Goal: Transaction & Acquisition: Purchase product/service

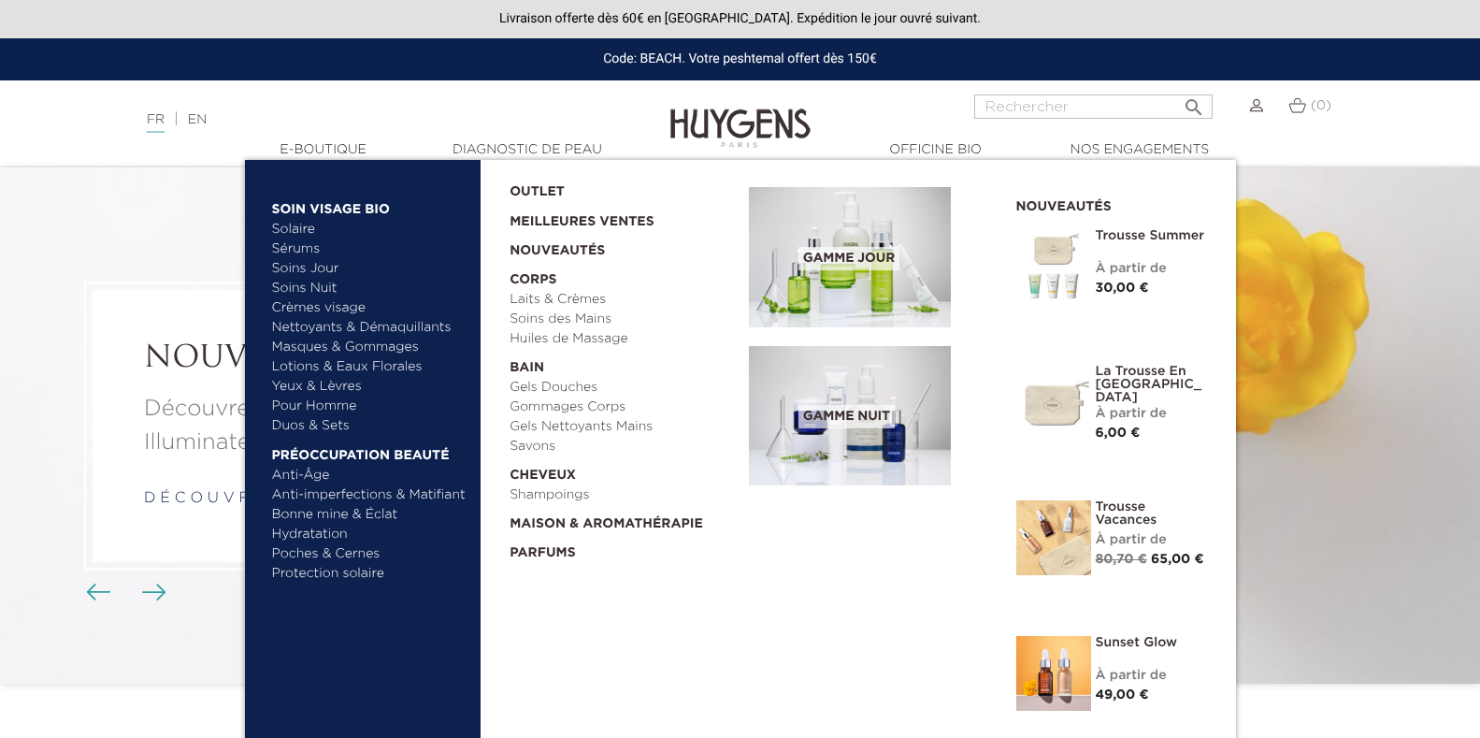
click at [300, 246] on link "Sérums" at bounding box center [369, 249] width 195 height 20
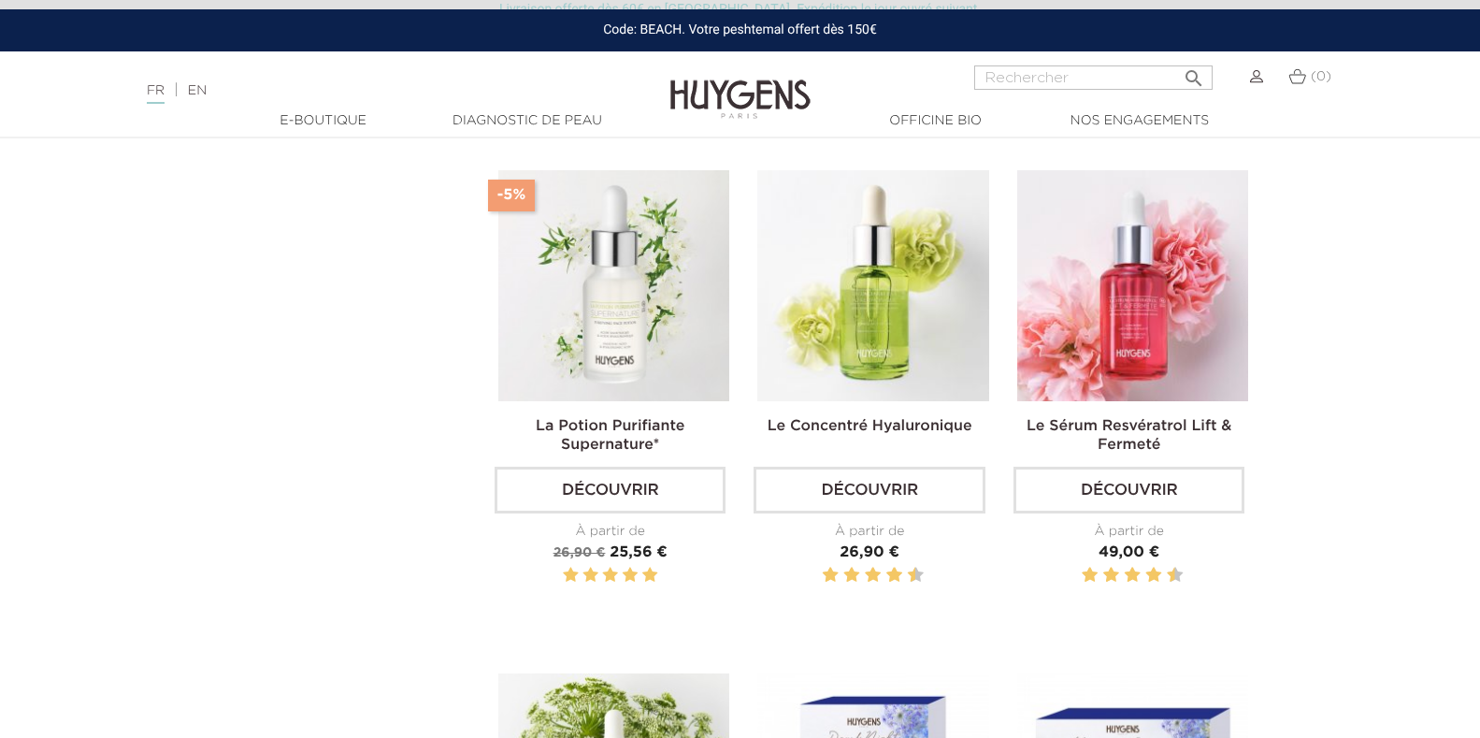
scroll to position [1060, 0]
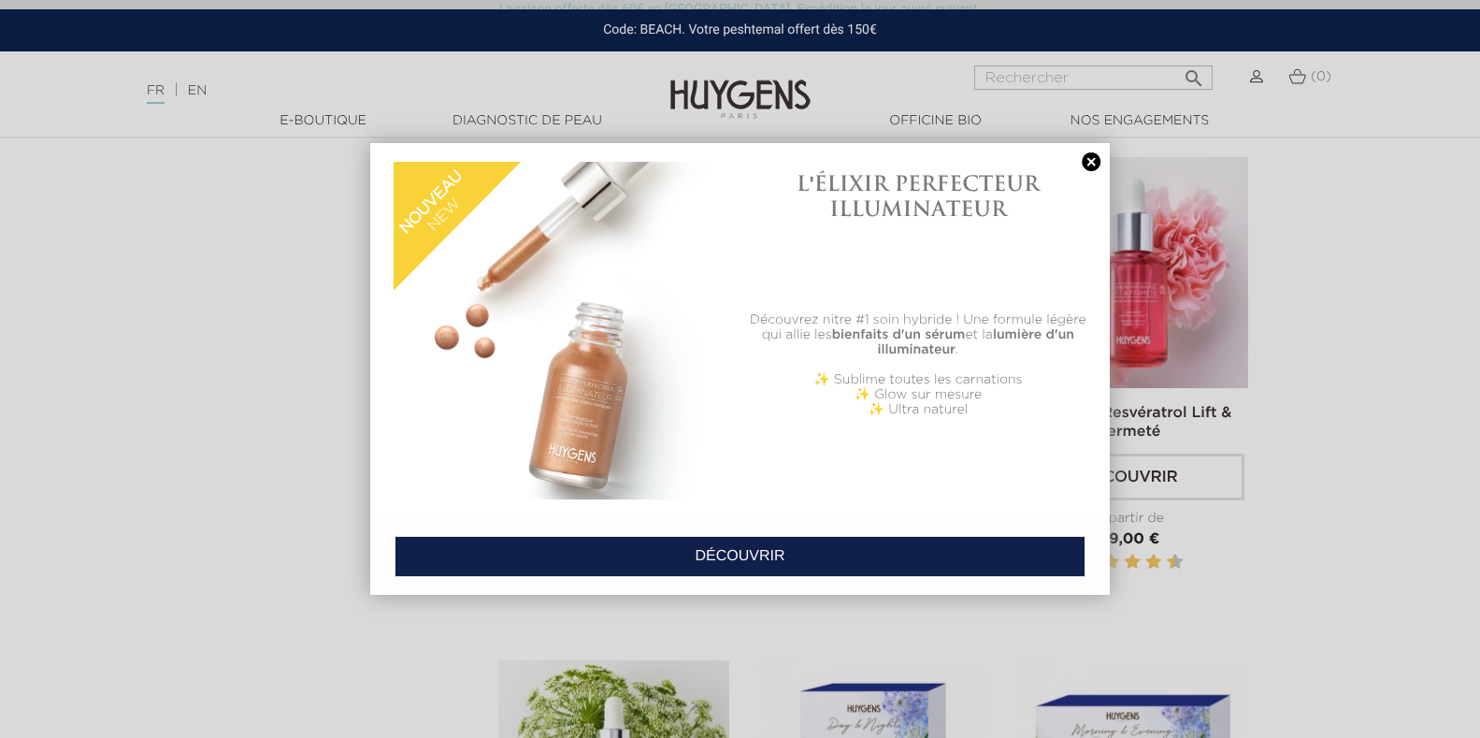
click at [1091, 155] on link at bounding box center [1091, 162] width 26 height 20
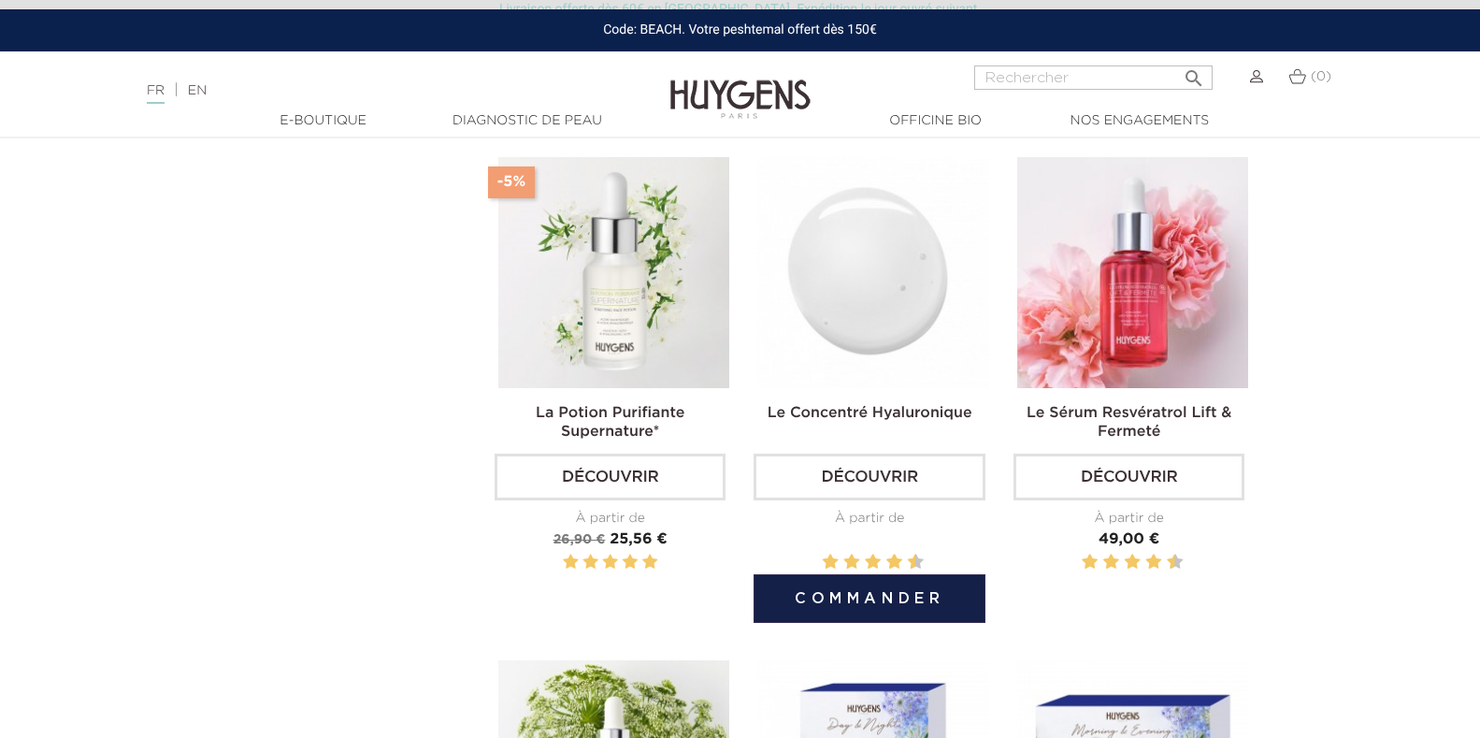
click at [880, 309] on img at bounding box center [873, 272] width 231 height 231
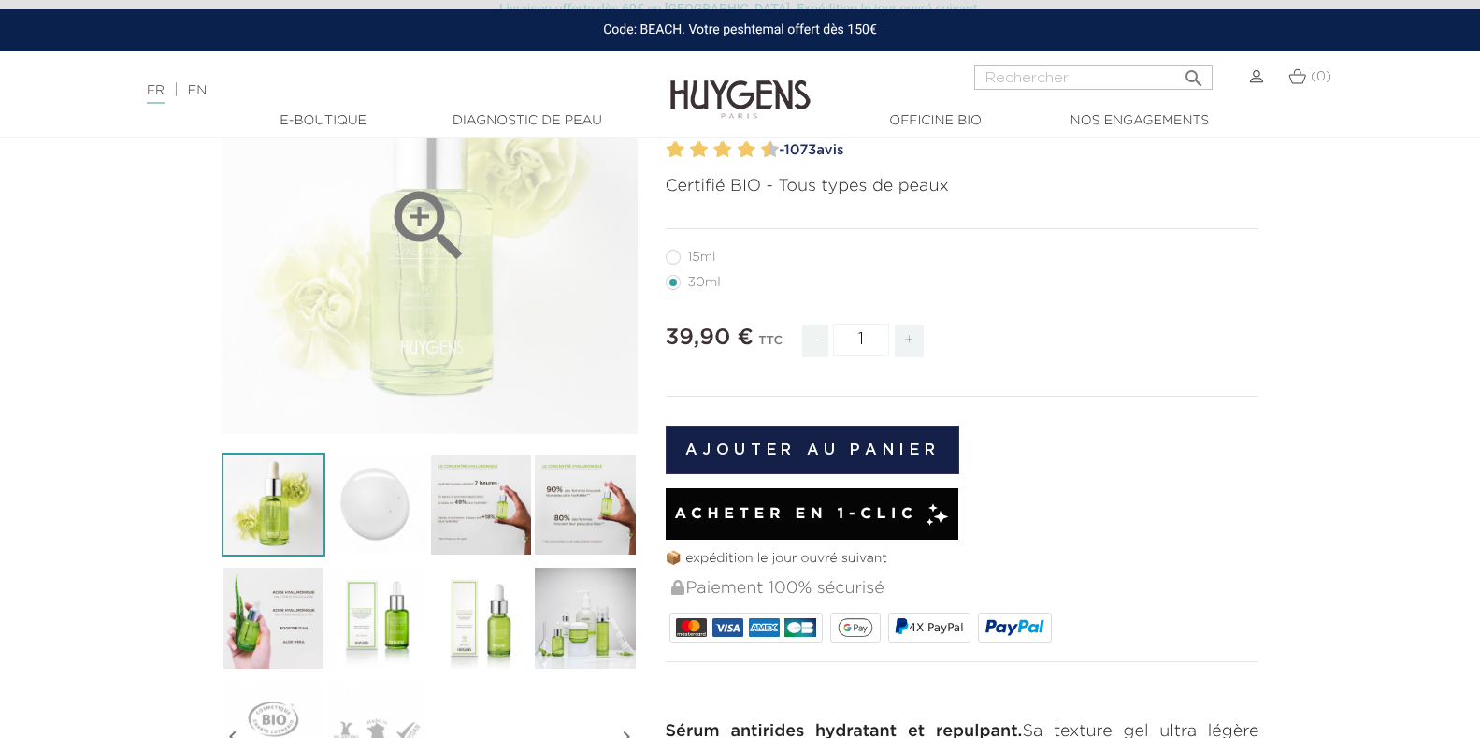
scroll to position [311, 0]
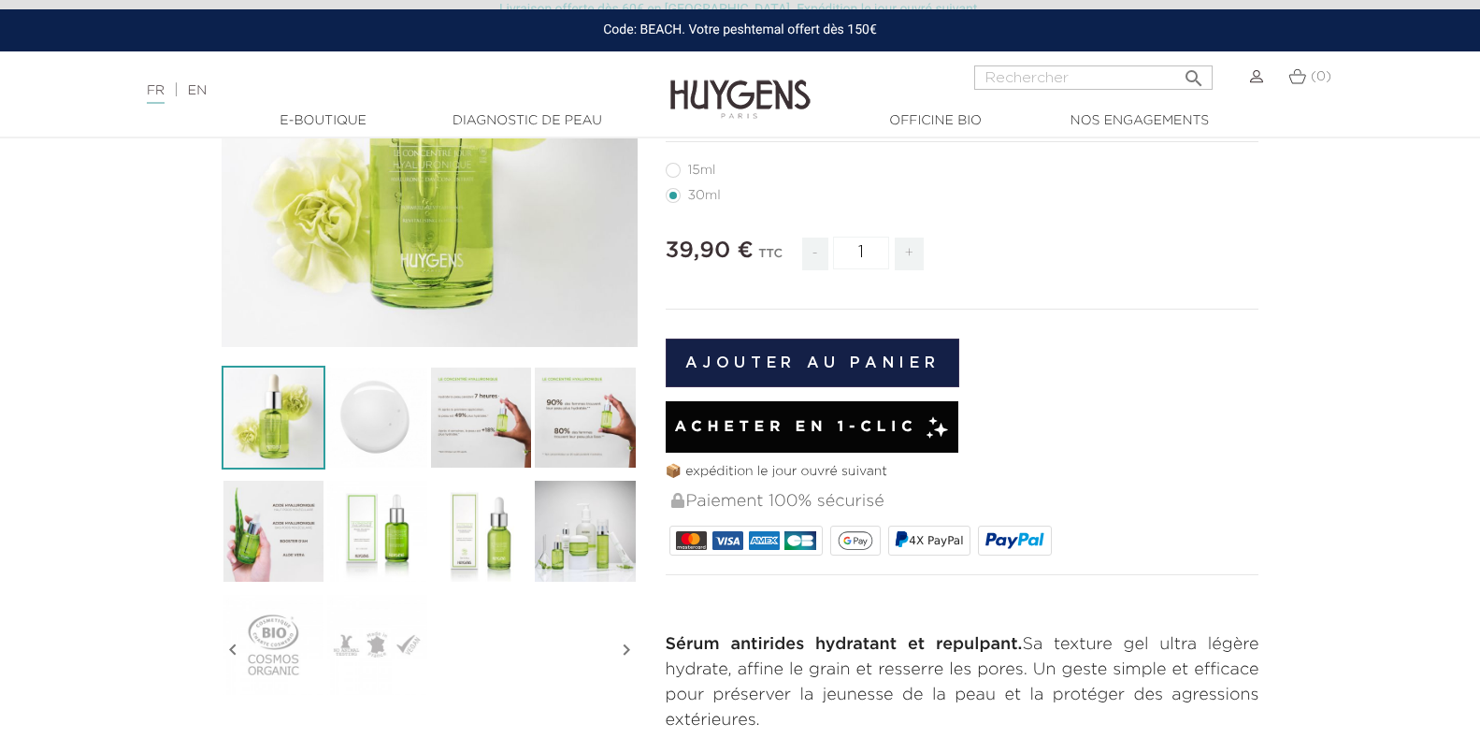
click at [910, 252] on span "+" at bounding box center [910, 254] width 30 height 33
type input "2"
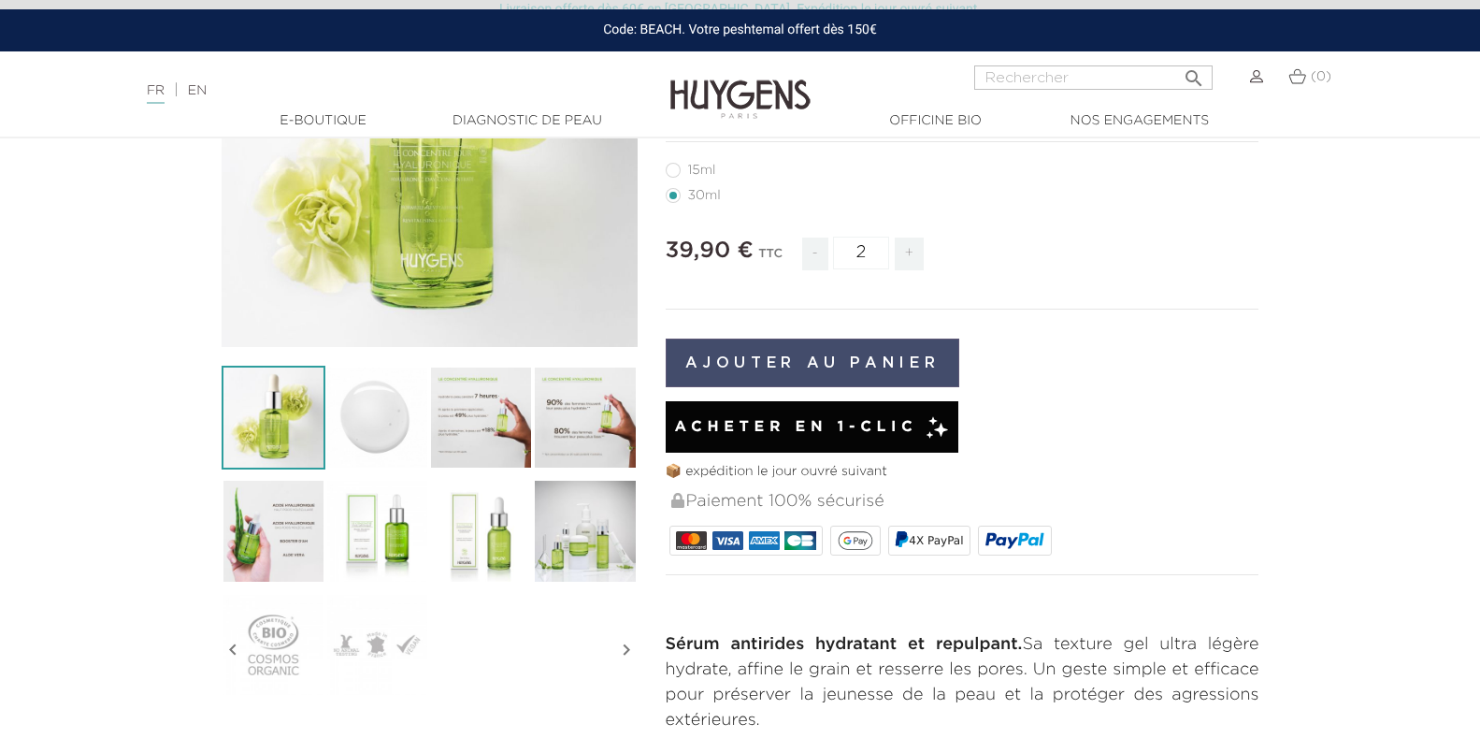
click at [822, 358] on button "Ajouter au panier" at bounding box center [813, 363] width 295 height 49
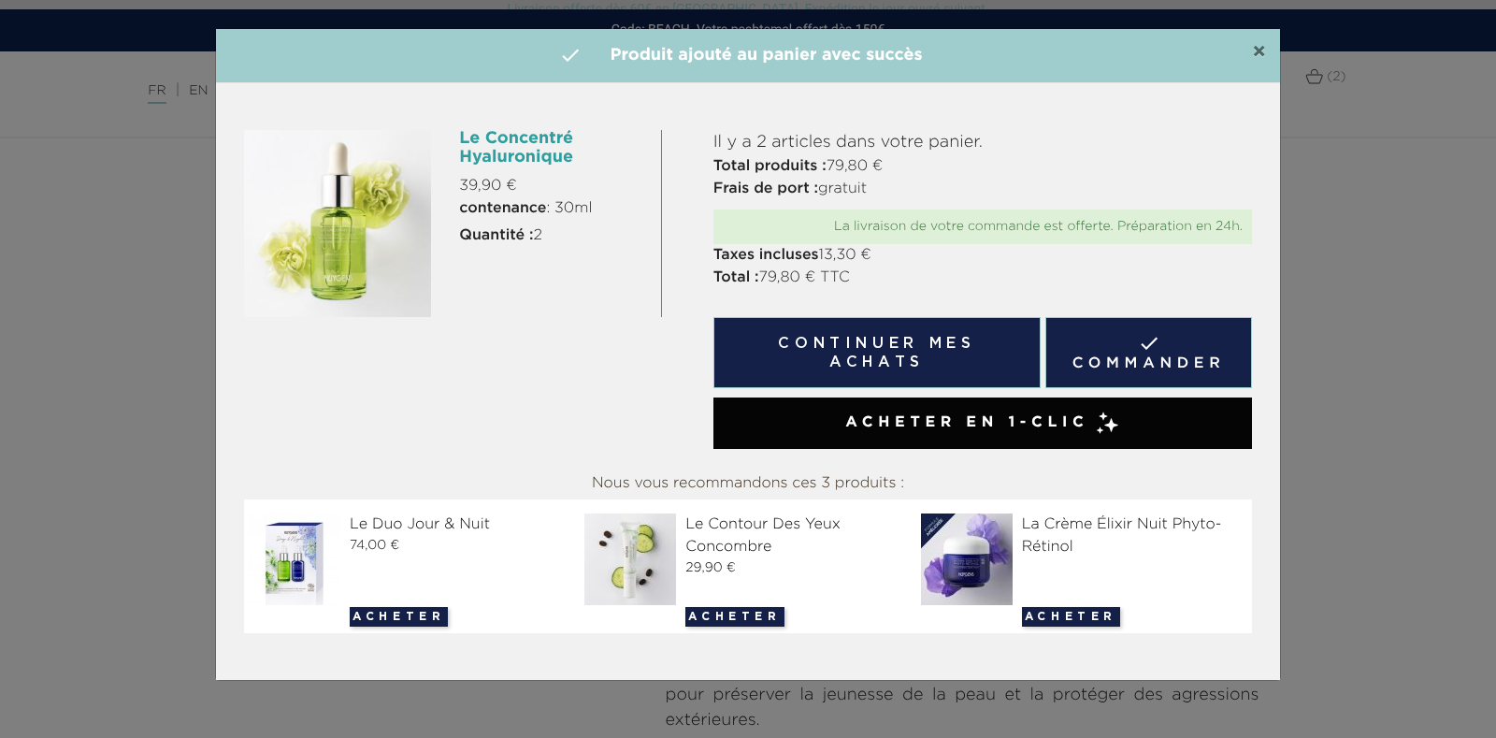
click at [1257, 48] on span "×" at bounding box center [1259, 52] width 14 height 22
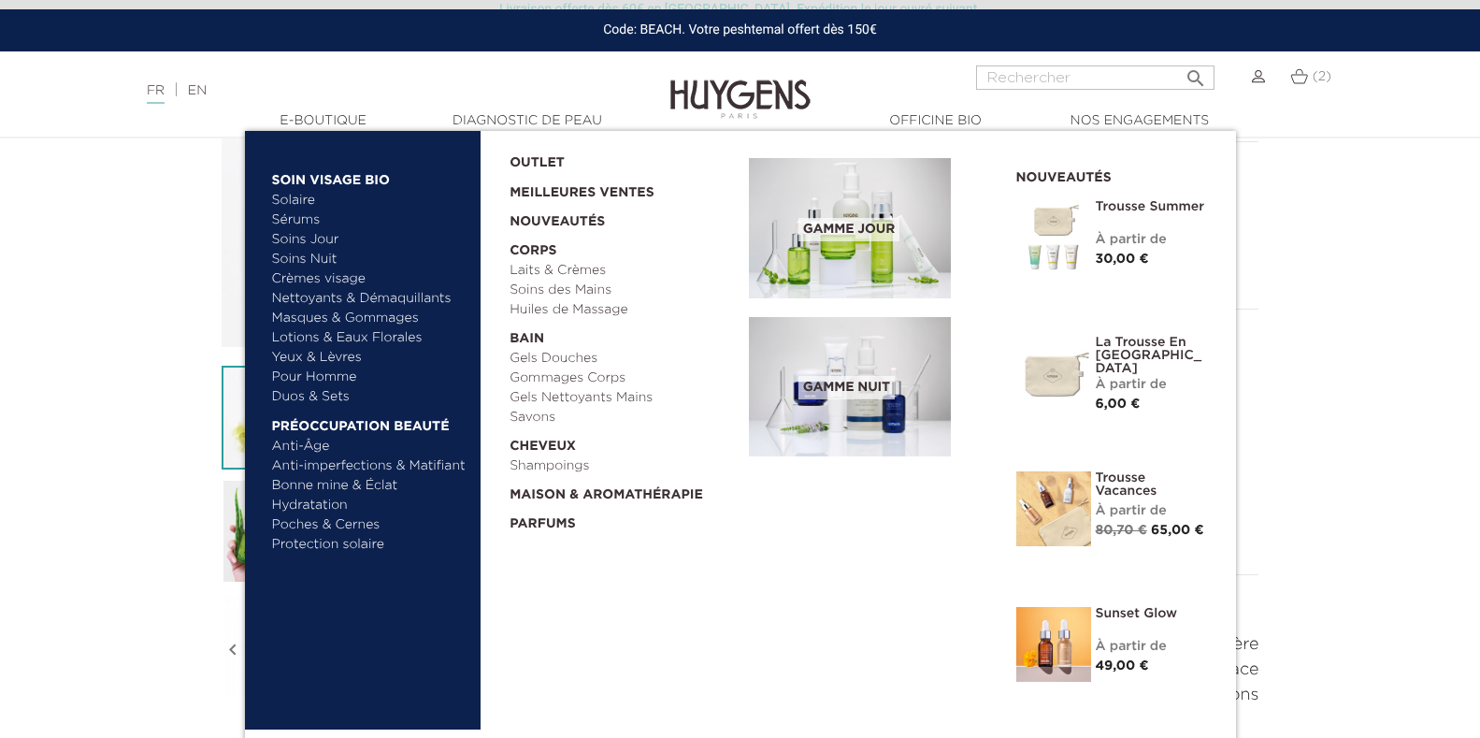
click at [299, 442] on link "Anti-Âge" at bounding box center [369, 447] width 195 height 20
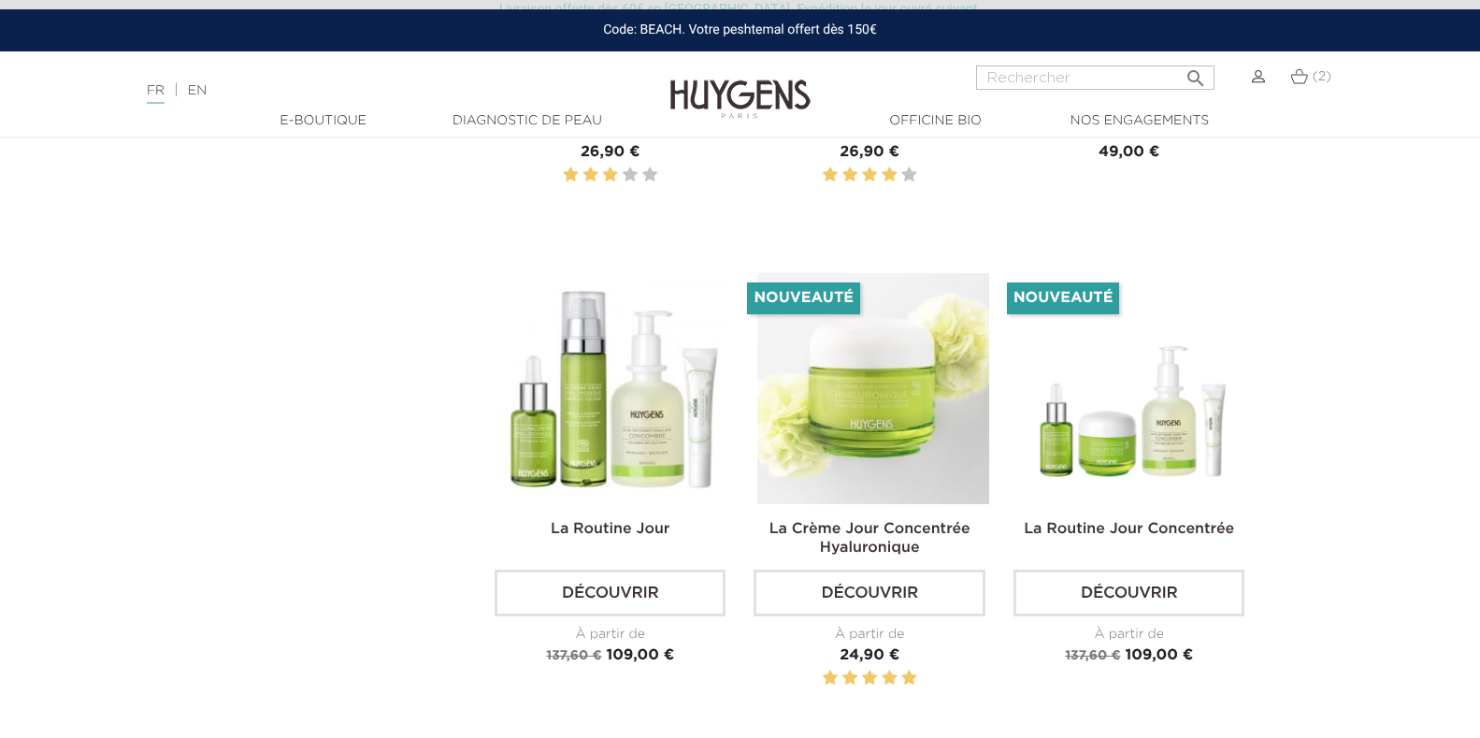
scroll to position [2993, 0]
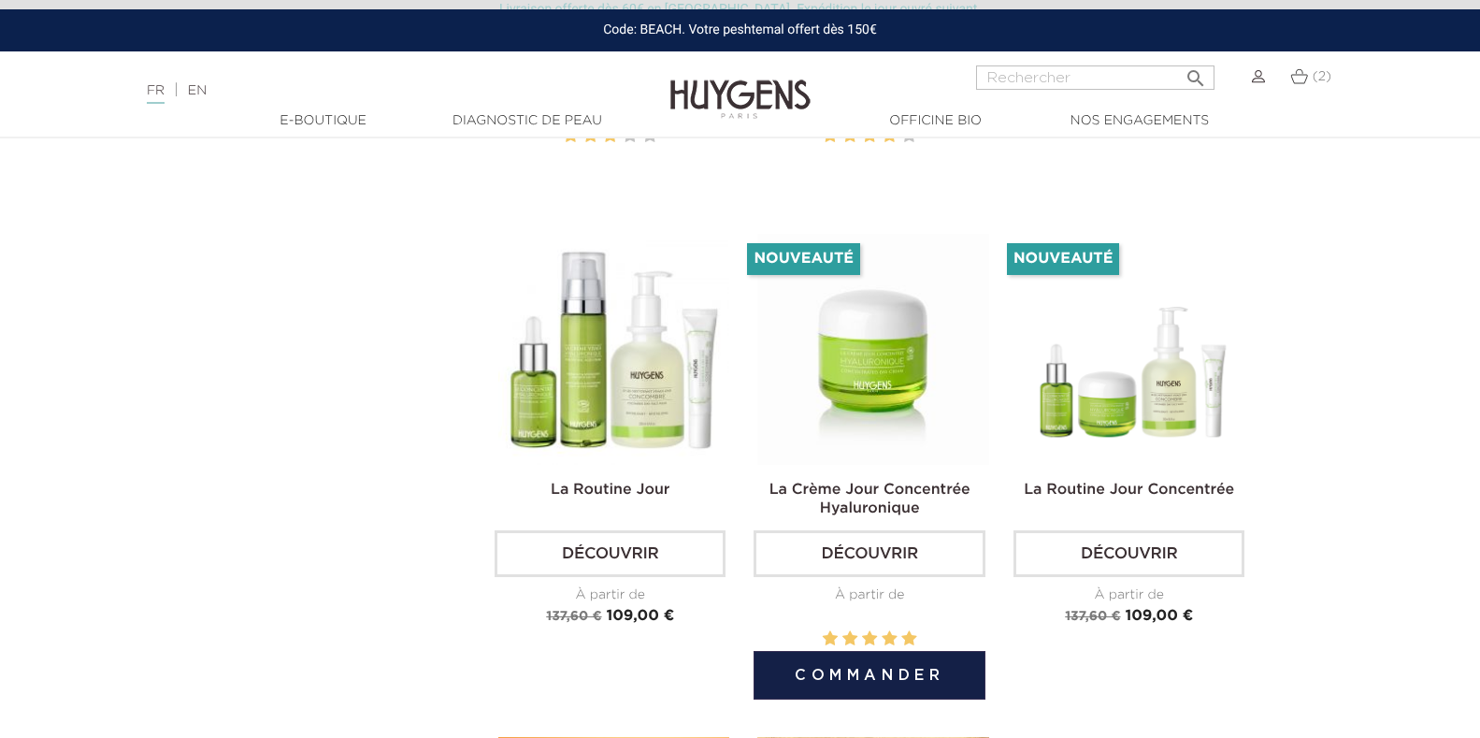
click at [919, 375] on img at bounding box center [873, 349] width 231 height 231
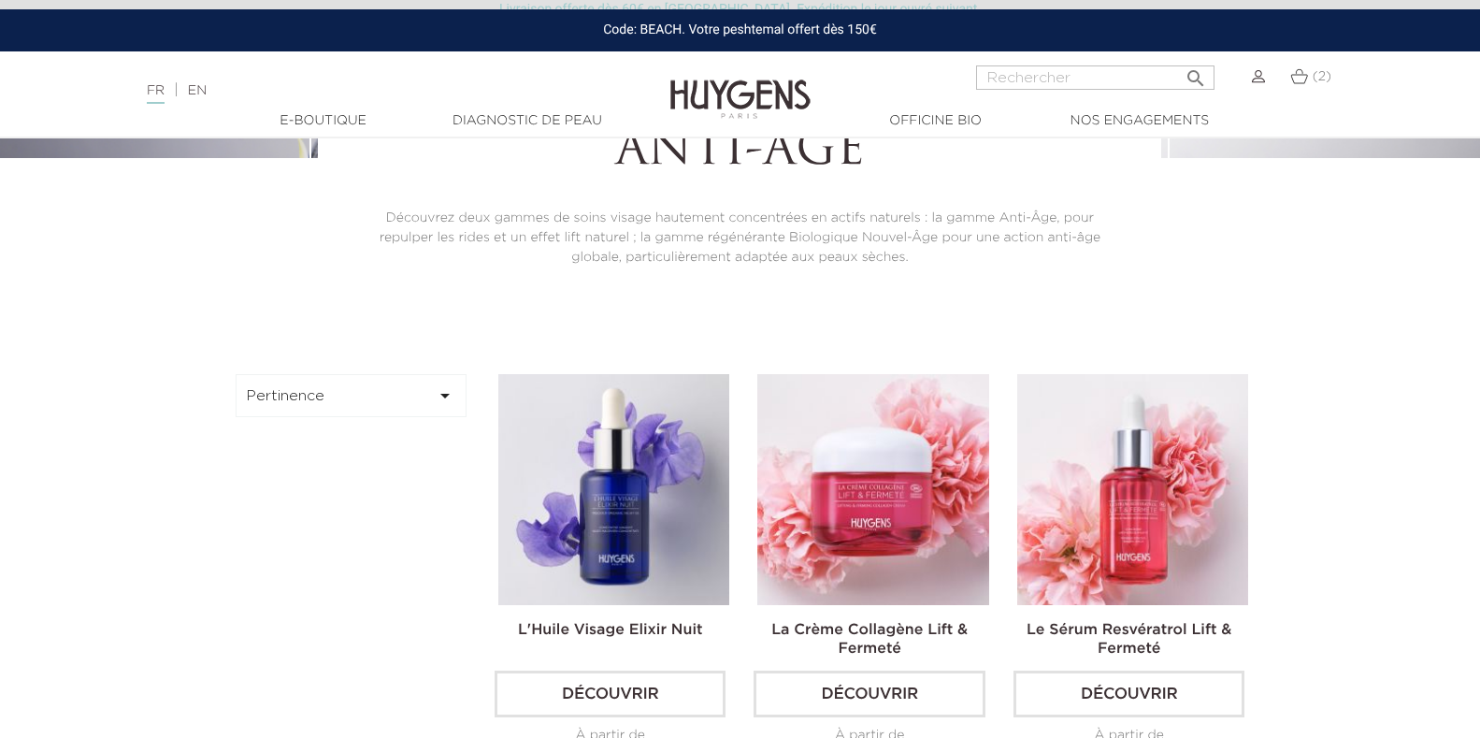
scroll to position [624, 0]
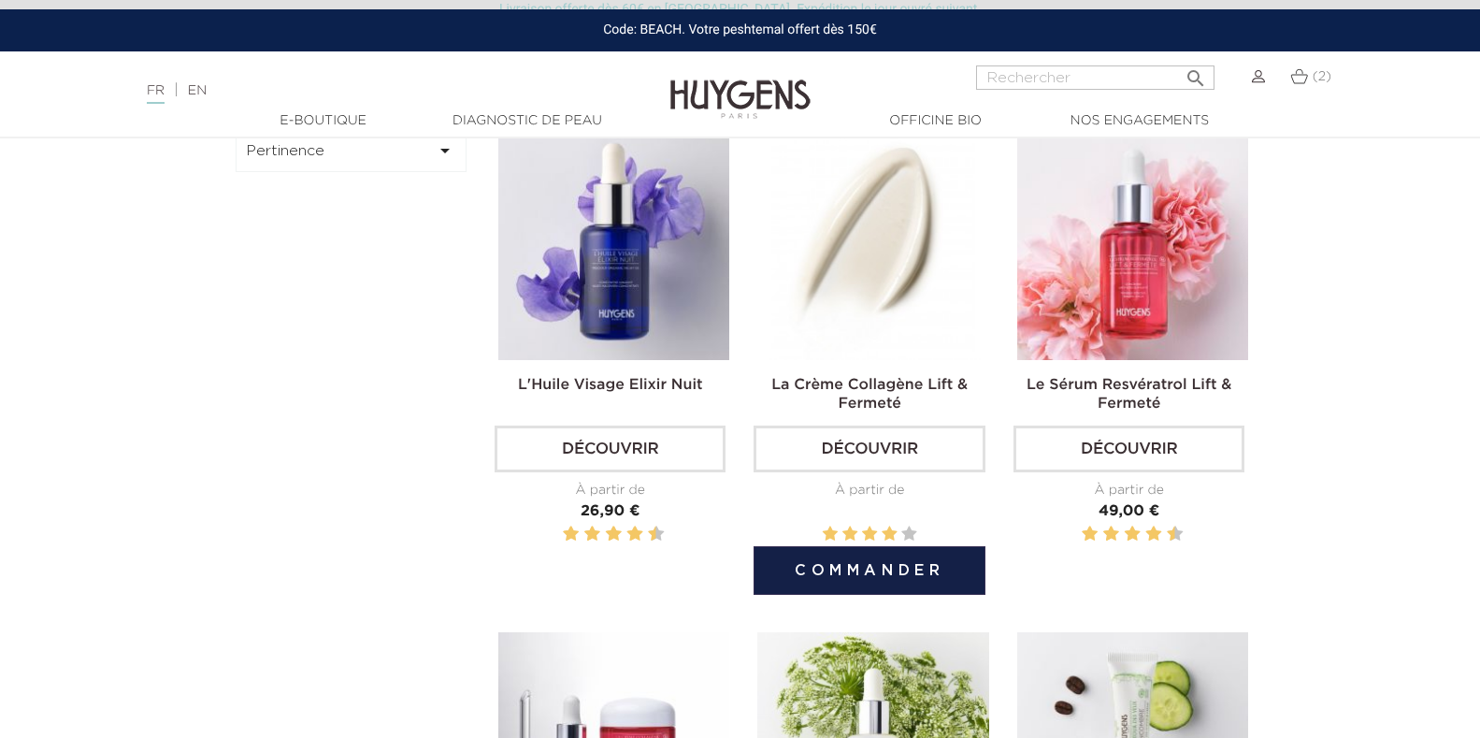
click at [888, 249] on img at bounding box center [873, 244] width 231 height 231
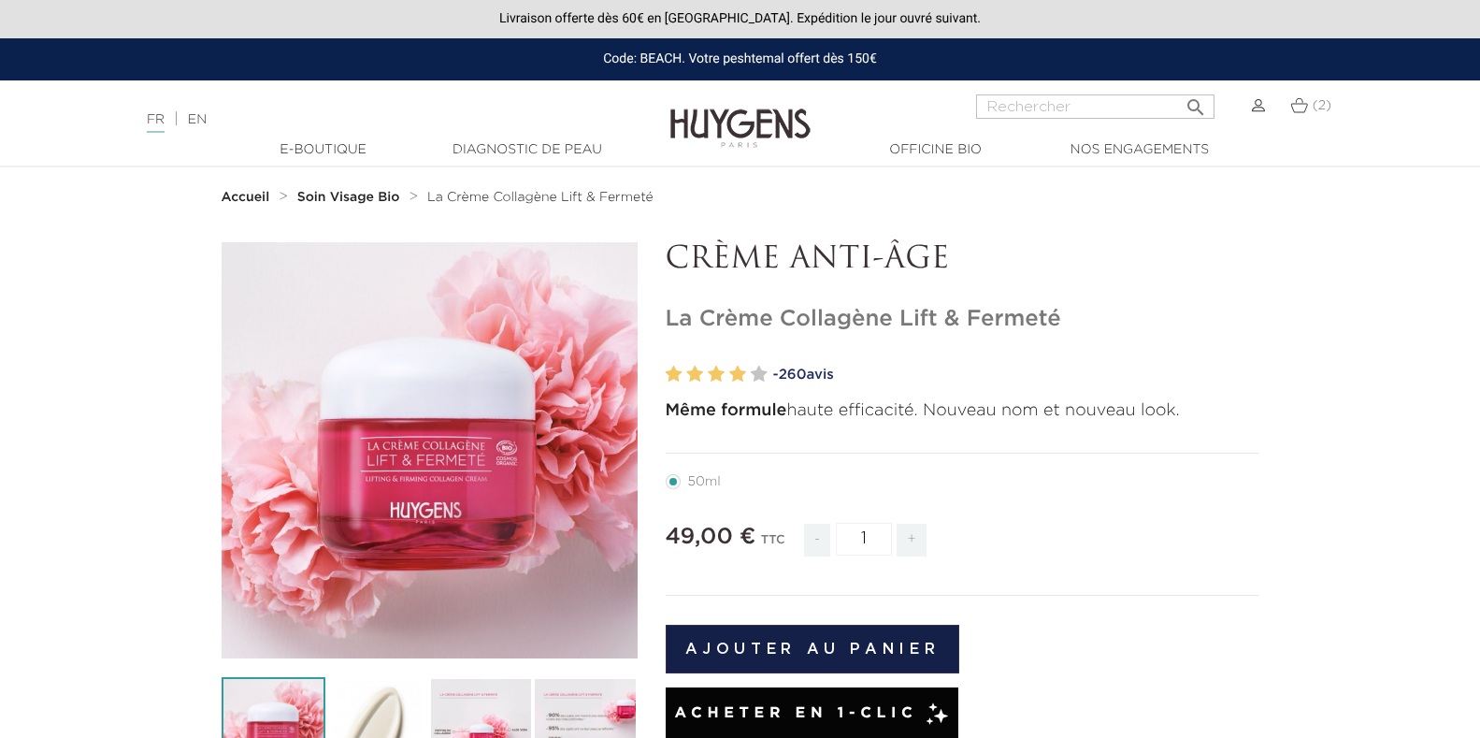
click at [820, 372] on link "- 260 avis" at bounding box center [1016, 375] width 486 height 28
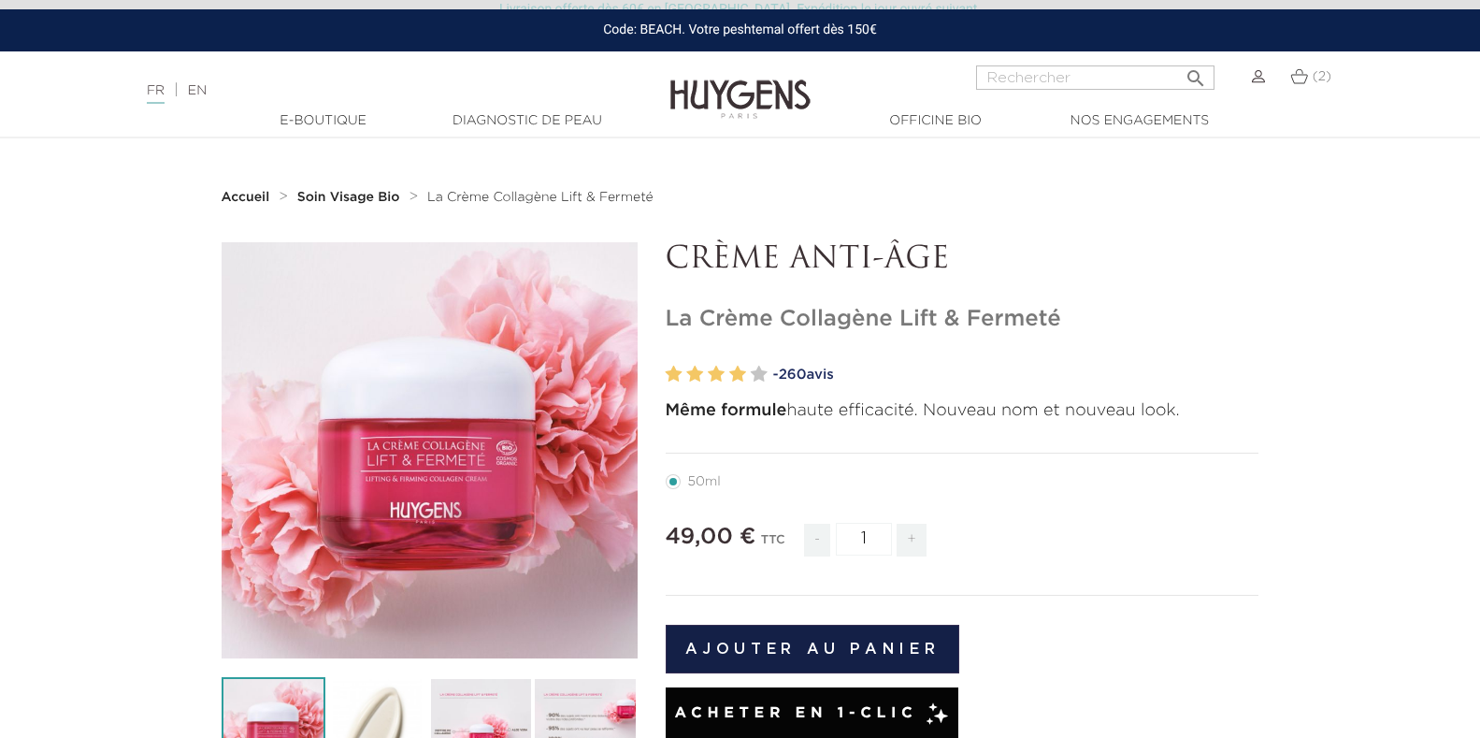
scroll to position [1628, 0]
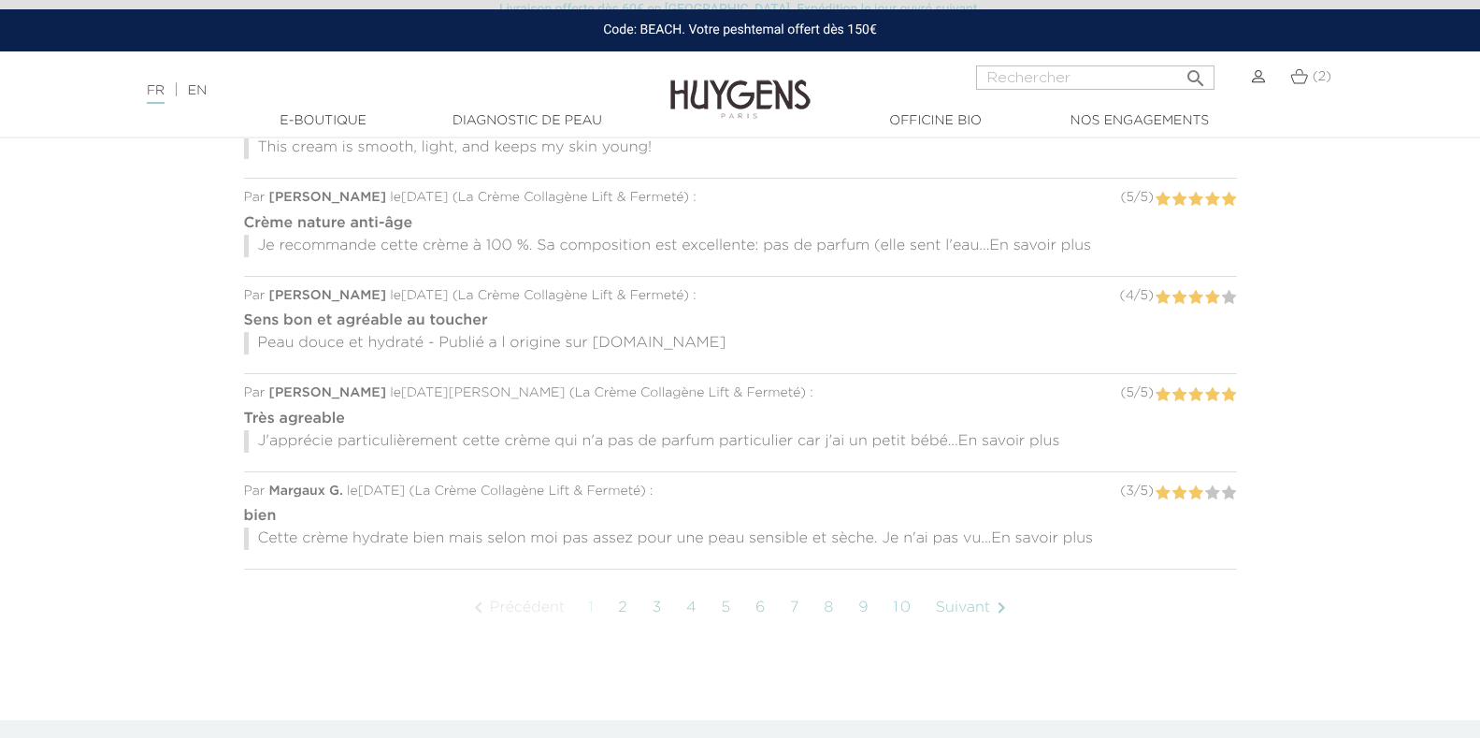
click at [1029, 541] on span "En savoir plus" at bounding box center [1042, 538] width 102 height 15
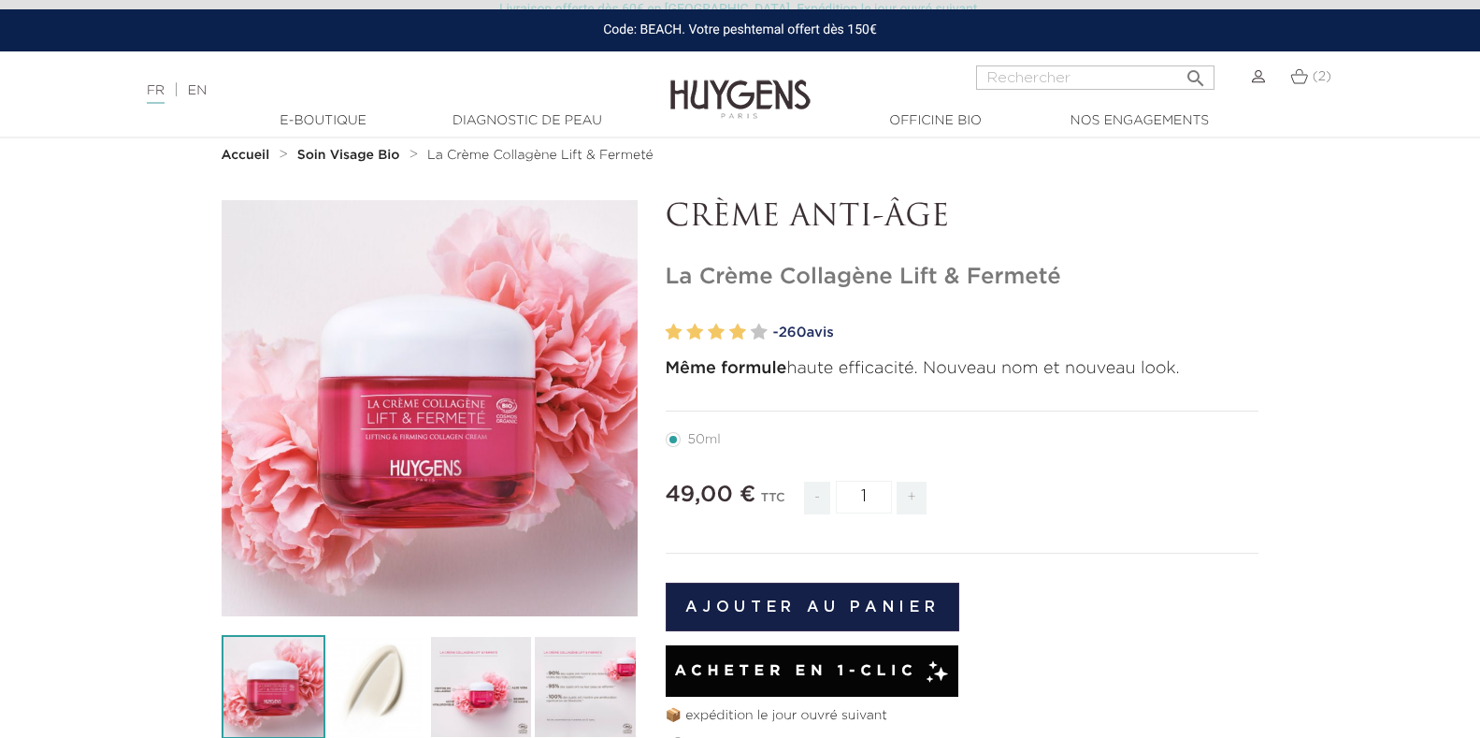
scroll to position [0, 0]
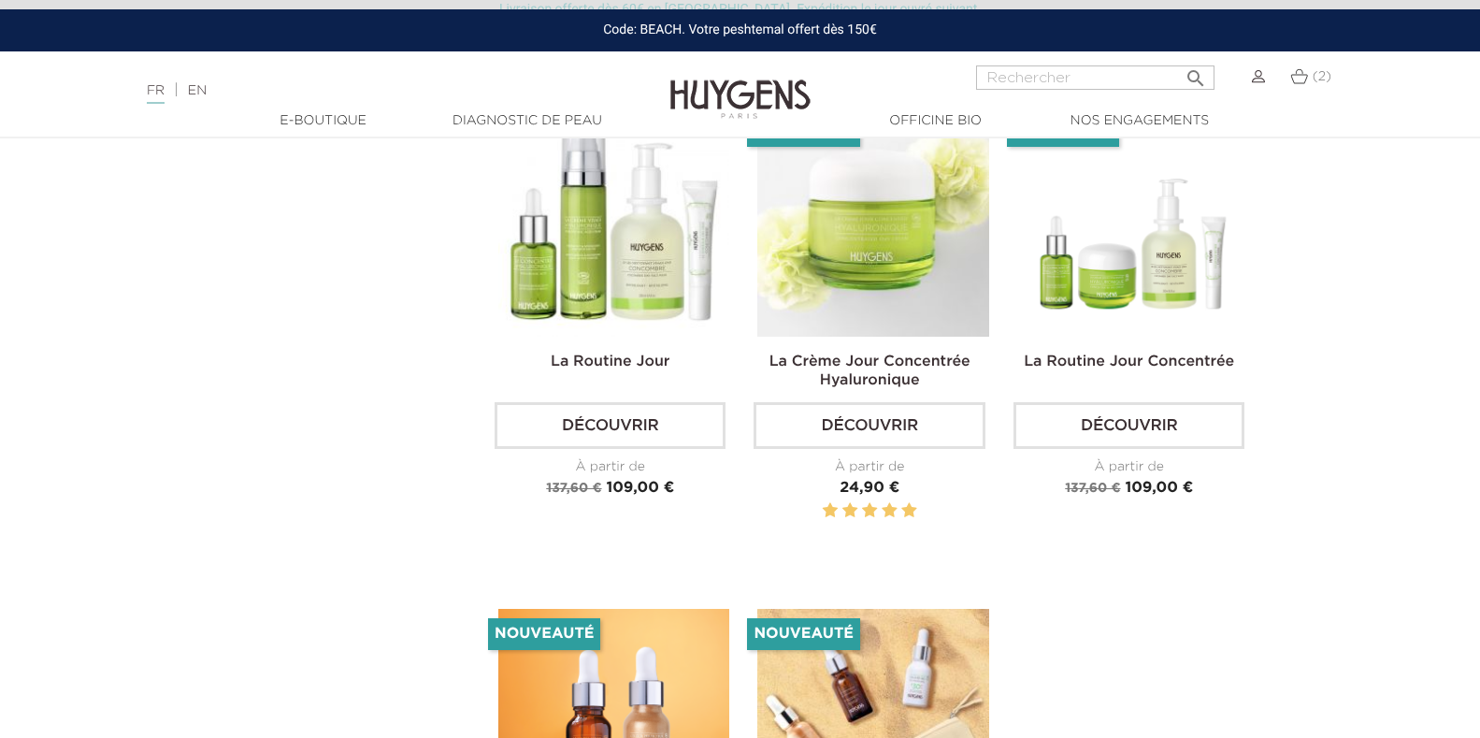
scroll to position [3053, 0]
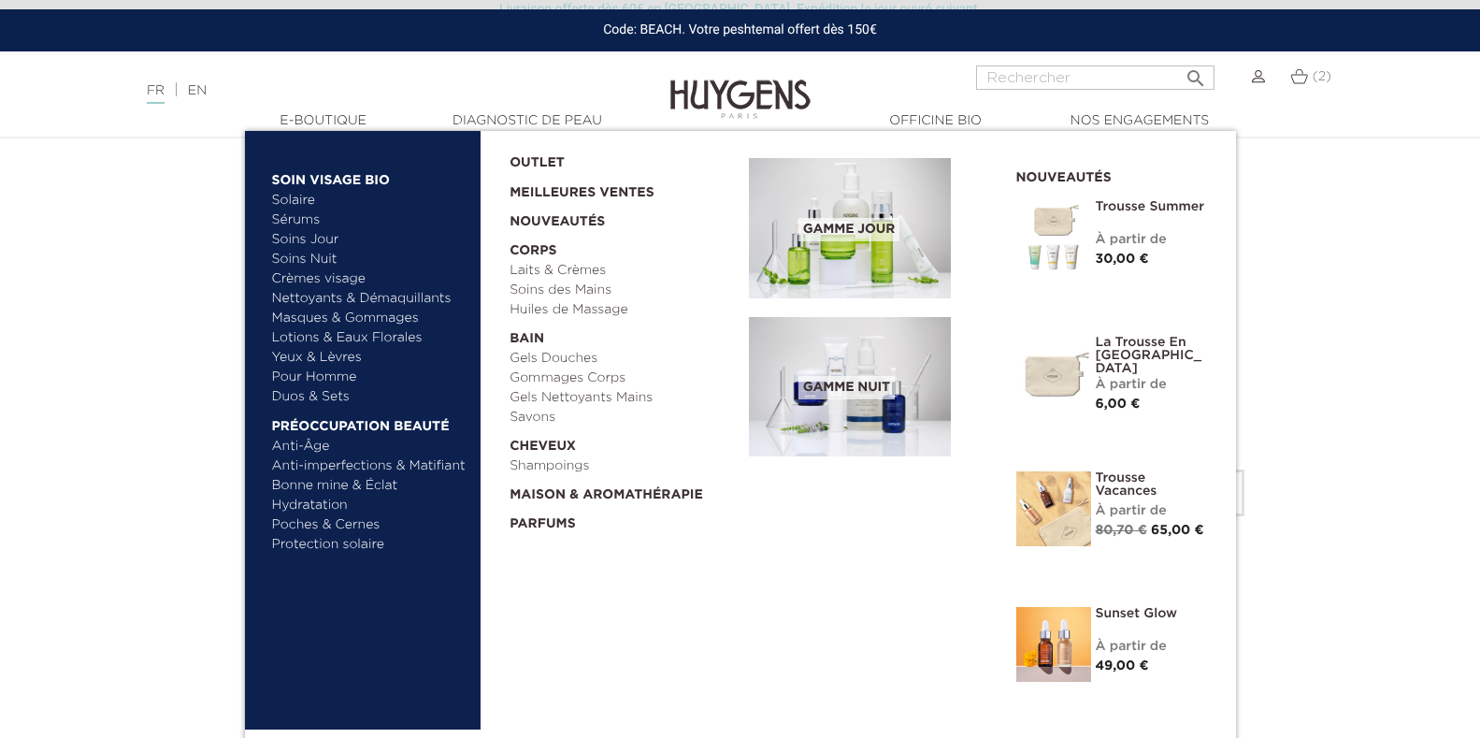
click at [327, 235] on link "Soins Jour" at bounding box center [369, 240] width 195 height 20
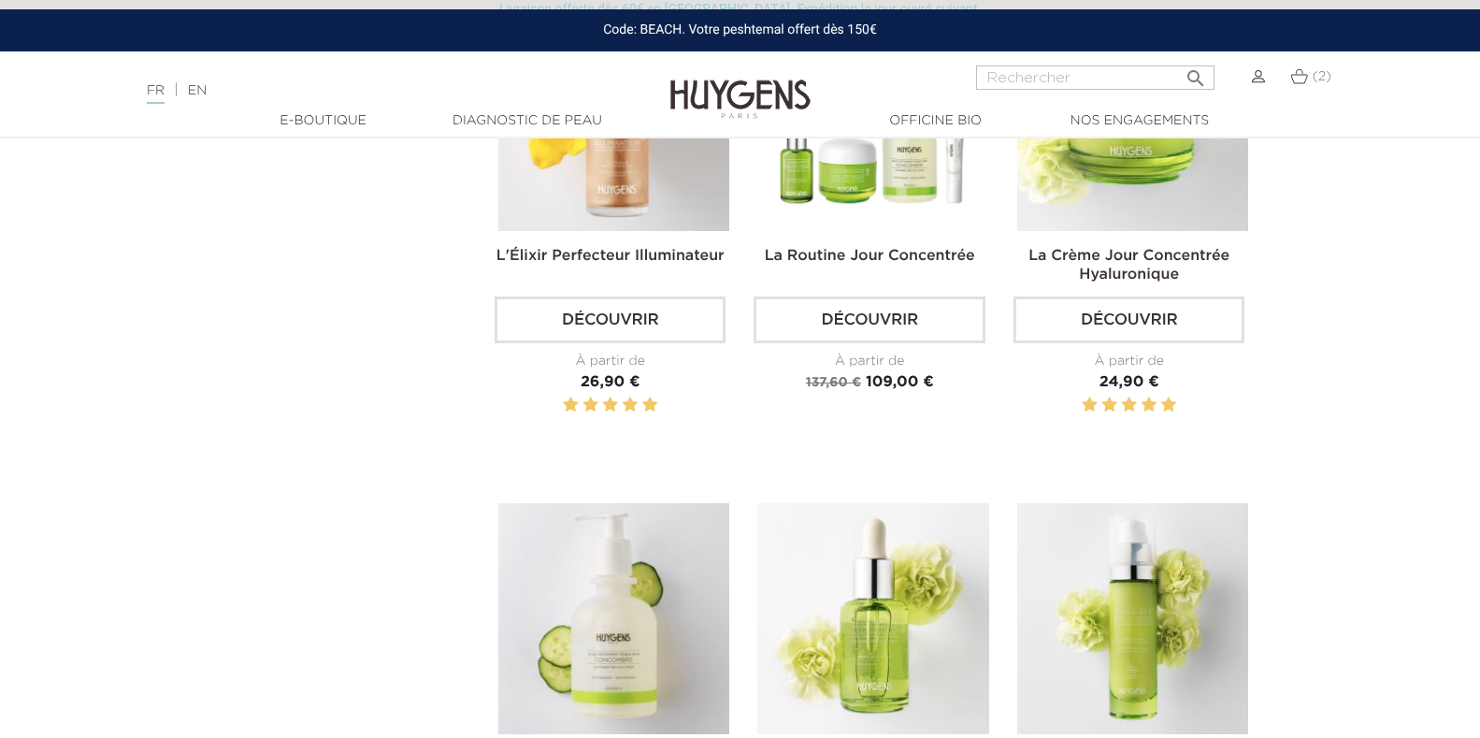
scroll to position [561, 0]
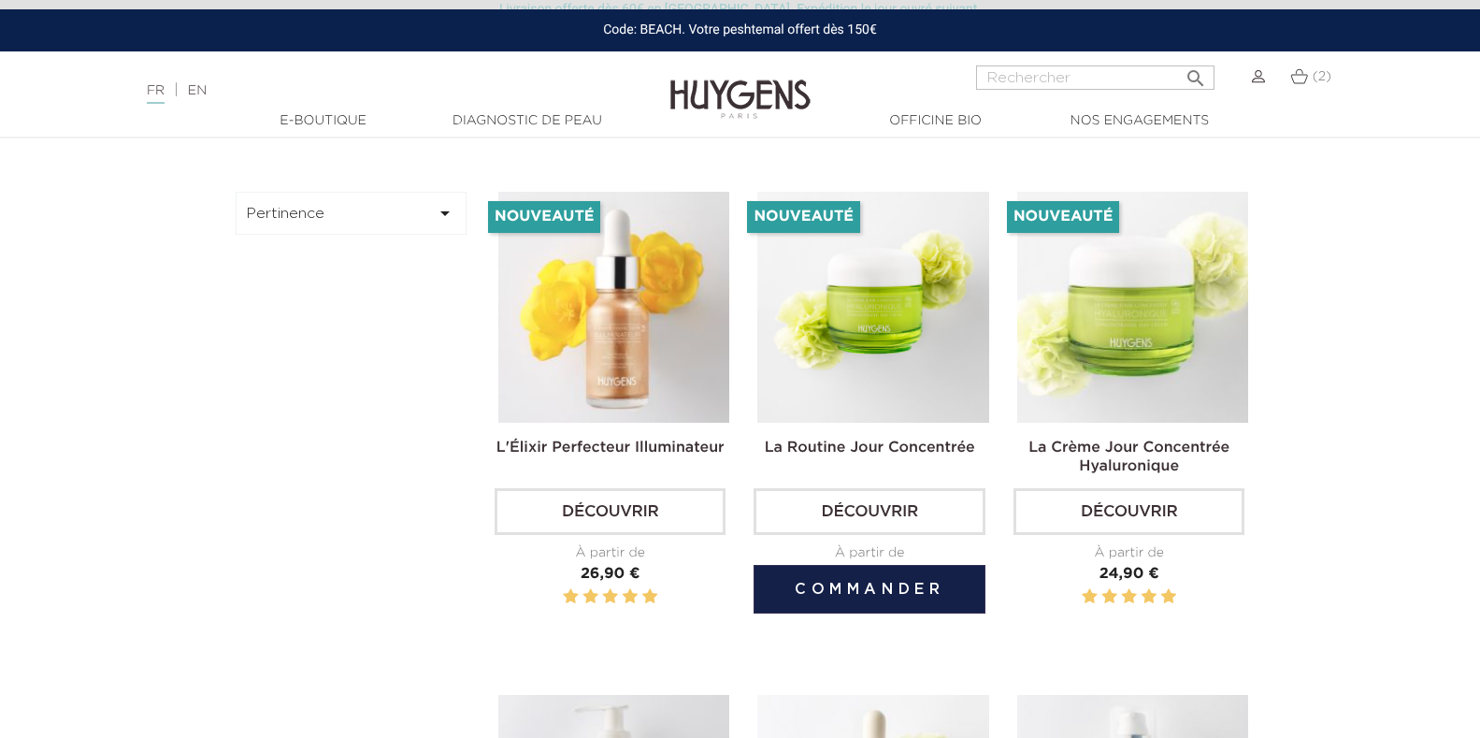
click at [855, 325] on img at bounding box center [873, 307] width 231 height 231
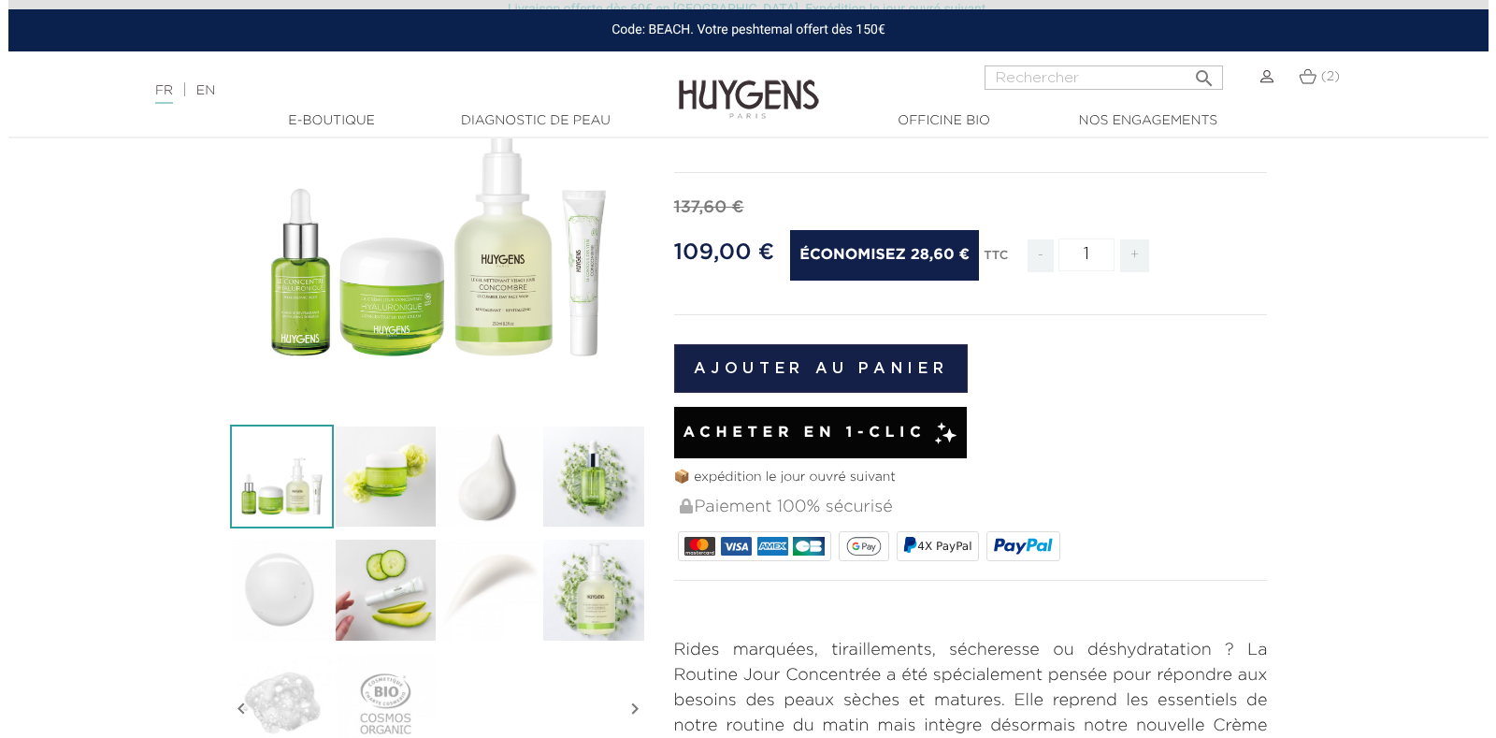
scroll to position [250, 0]
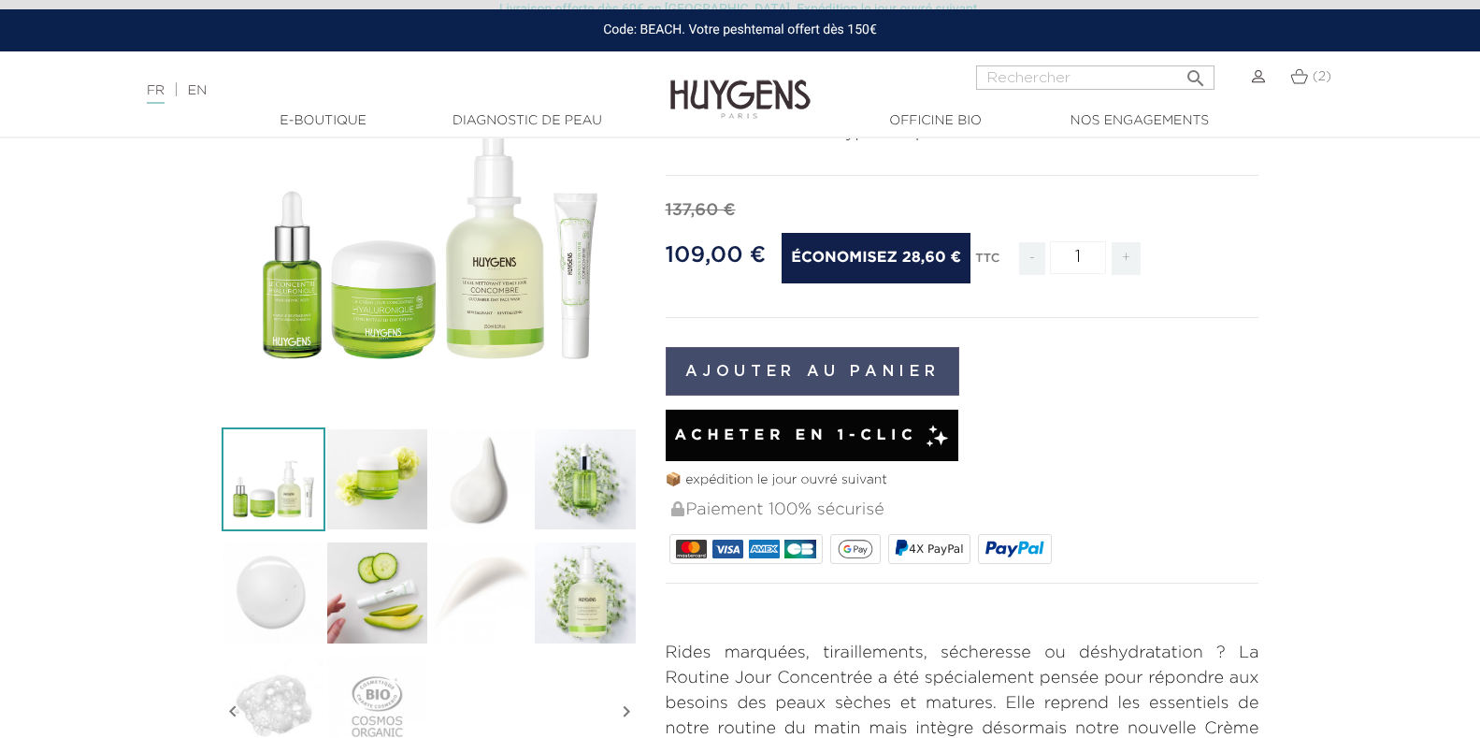
click at [787, 367] on button "Ajouter au panier" at bounding box center [813, 371] width 295 height 49
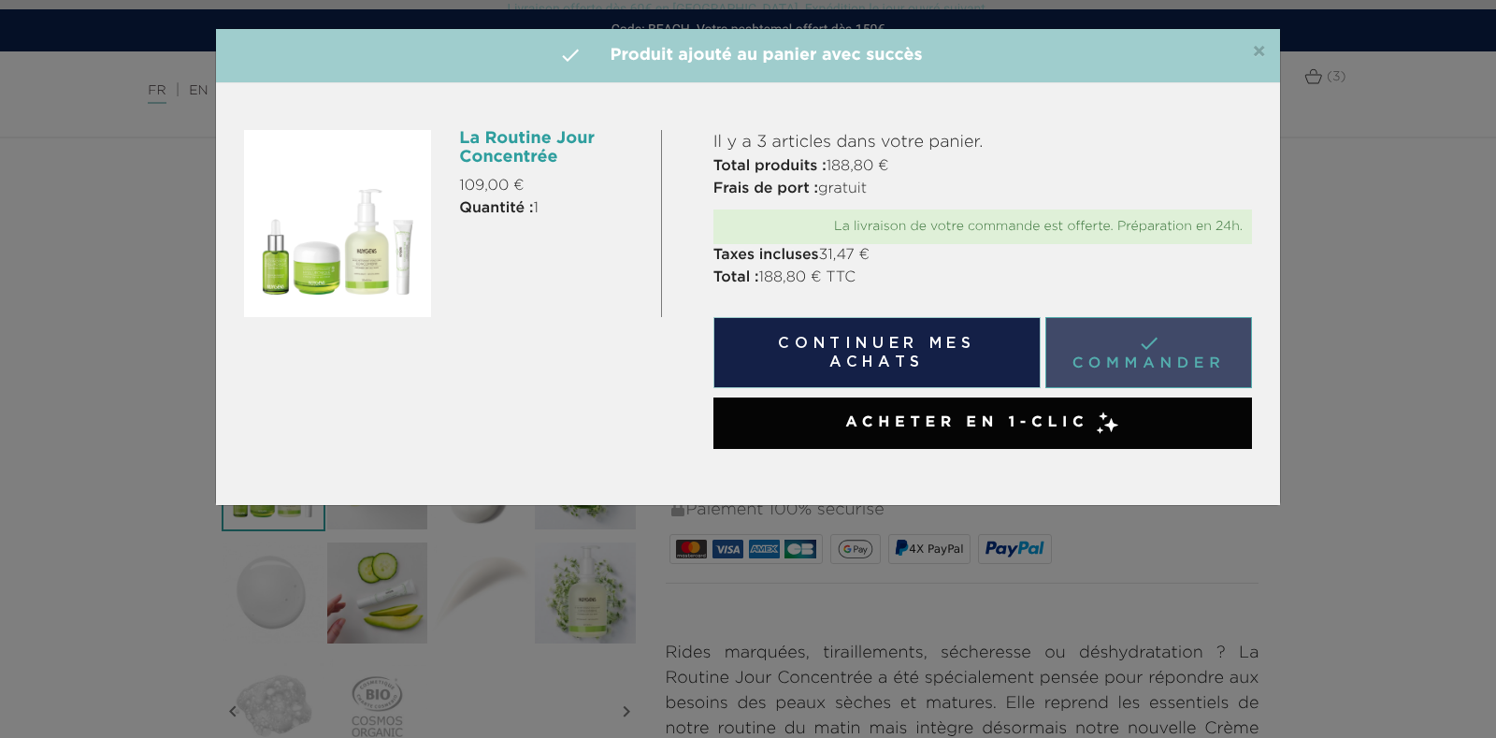
click at [1134, 368] on link " Commander" at bounding box center [1149, 352] width 207 height 71
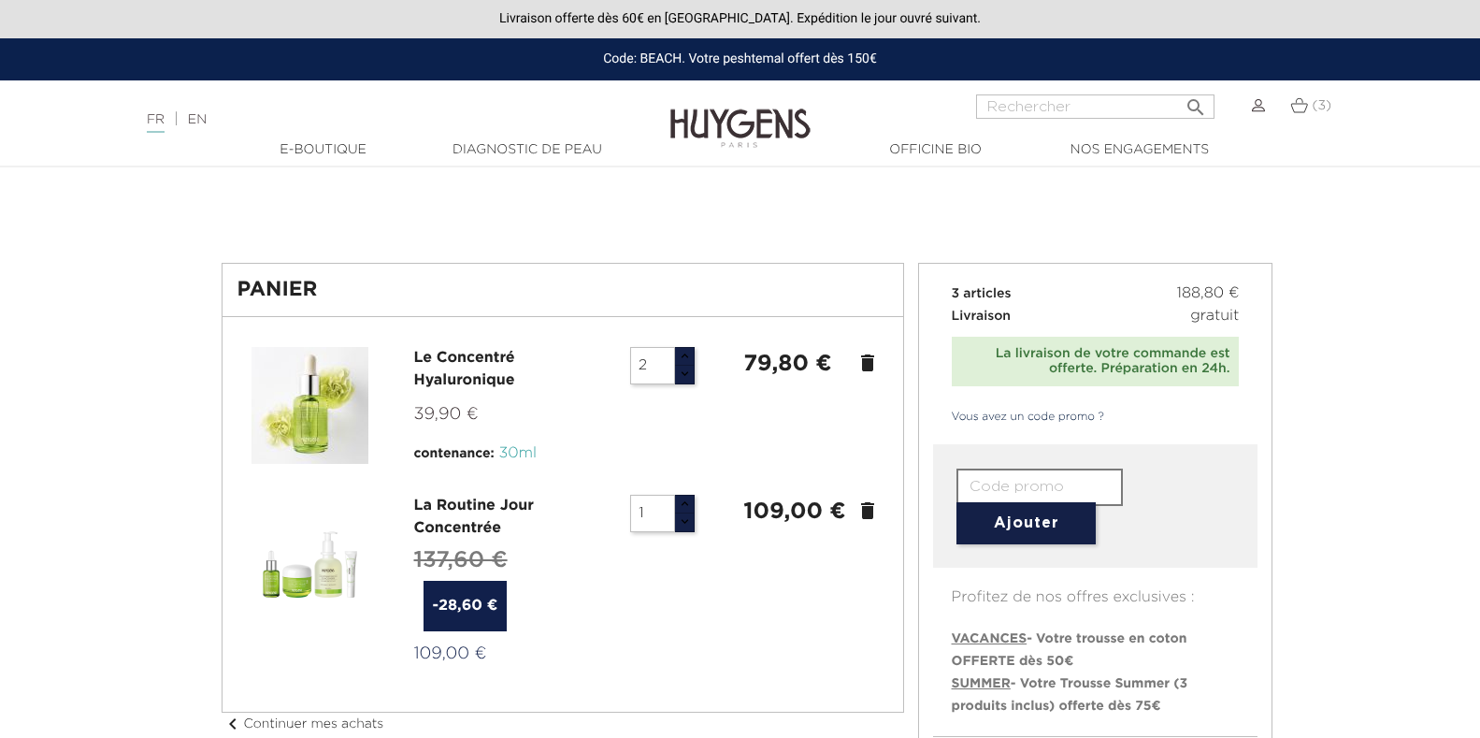
click at [873, 366] on icon "delete" at bounding box center [868, 363] width 22 height 22
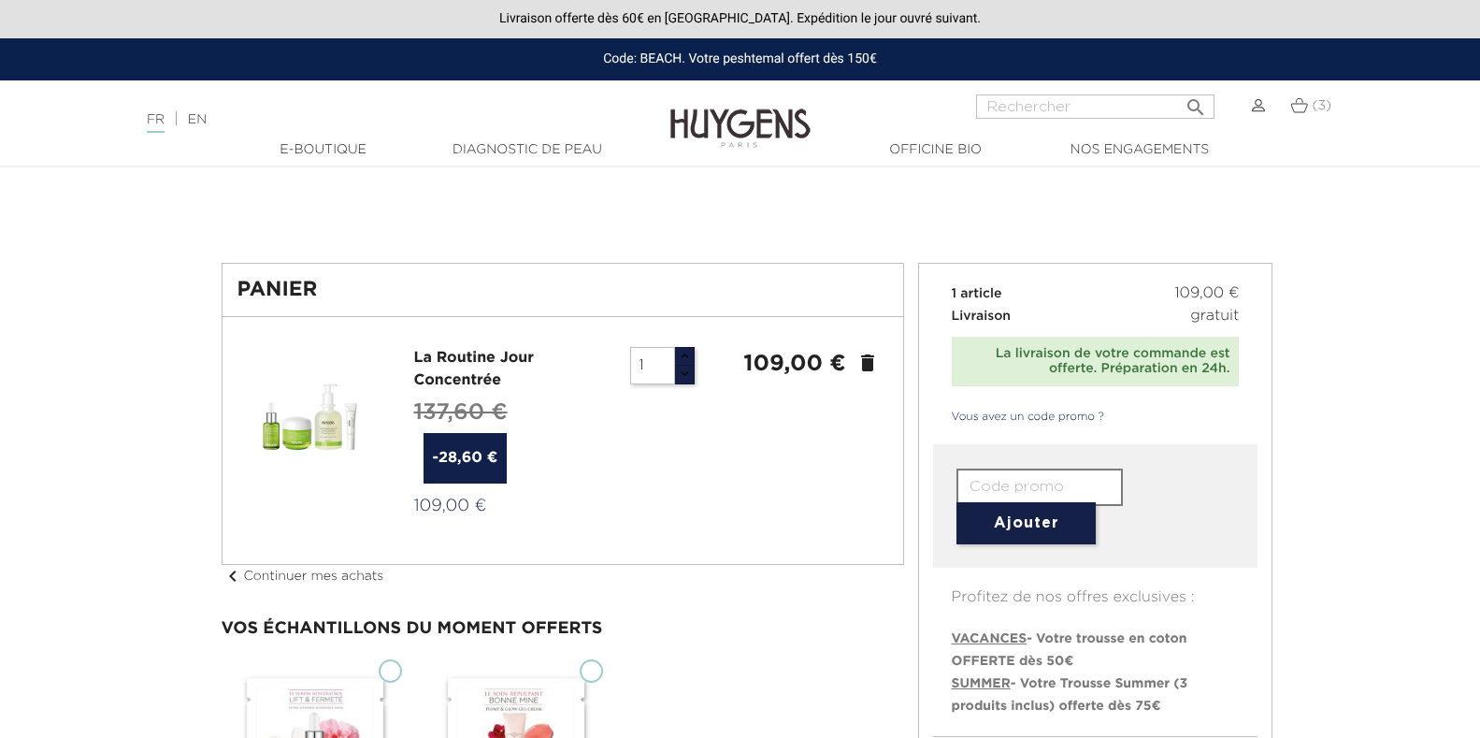
click at [983, 489] on input "text" at bounding box center [1040, 487] width 166 height 37
type input "VIFF-HGS-23"
click at [1035, 528] on button "Ajouter" at bounding box center [1026, 523] width 139 height 42
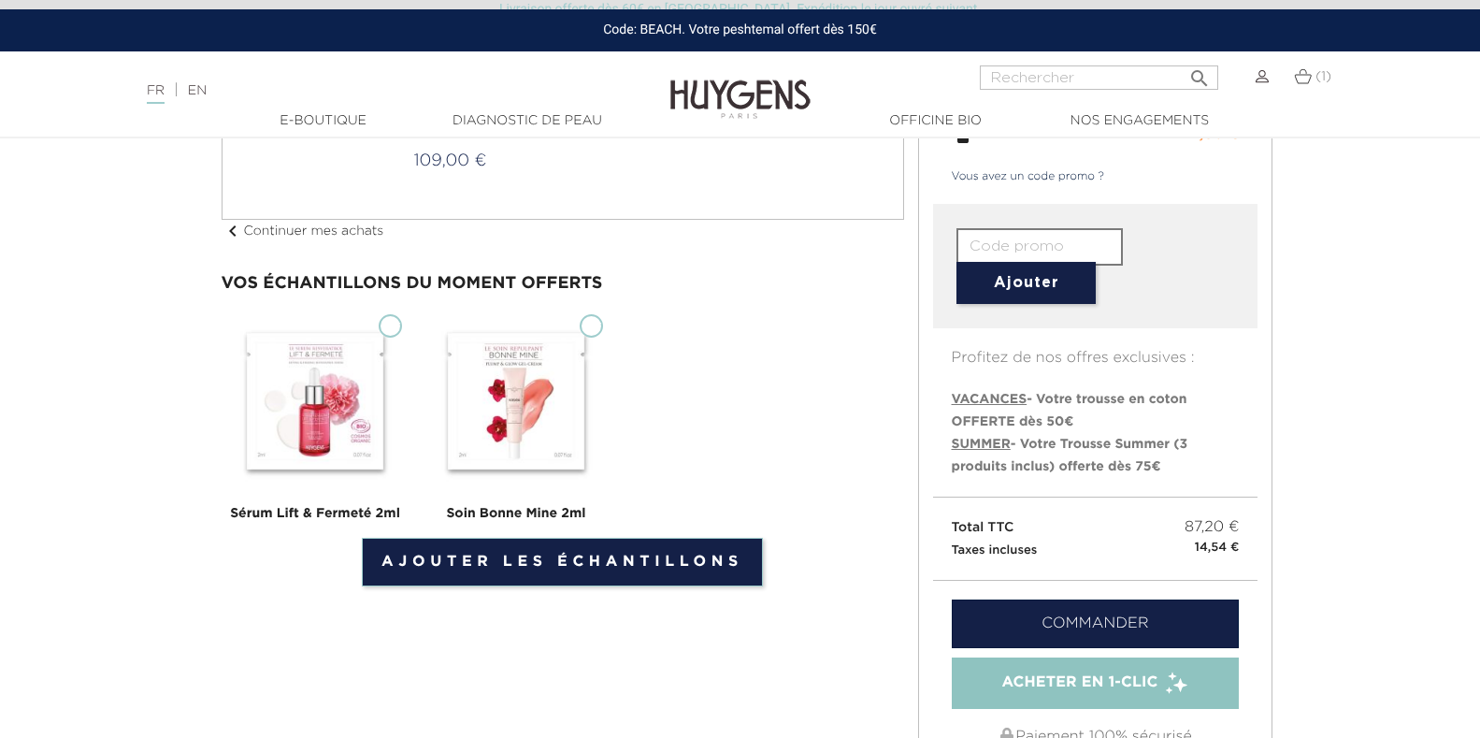
scroll to position [311, 0]
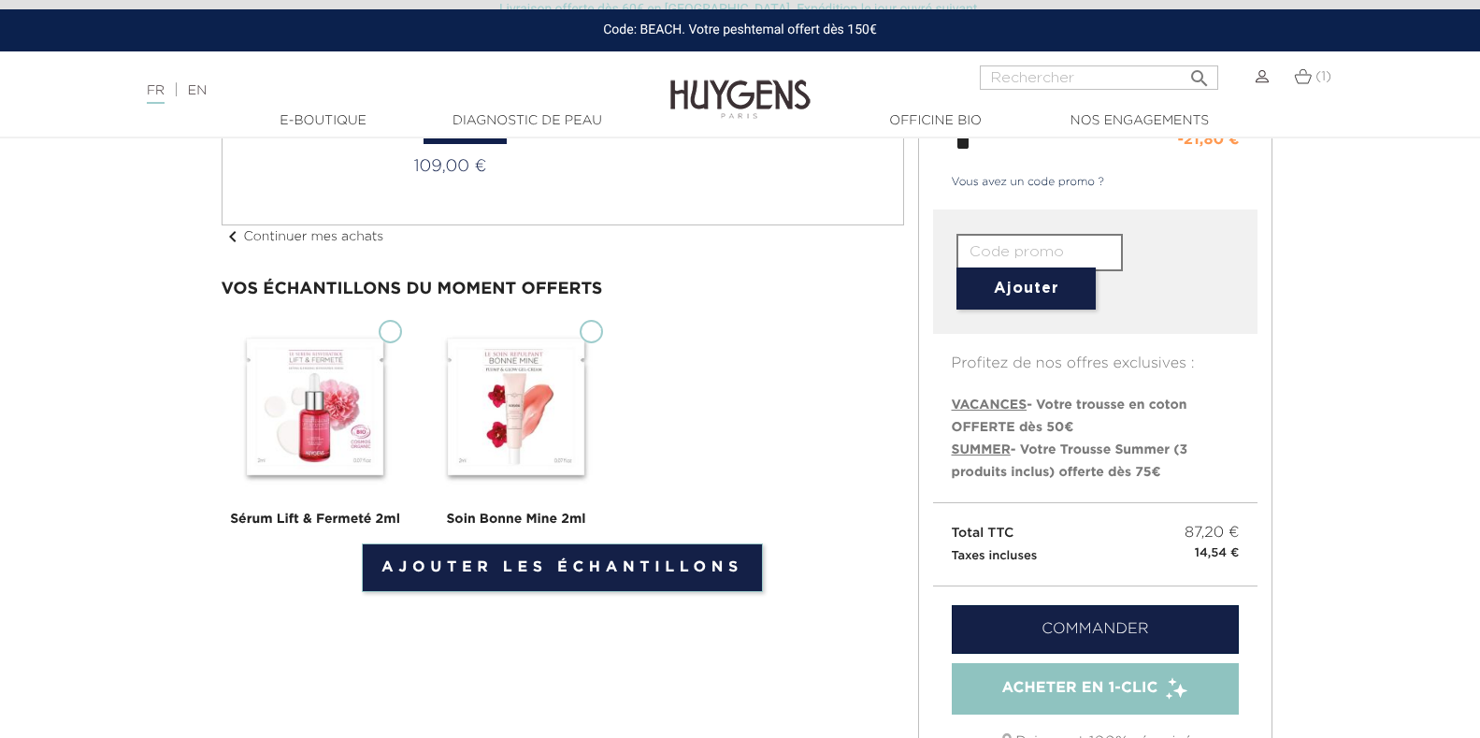
click at [400, 329] on input "Sérum Lift & Fermeté 2ml" at bounding box center [390, 331] width 23 height 23
checkbox input "true"
click at [587, 331] on input "Soin Bonne Mine 2ml" at bounding box center [591, 331] width 23 height 23
checkbox input "true"
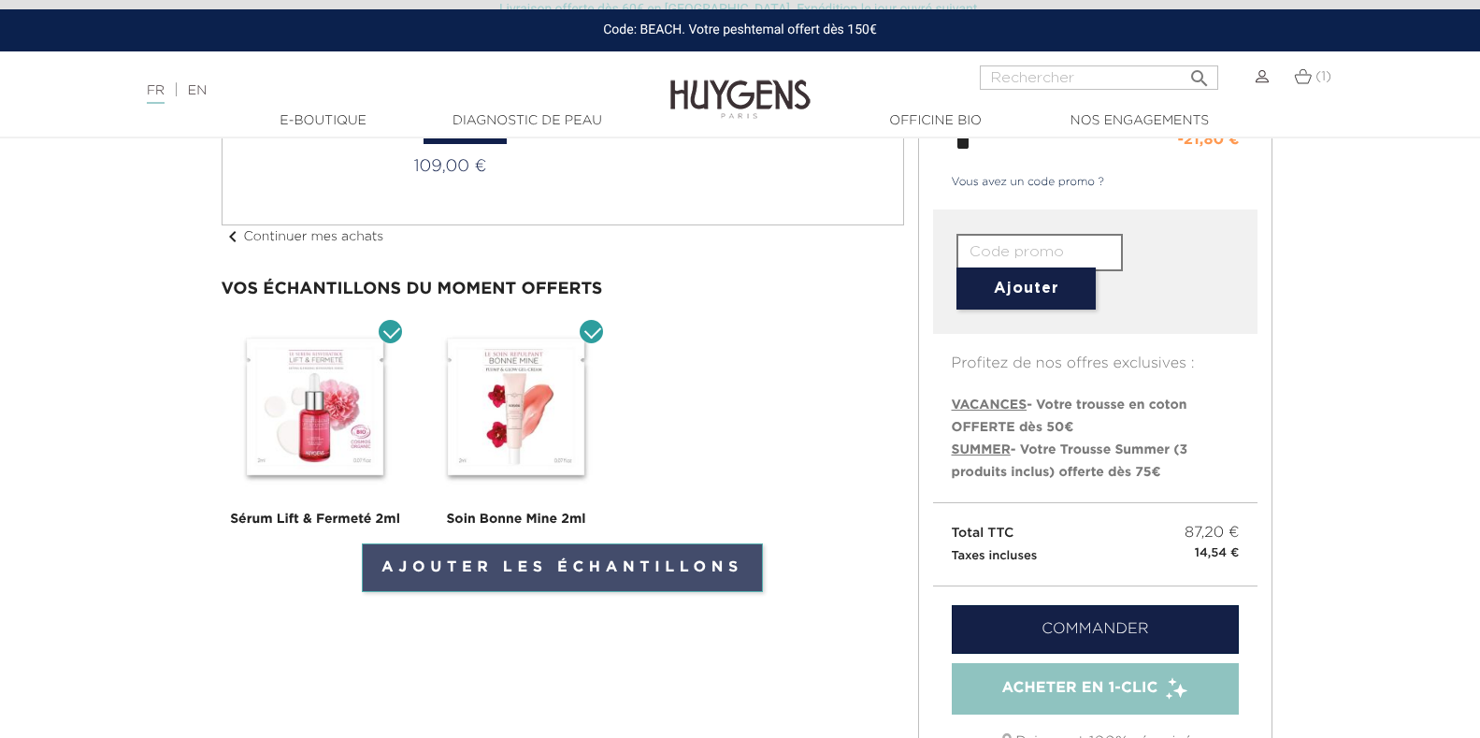
click at [557, 572] on link "Ajouter les échantillons" at bounding box center [562, 567] width 401 height 49
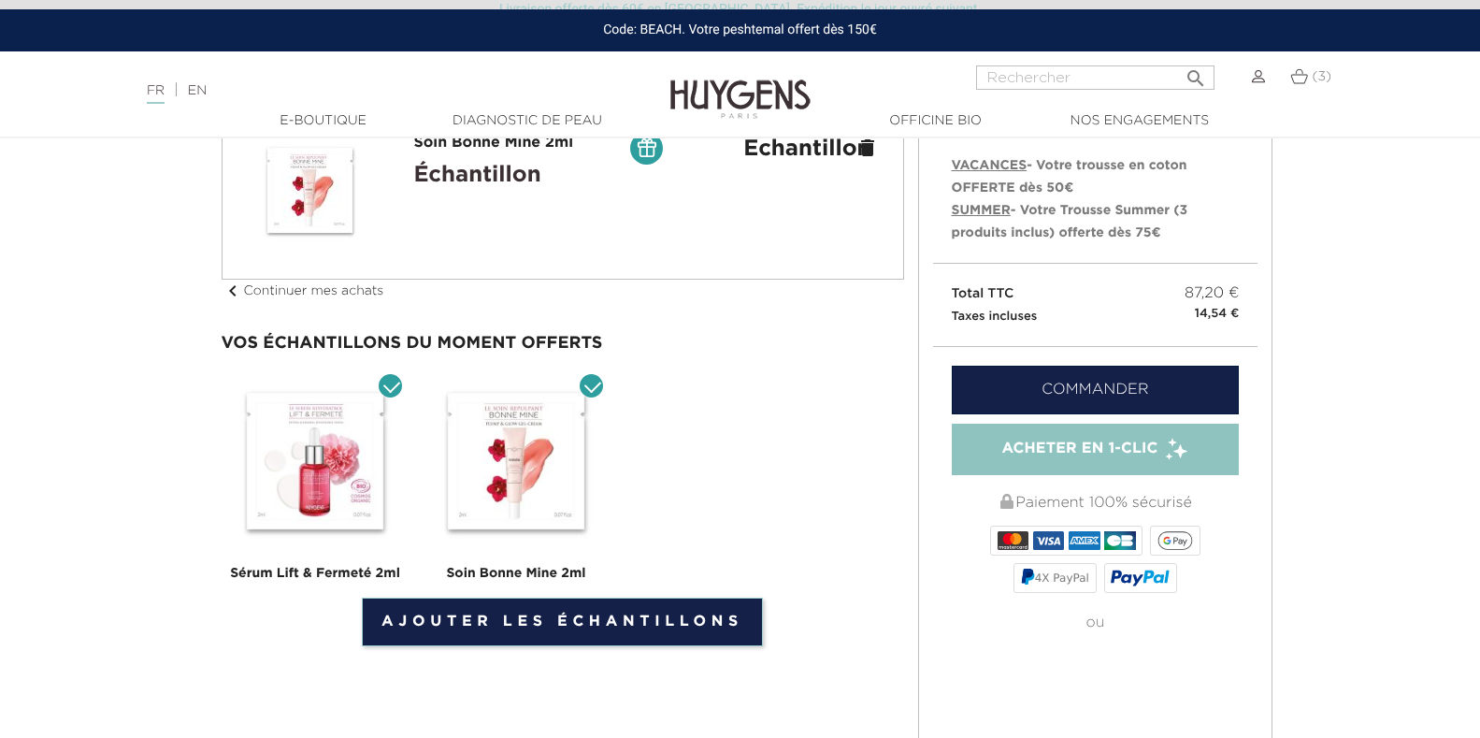
scroll to position [561, 0]
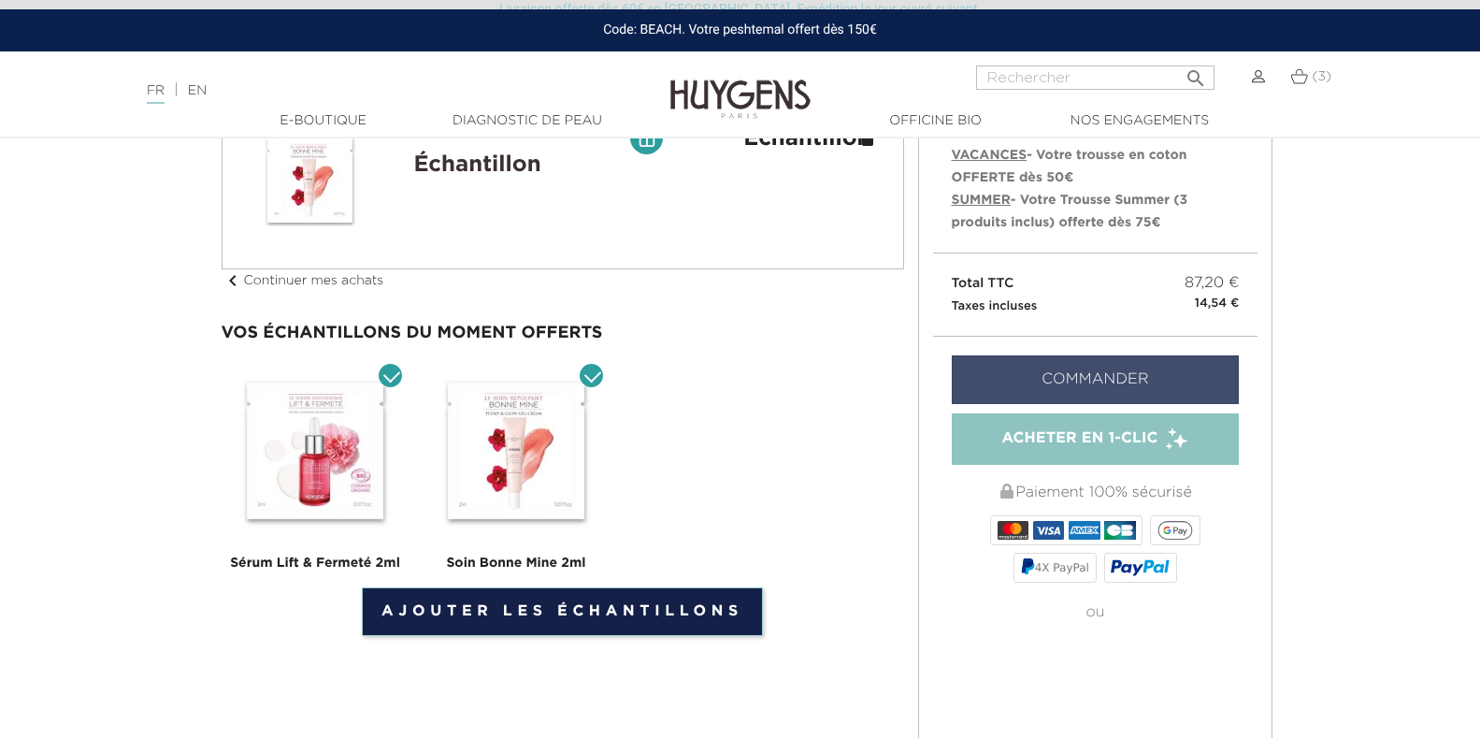
click at [1093, 379] on link "Commander" at bounding box center [1096, 379] width 288 height 49
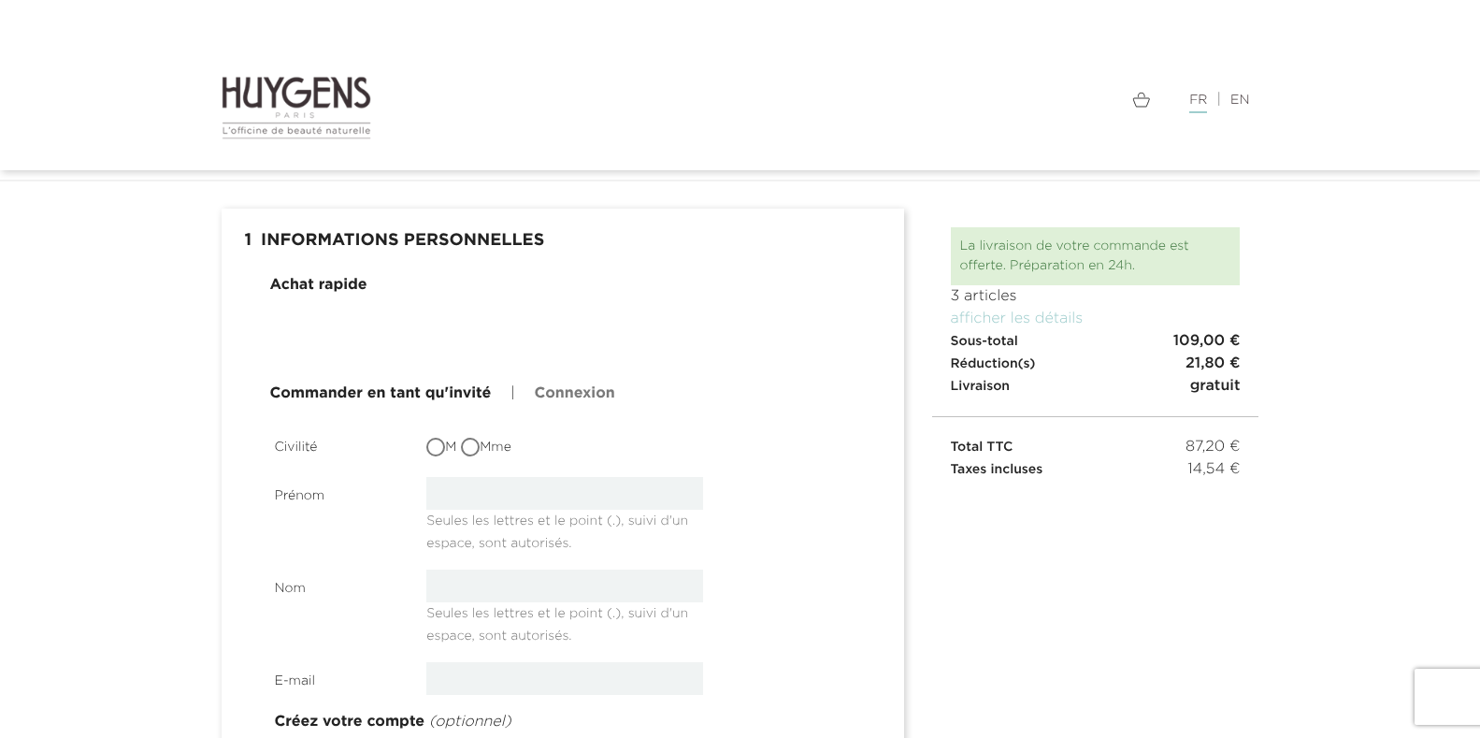
scroll to position [30, 0]
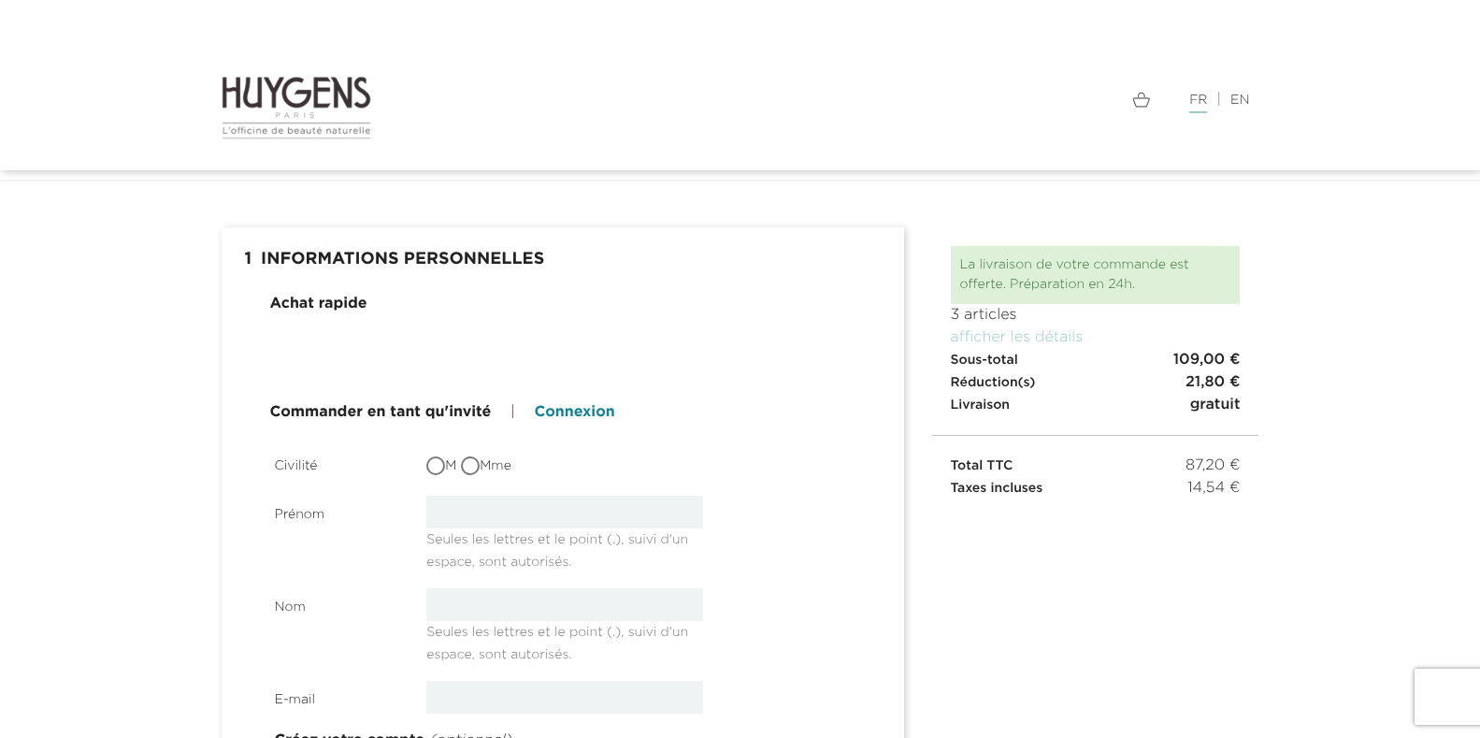
click at [596, 410] on link "Connexion" at bounding box center [574, 412] width 80 height 22
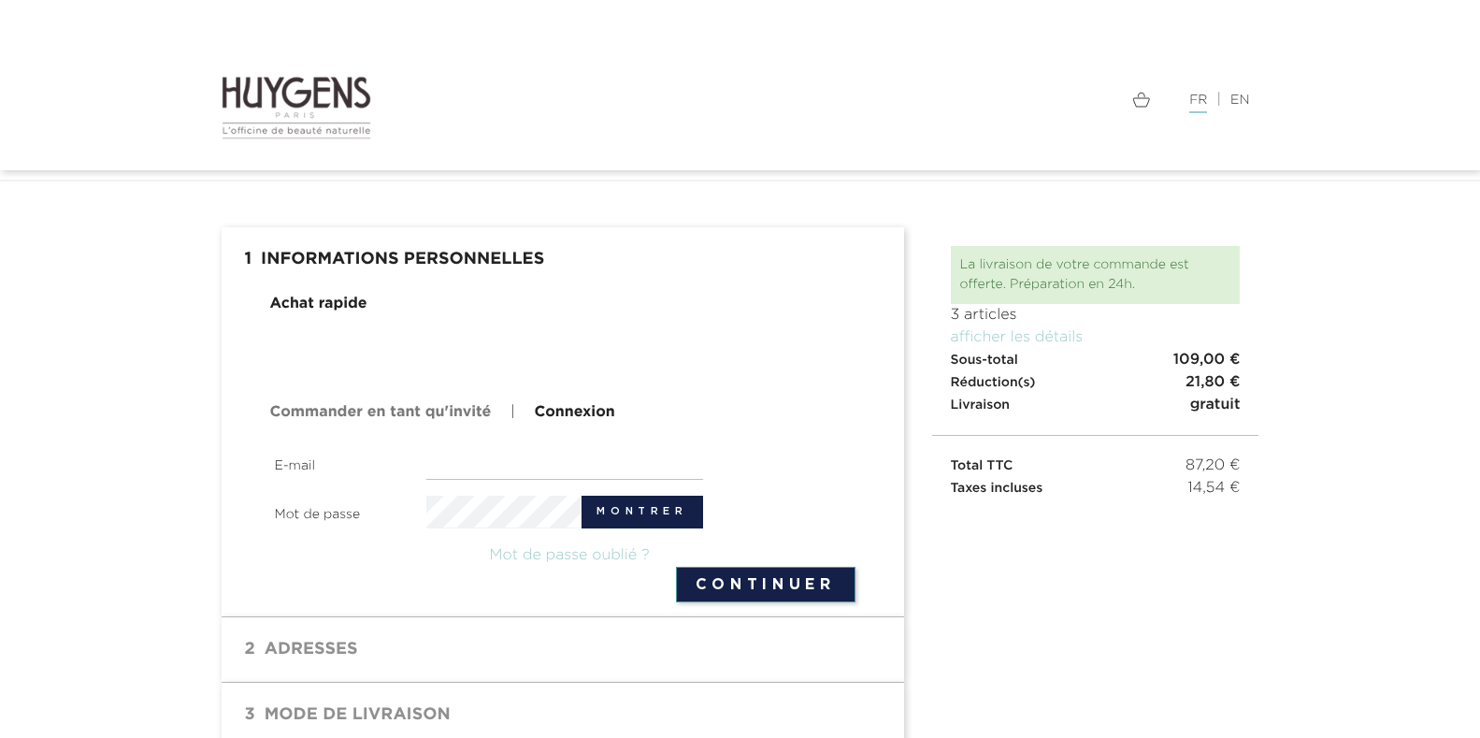
click at [466, 456] on input "email" at bounding box center [564, 463] width 277 height 33
type input "[PERSON_NAME][EMAIL_ADDRESS][DOMAIN_NAME]"
click at [654, 510] on button "Montrer" at bounding box center [642, 512] width 121 height 33
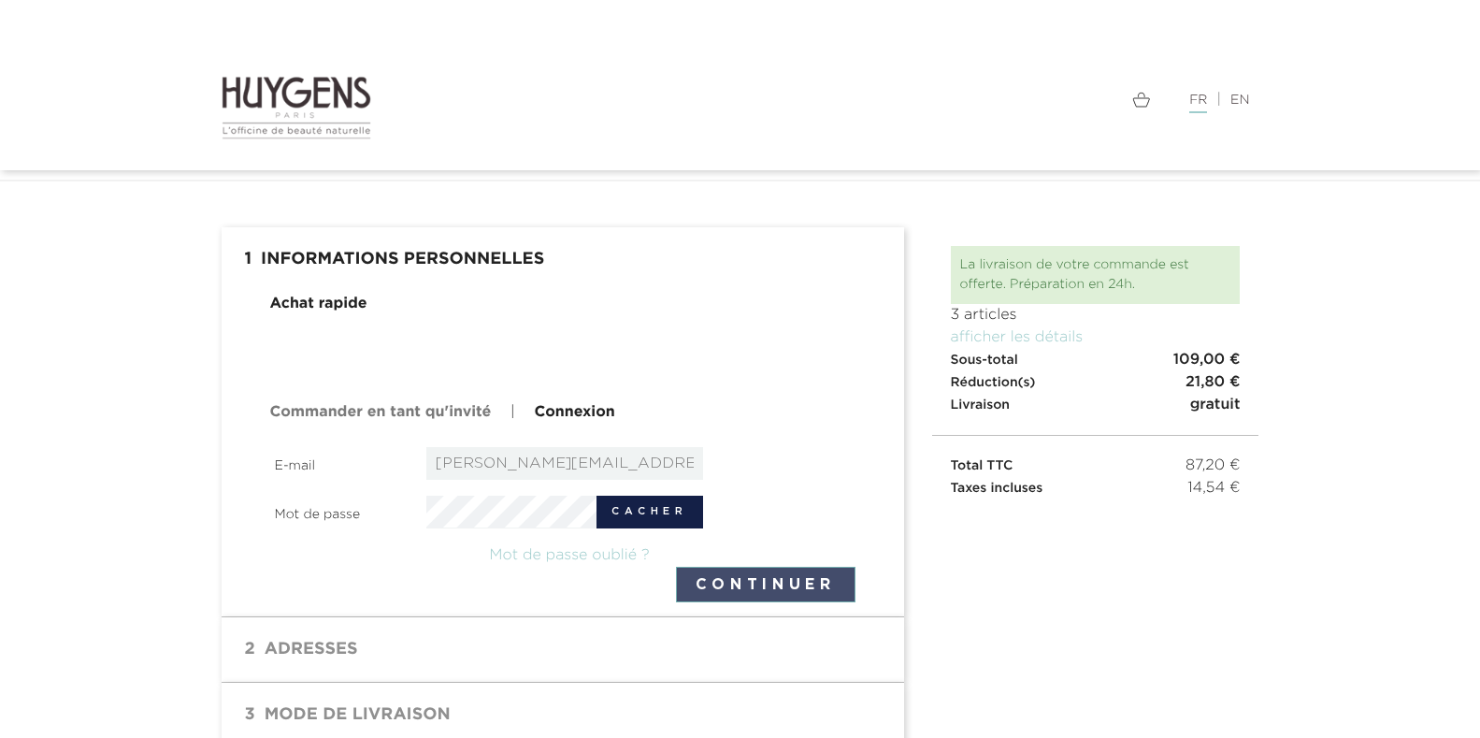
click at [757, 590] on button "Continuer" at bounding box center [766, 585] width 180 height 36
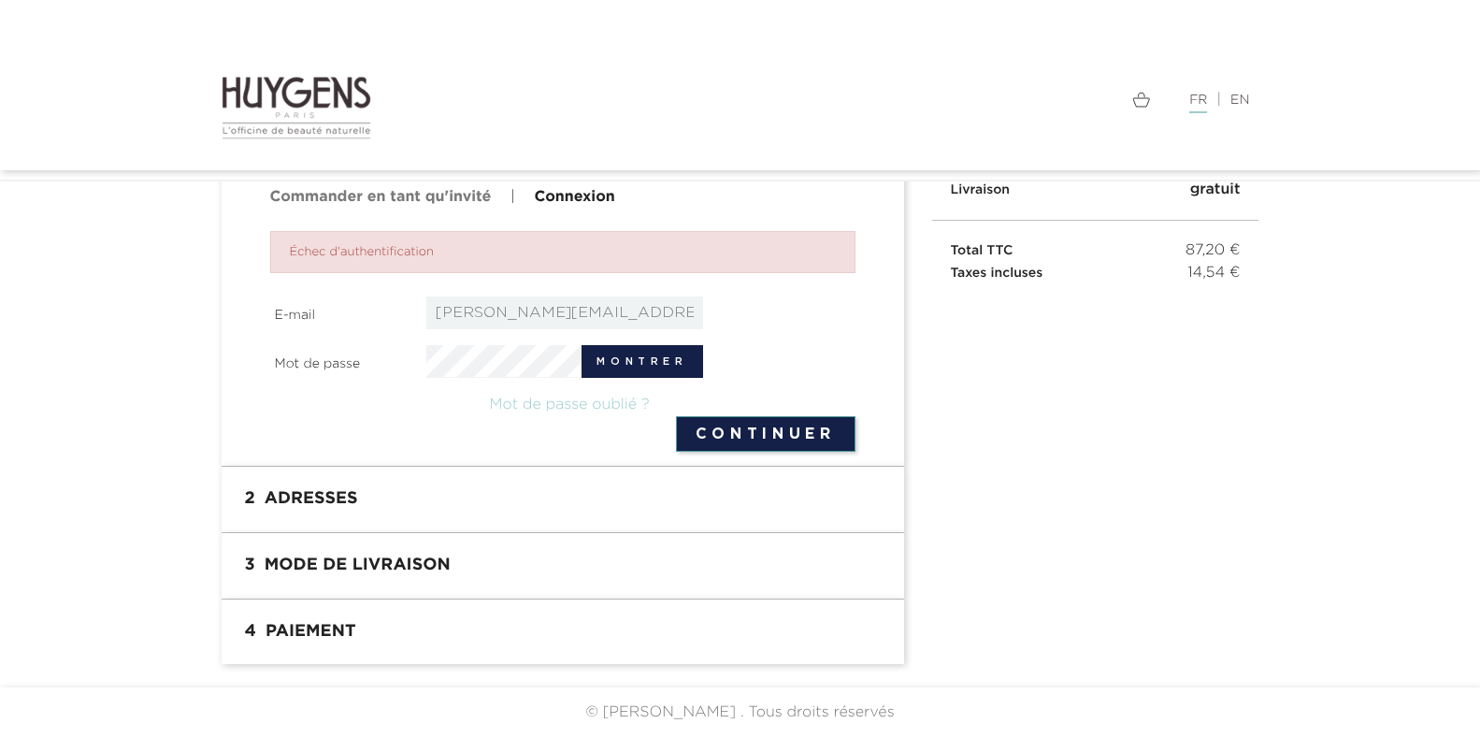
scroll to position [244, 0]
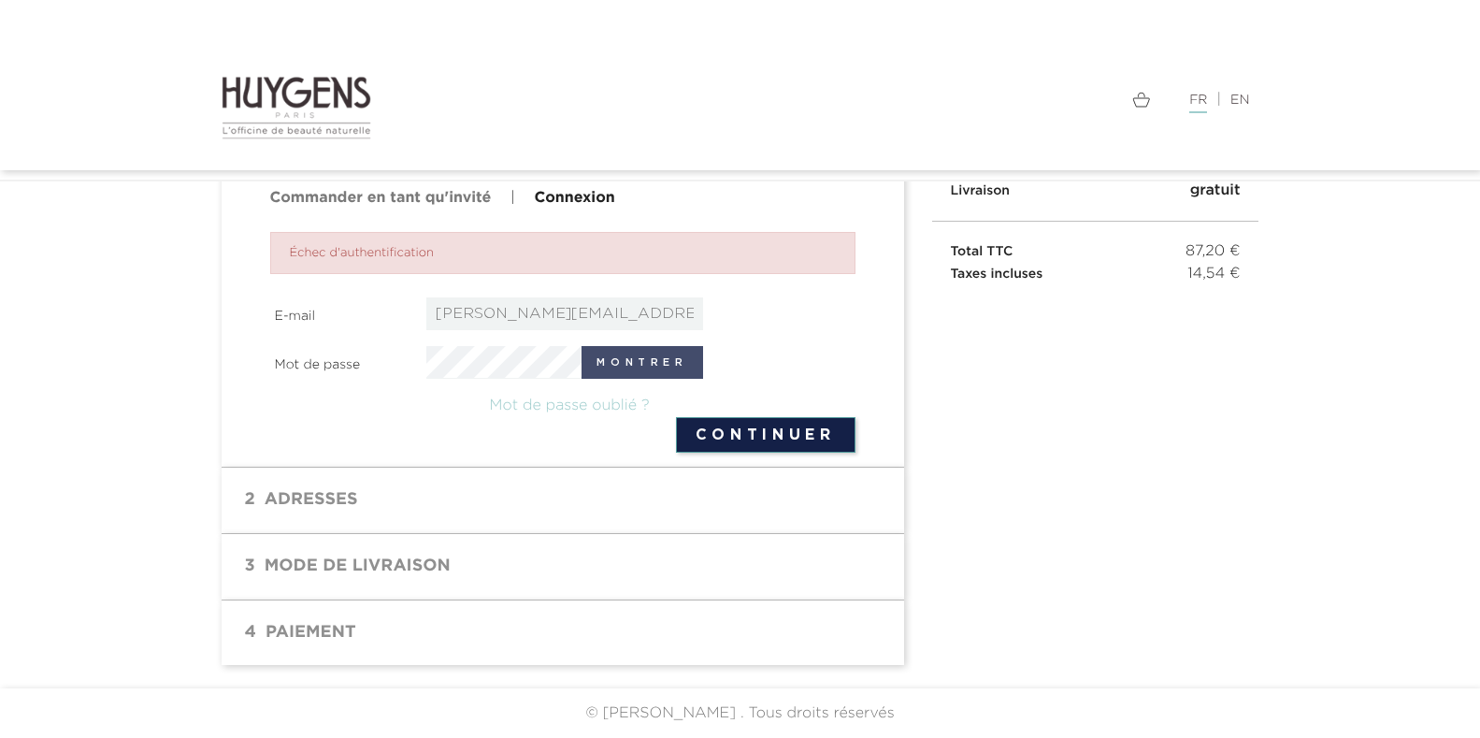
click at [683, 357] on button "Montrer" at bounding box center [642, 362] width 121 height 33
click at [729, 429] on button "Continuer" at bounding box center [766, 435] width 180 height 36
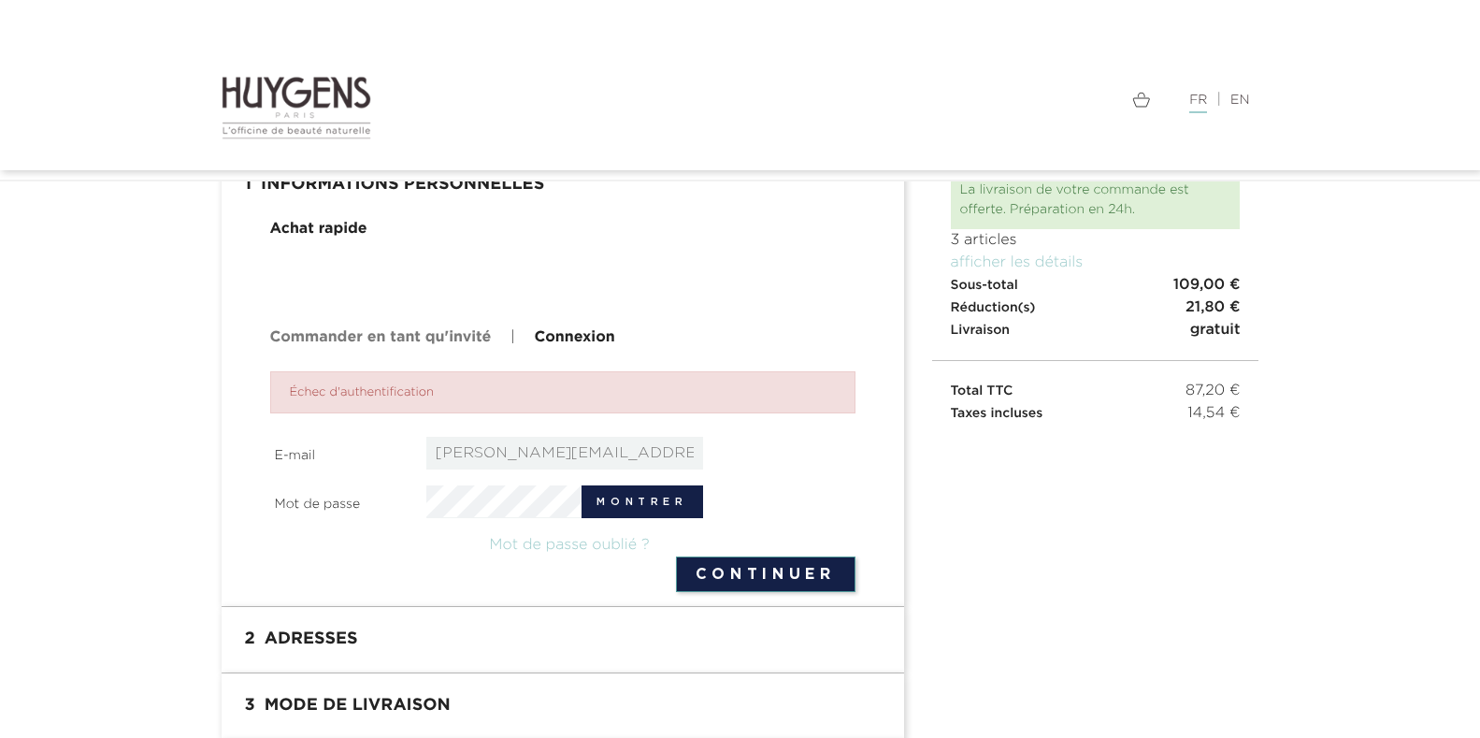
scroll to position [245, 0]
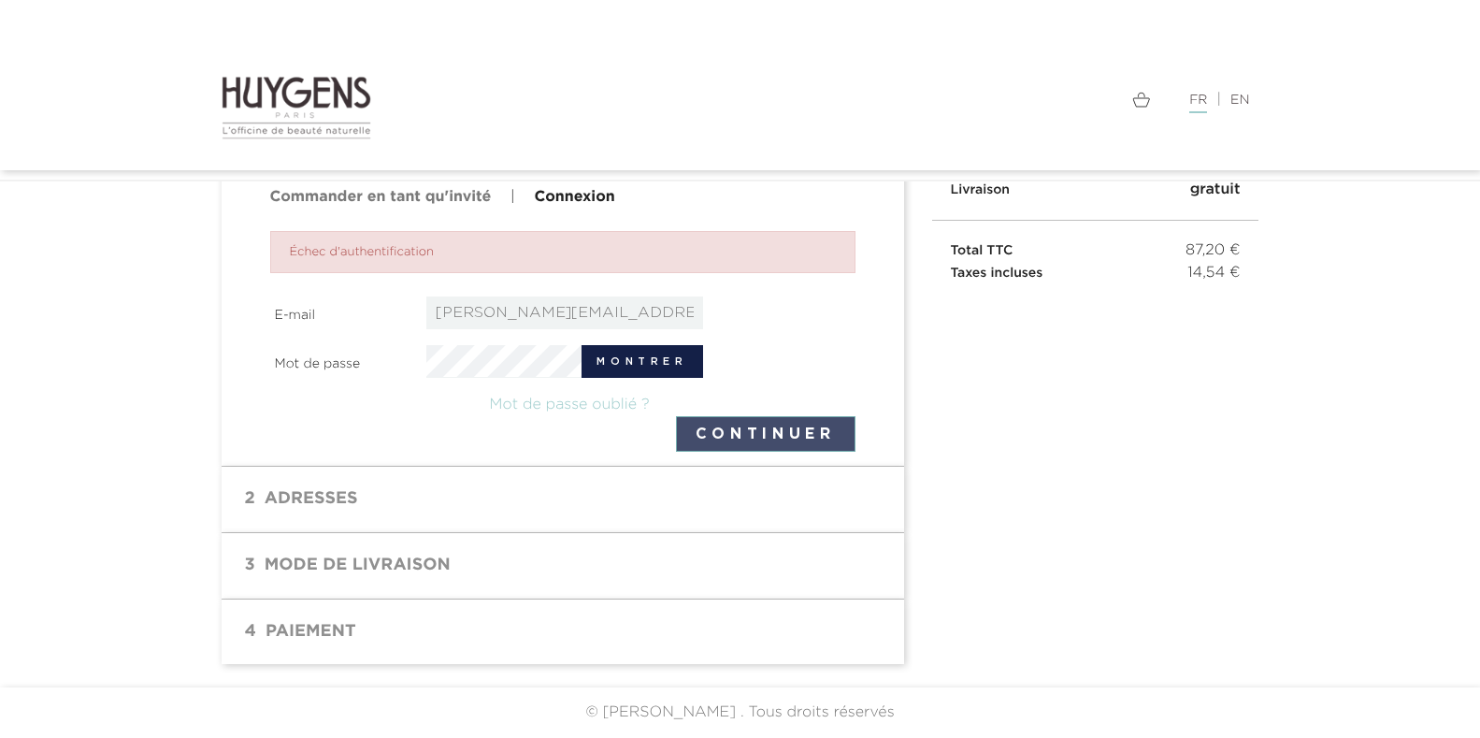
click at [711, 435] on button "Continuer" at bounding box center [766, 434] width 180 height 36
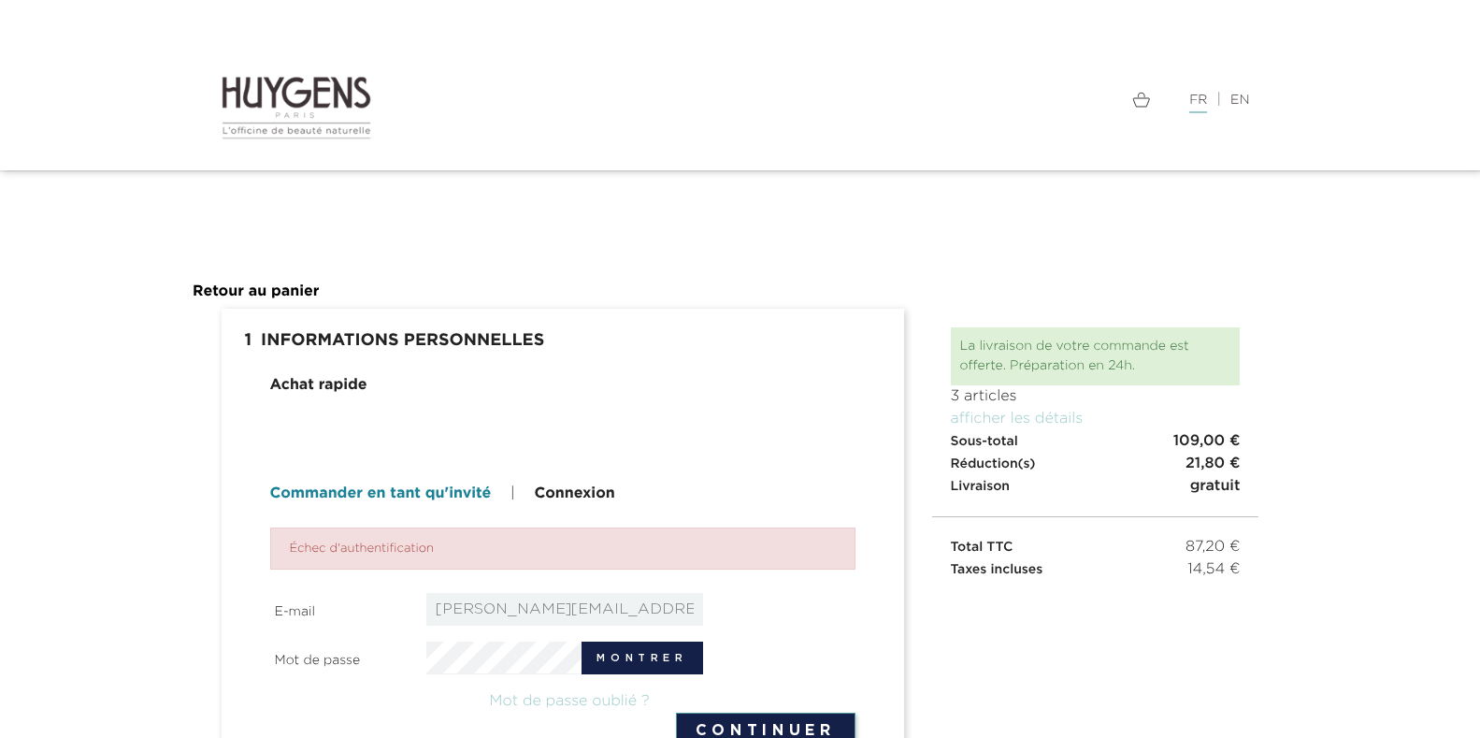
click at [381, 490] on link "Commander en tant qu'invité" at bounding box center [381, 494] width 222 height 22
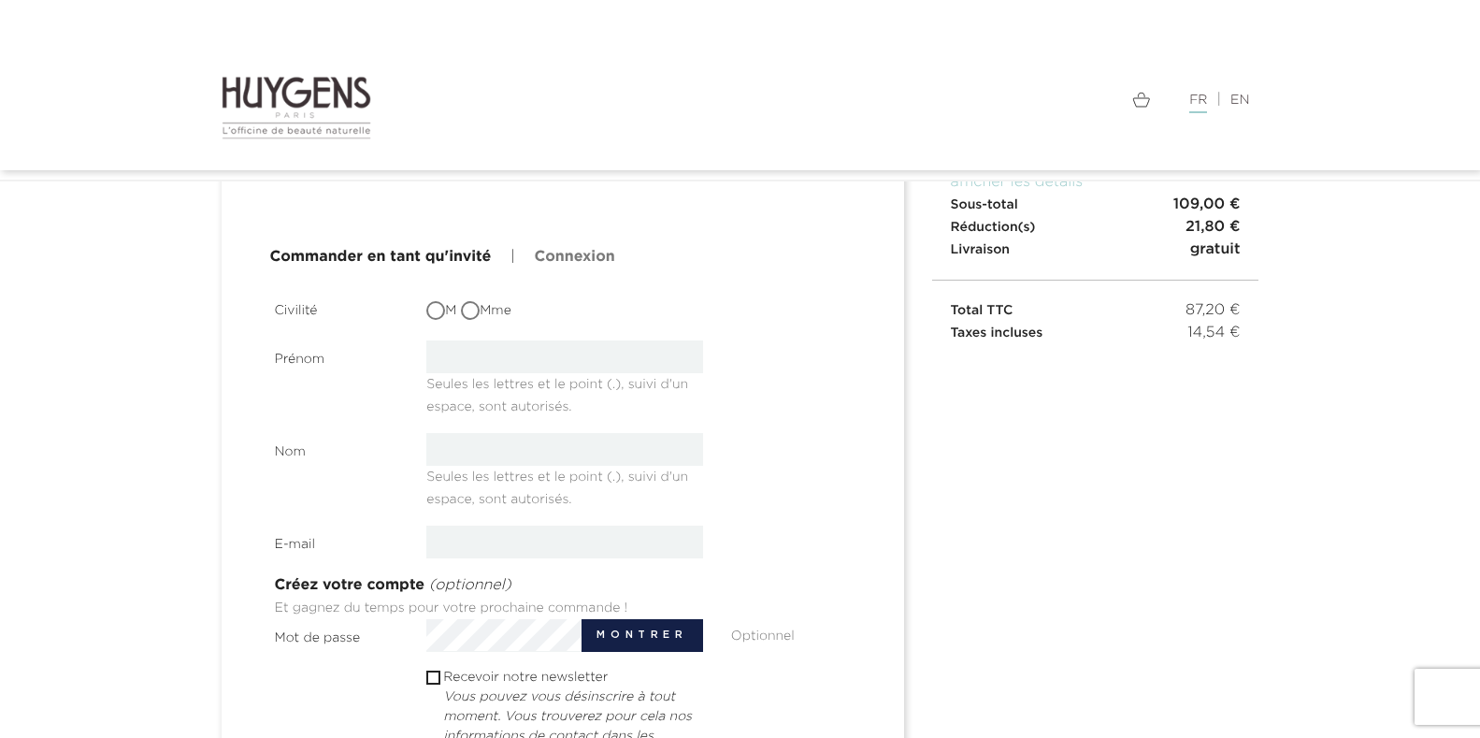
scroll to position [187, 0]
click at [472, 305] on input "Mme" at bounding box center [472, 310] width 19 height 19
radio input "true"
click at [470, 357] on input "text" at bounding box center [564, 355] width 277 height 33
type input "jocelyne"
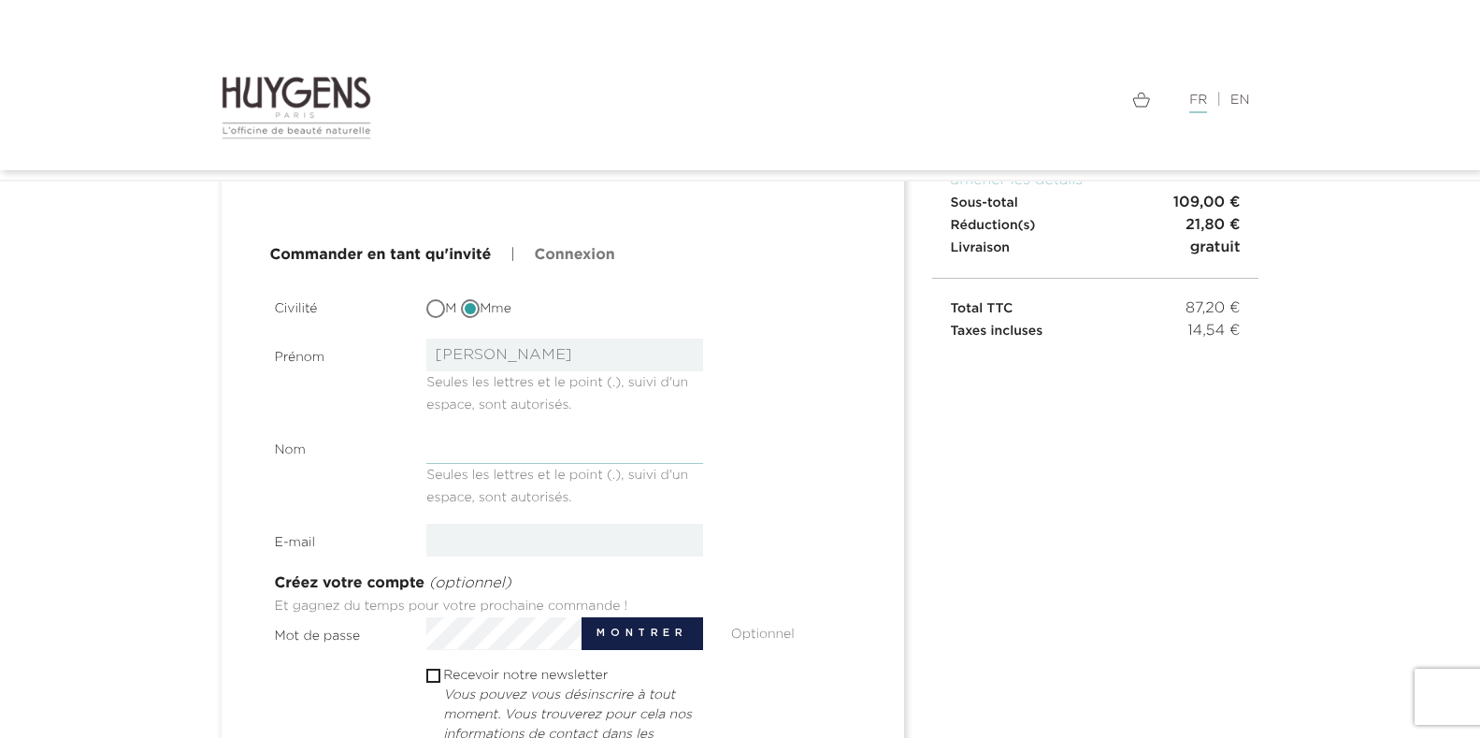
type input "Quintin"
type input "jocelyne.lepyquintin@sfr.fr"
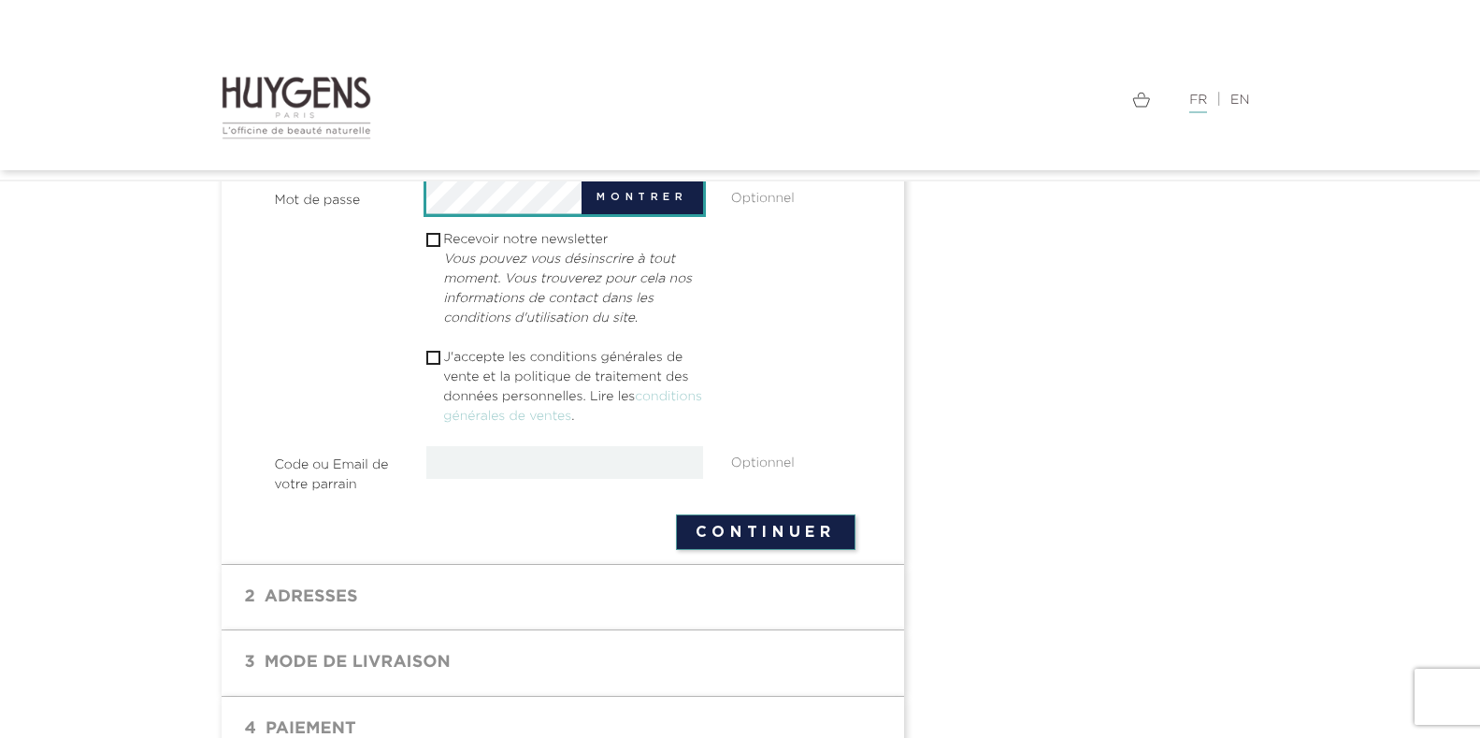
scroll to position [624, 0]
click at [432, 359] on input "checkbox" at bounding box center [432, 357] width 12 height 12
checkbox input "true"
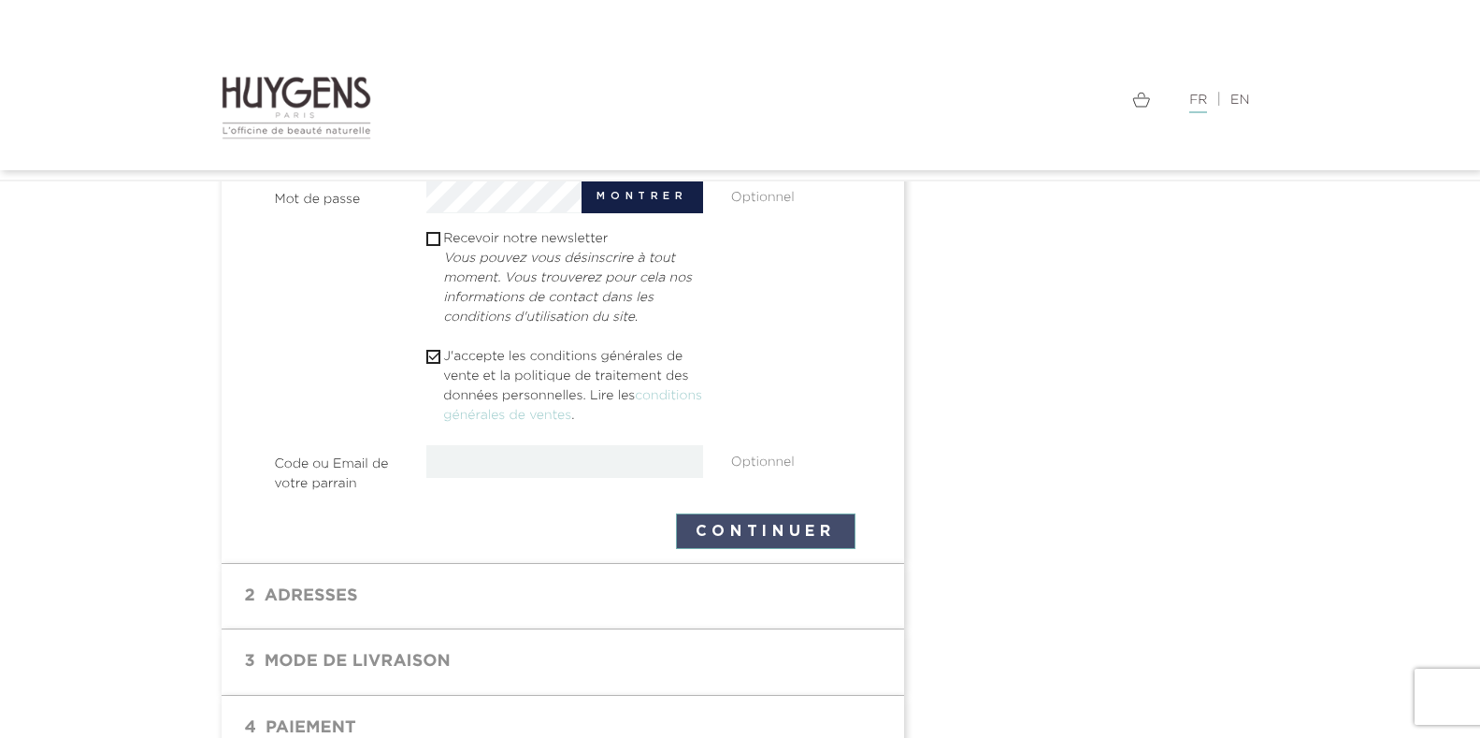
click at [805, 530] on button "Continuer" at bounding box center [766, 531] width 180 height 36
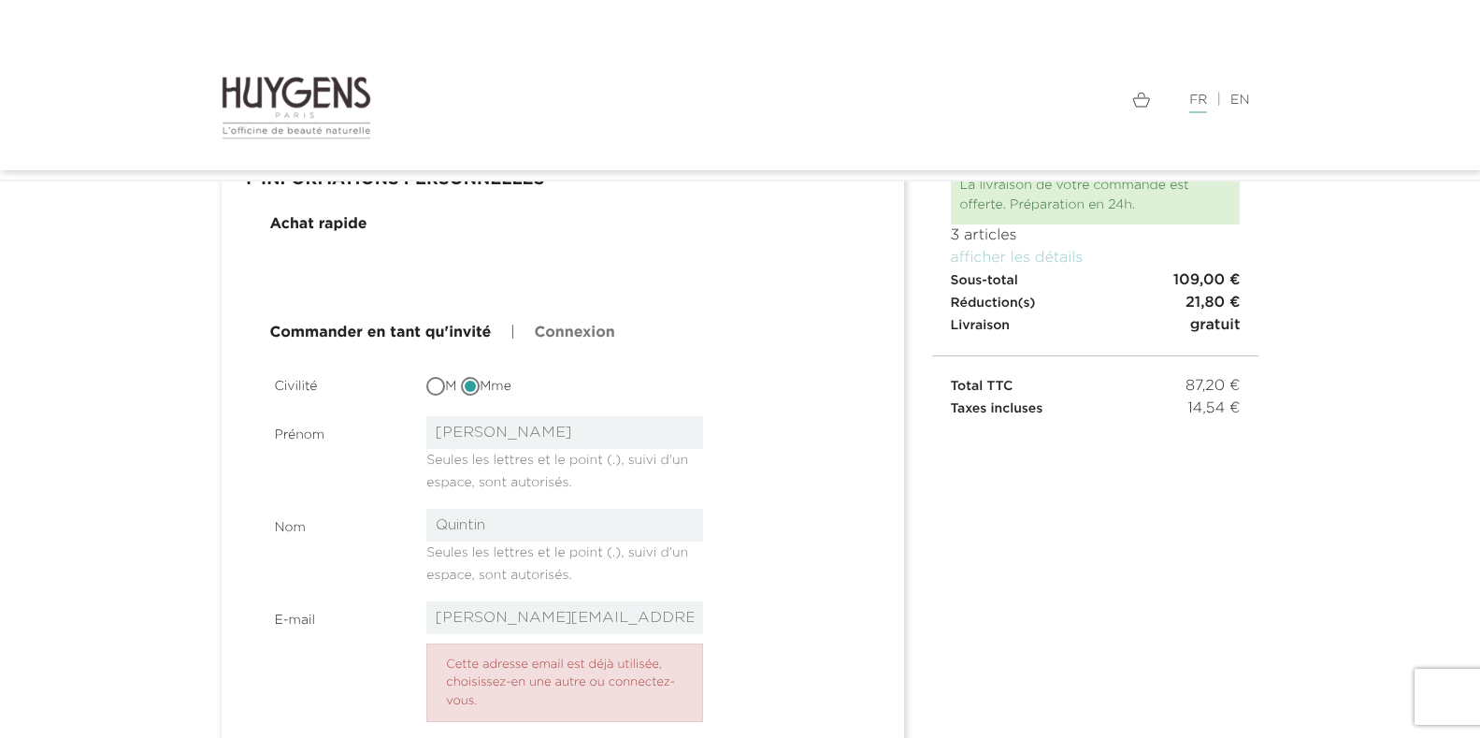
scroll to position [63, 0]
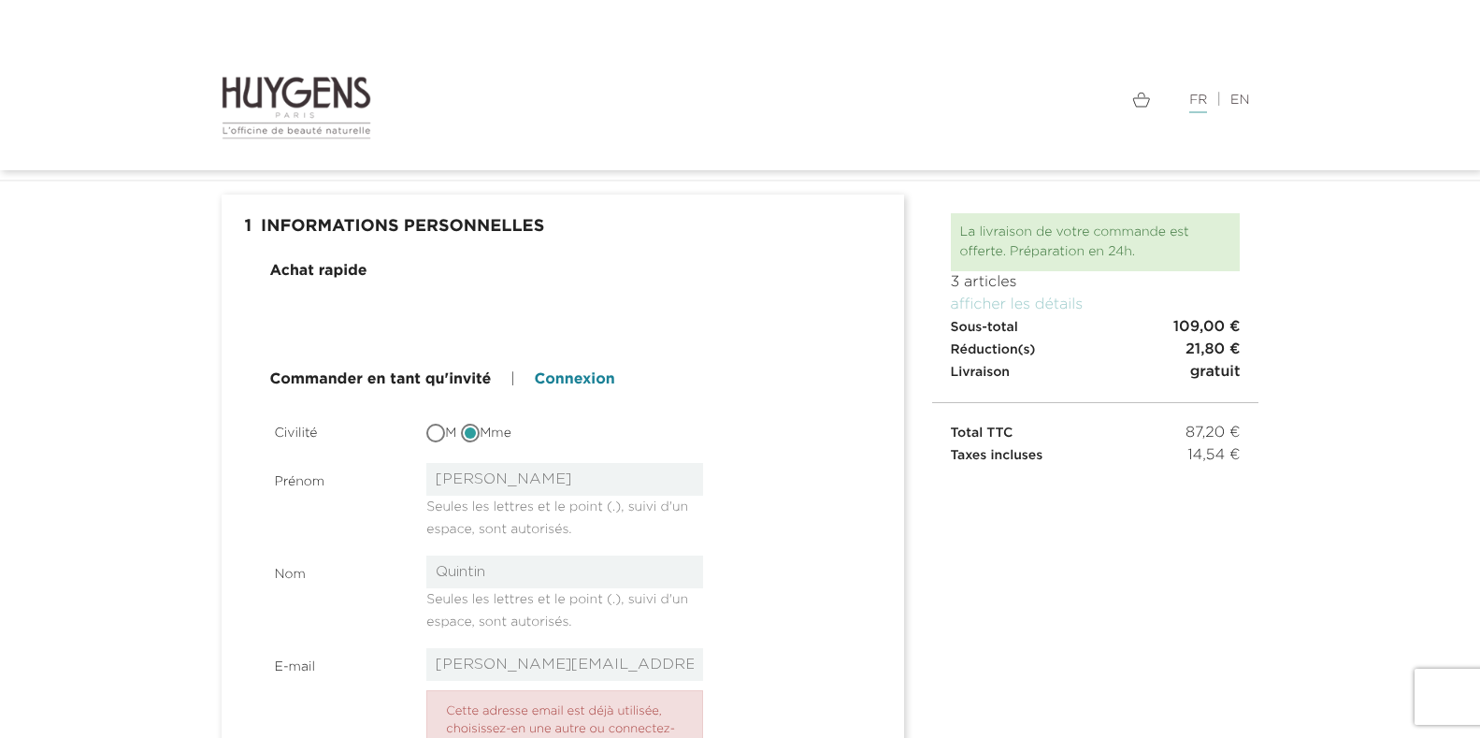
click at [603, 378] on link "Connexion" at bounding box center [574, 379] width 80 height 22
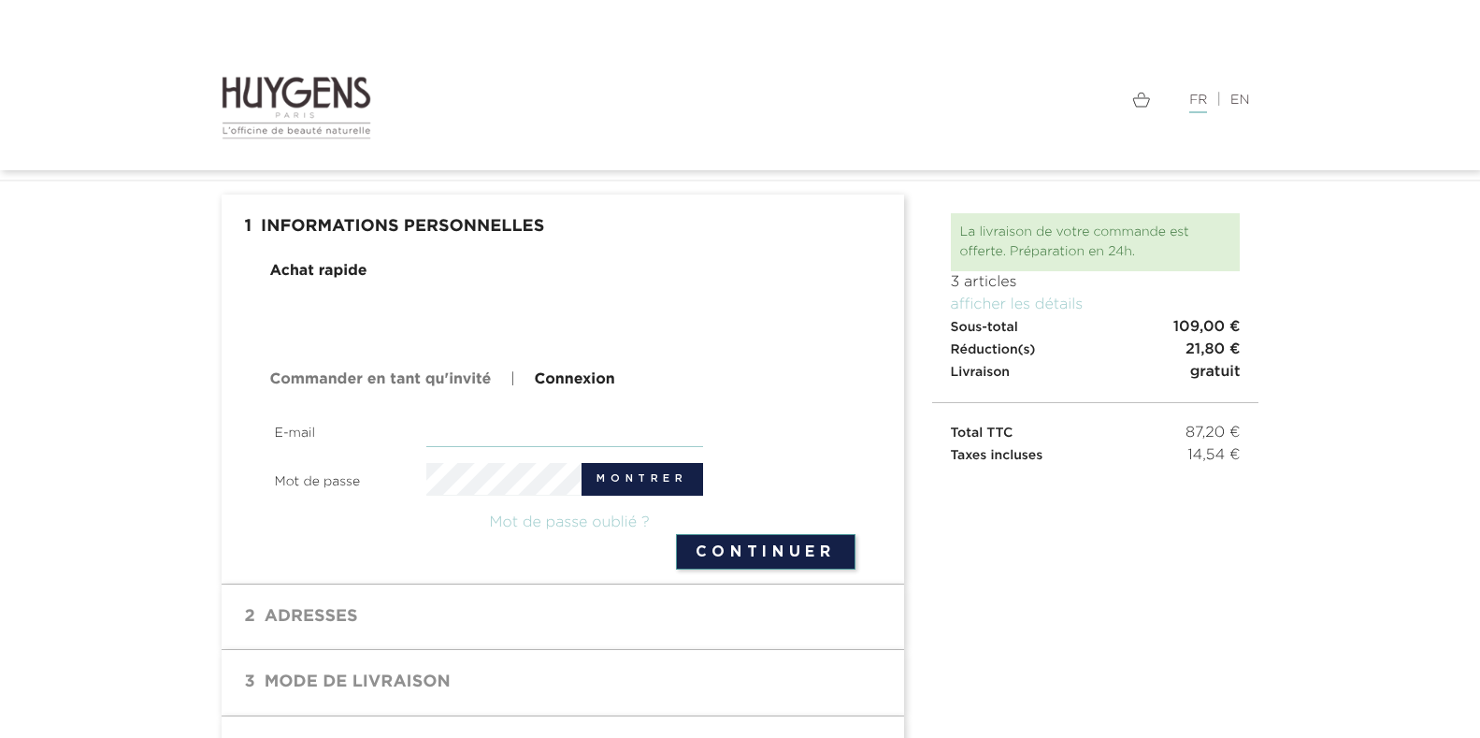
click at [474, 423] on input "email" at bounding box center [564, 430] width 277 height 33
type input "[PERSON_NAME][EMAIL_ADDRESS][DOMAIN_NAME]"
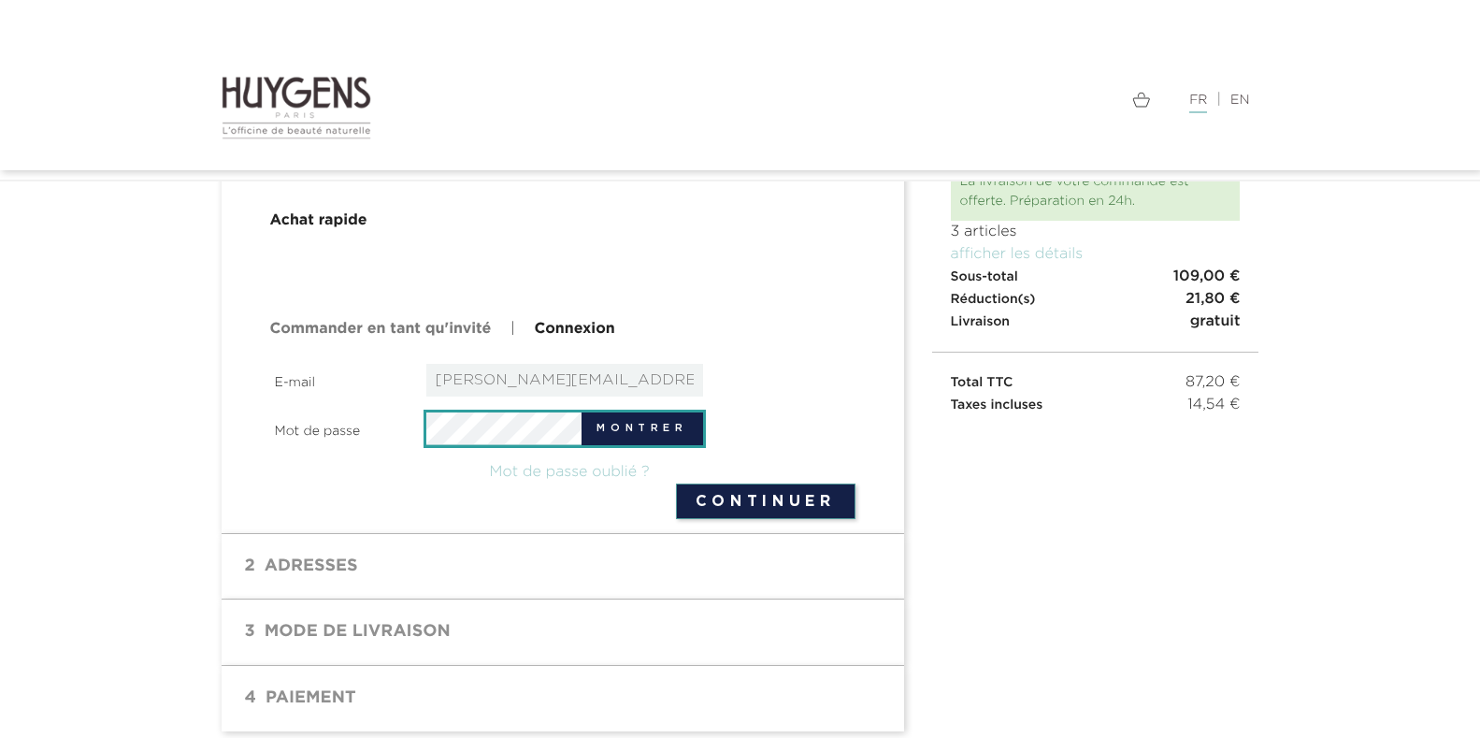
scroll to position [180, 0]
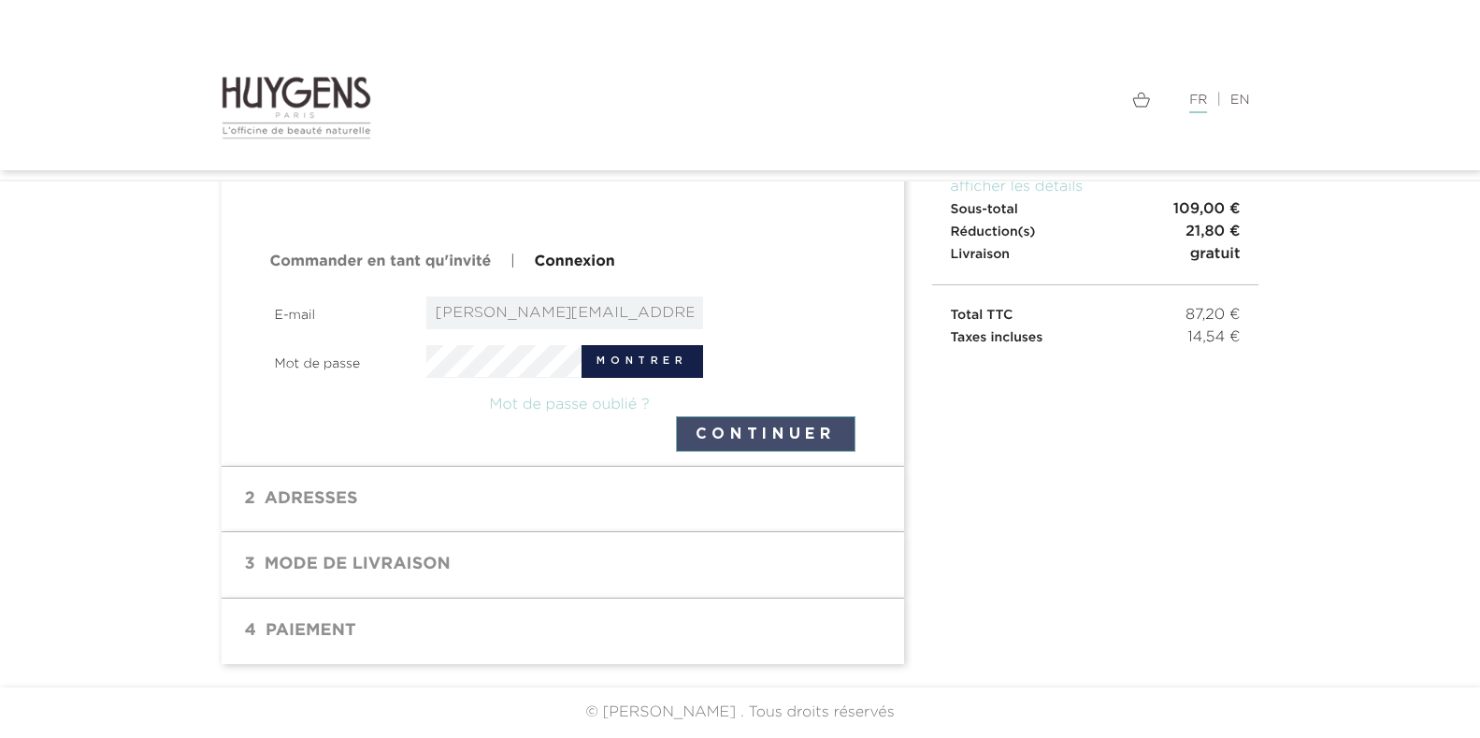
click at [787, 436] on button "Continuer" at bounding box center [766, 434] width 180 height 36
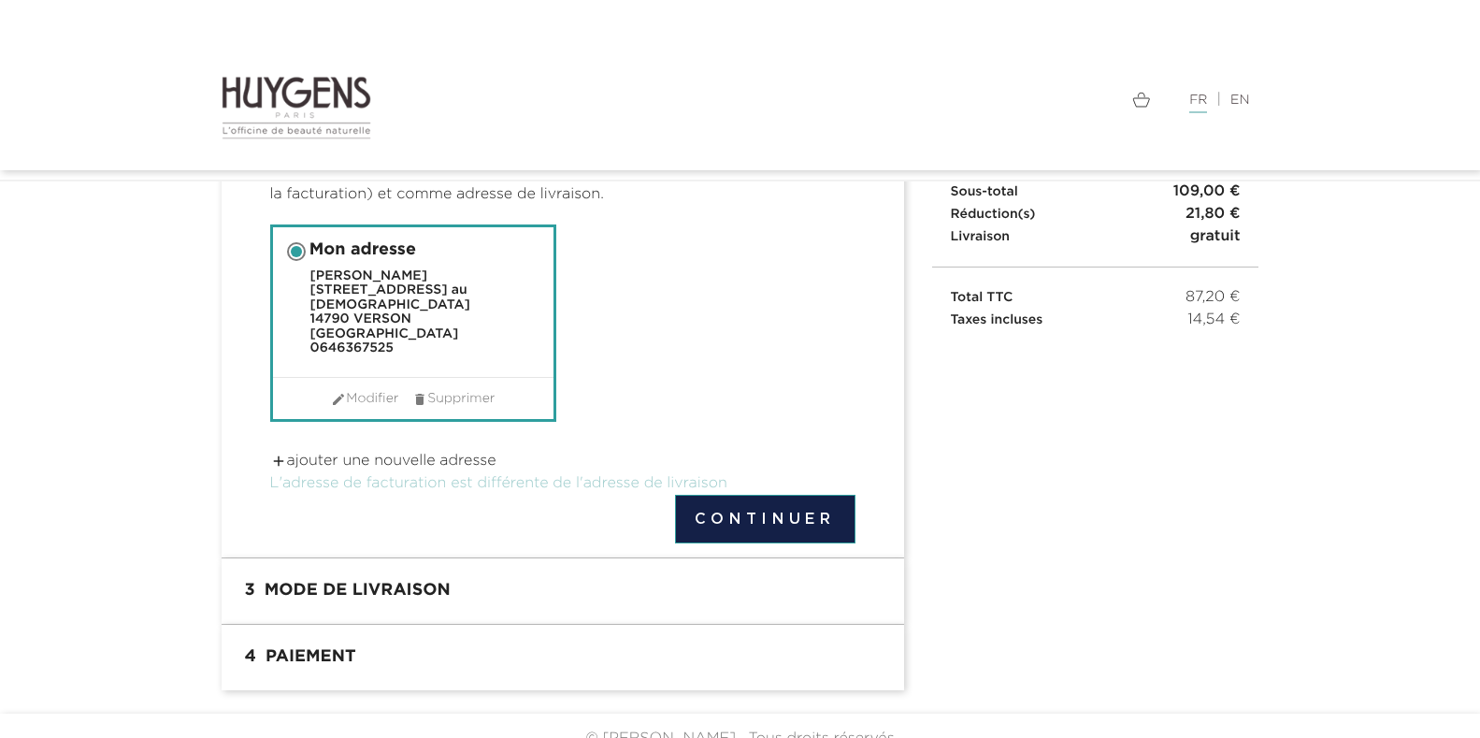
scroll to position [210, 0]
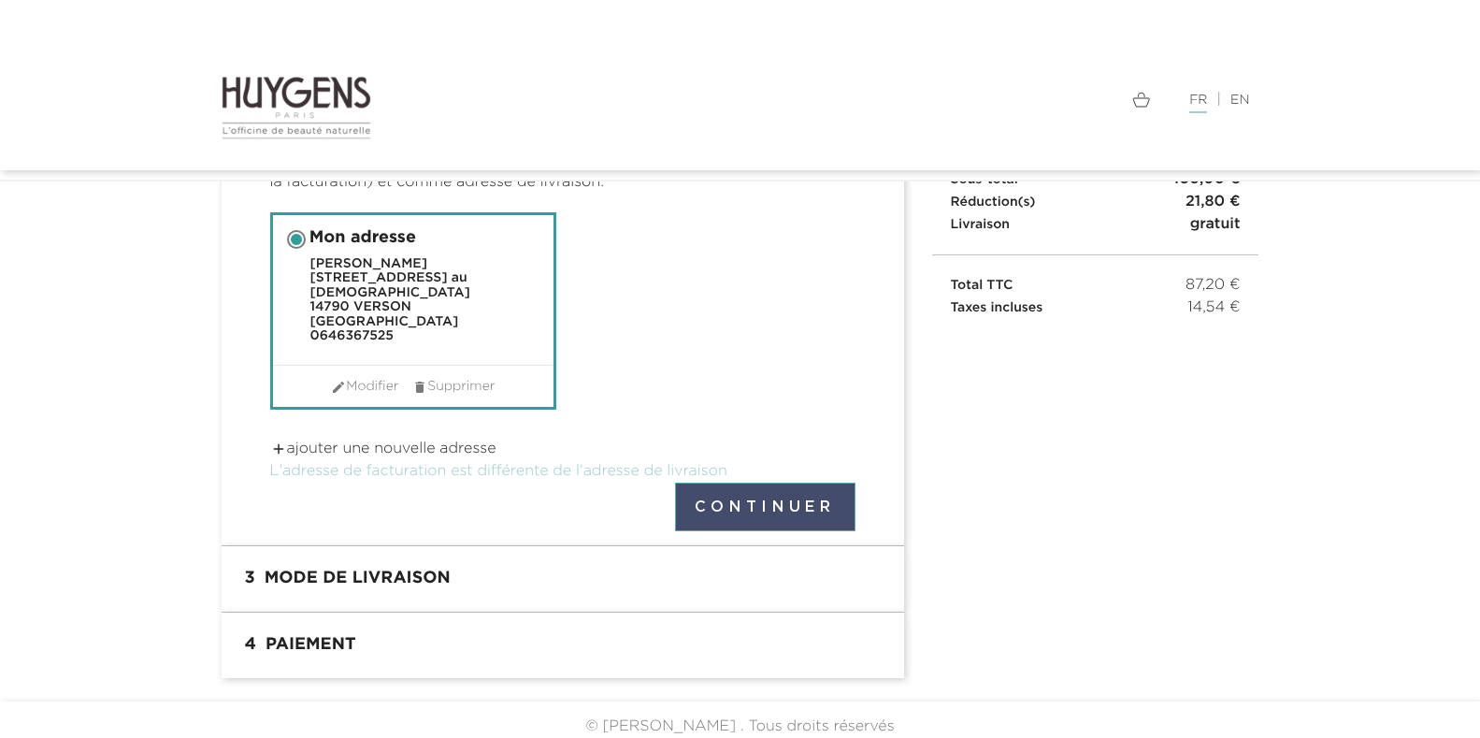
click at [783, 496] on button "Continuer" at bounding box center [765, 507] width 180 height 49
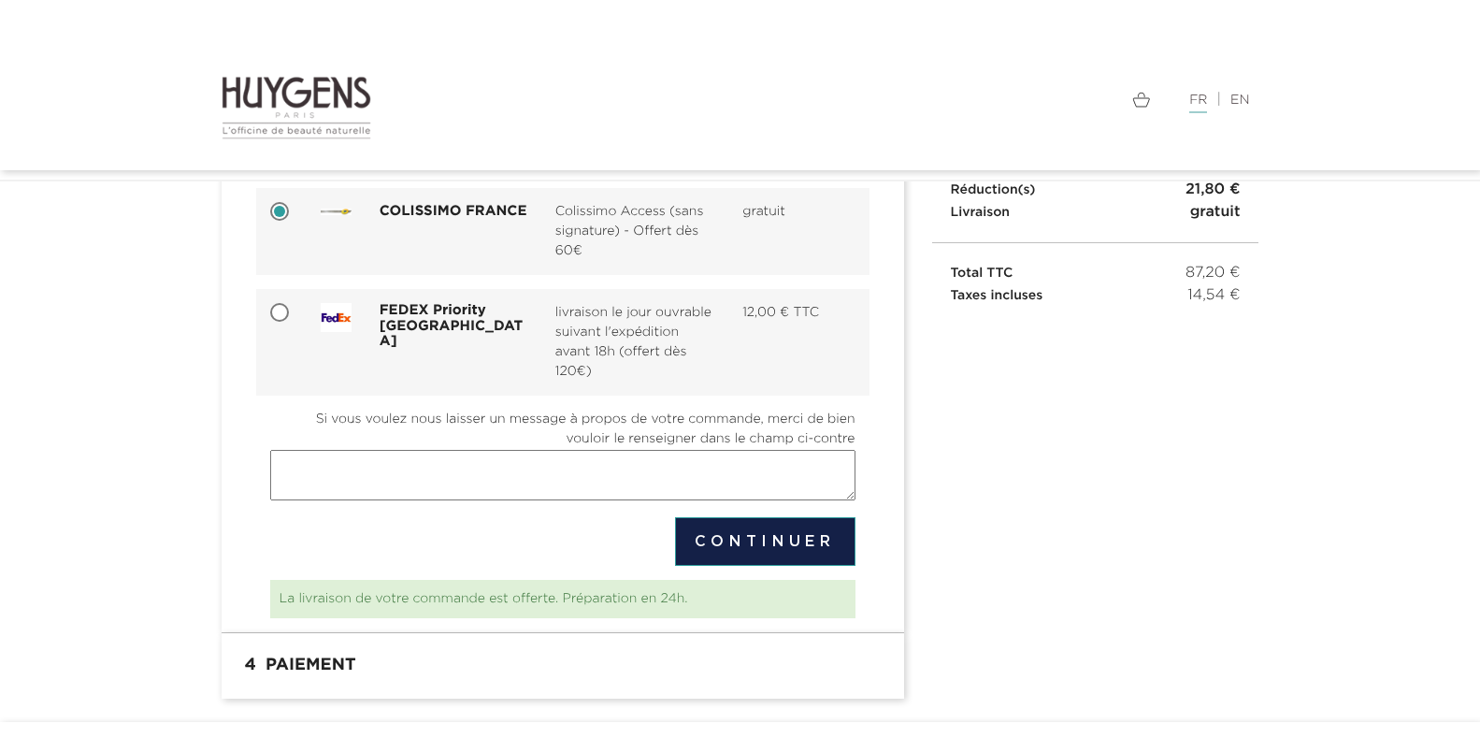
scroll to position [256, 0]
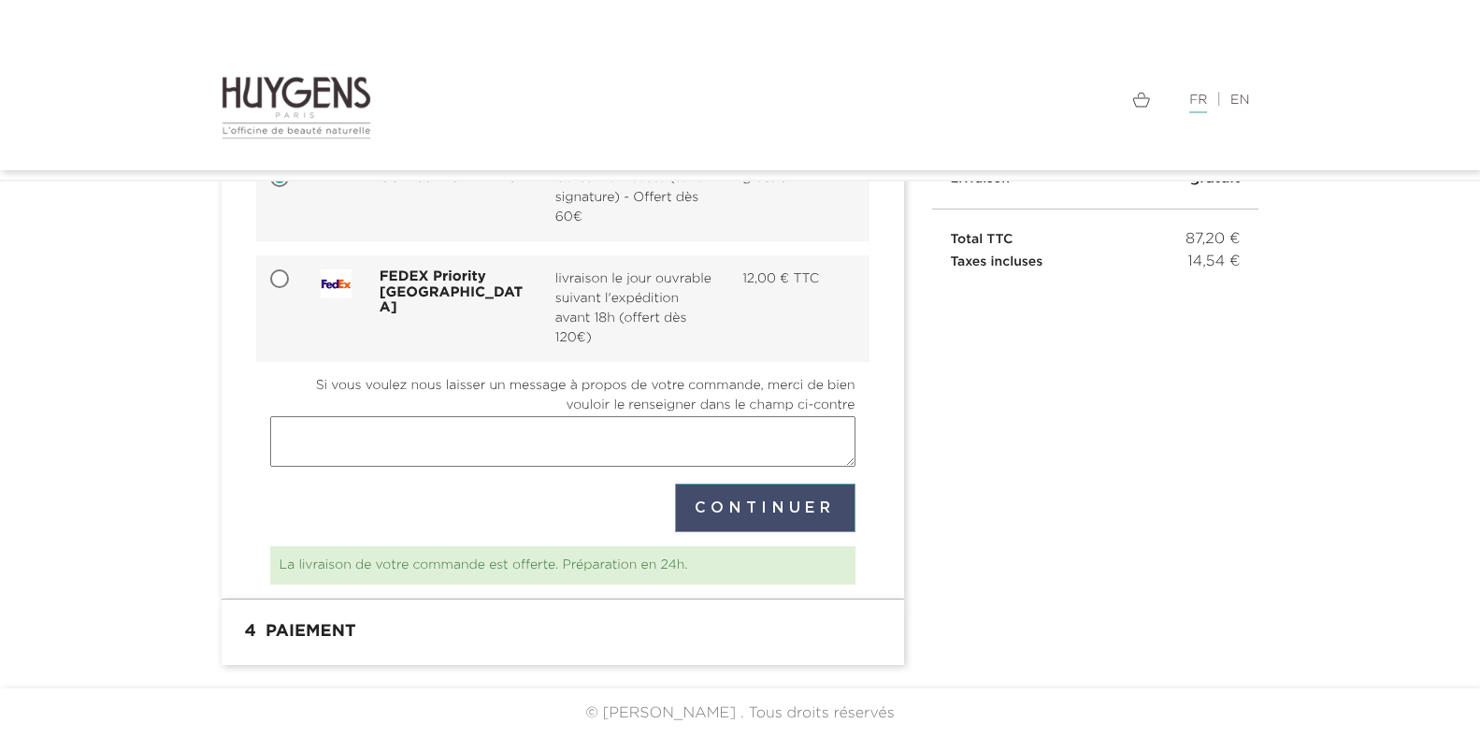
click at [790, 506] on button "Continuer" at bounding box center [765, 508] width 180 height 49
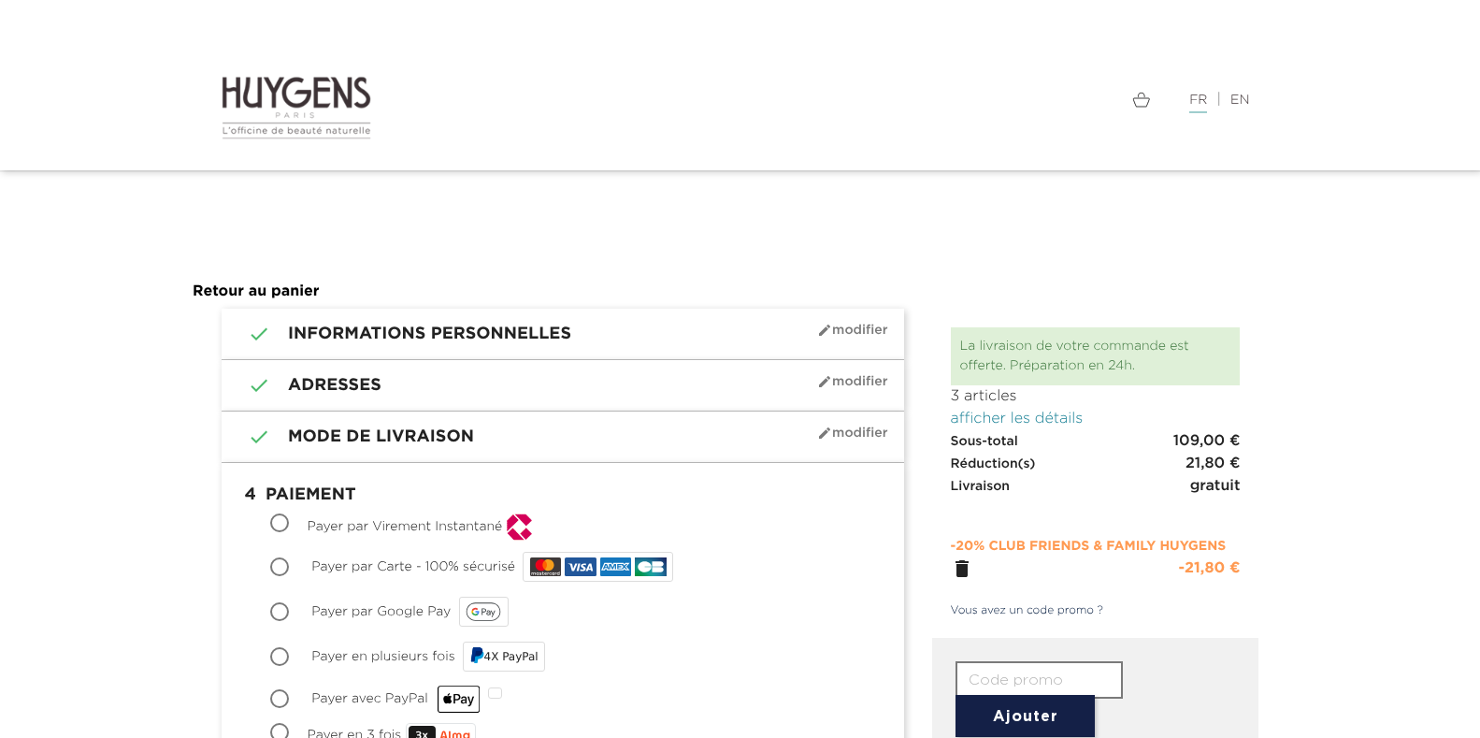
click at [1048, 419] on link "afficher les détails" at bounding box center [1017, 418] width 133 height 15
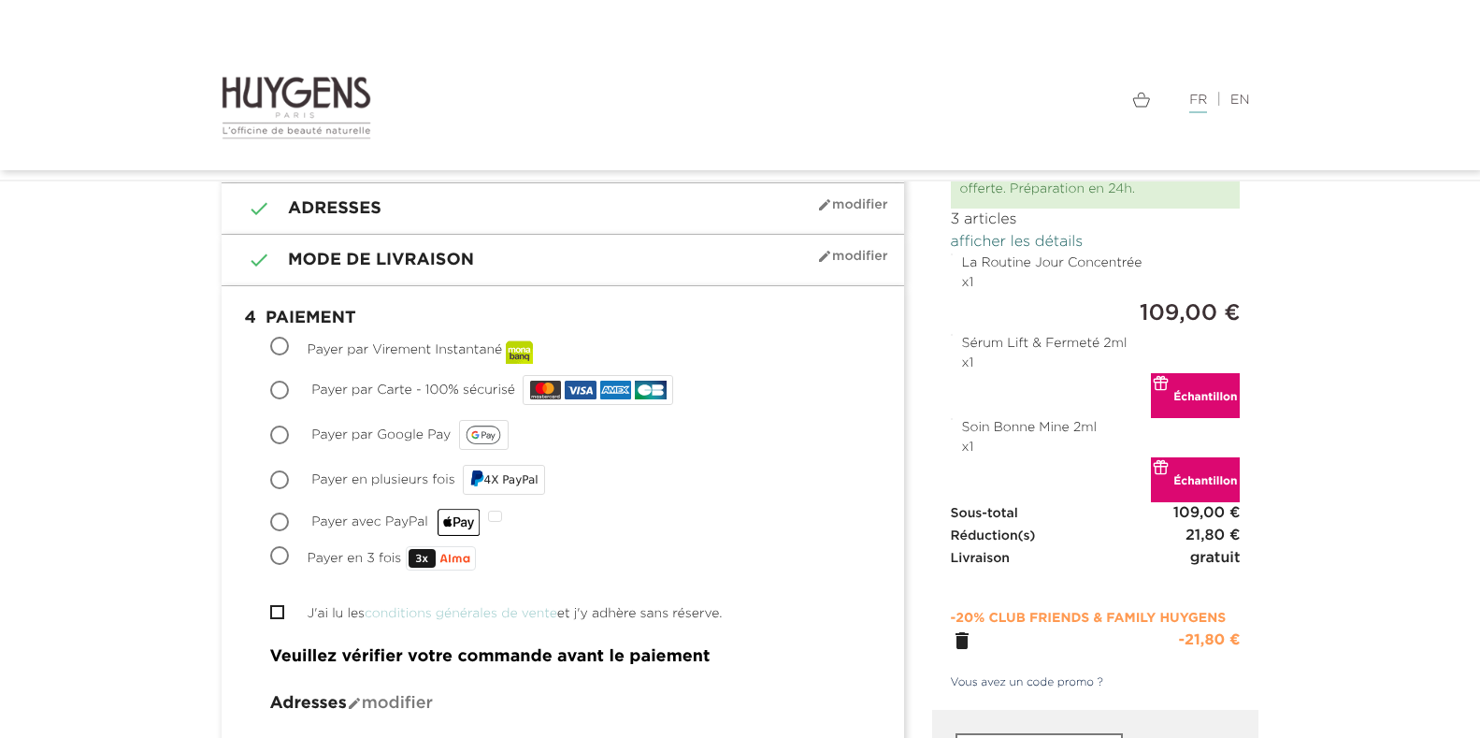
scroll to position [124, 0]
click at [278, 386] on input "Payer par Carte - 100% sécurisé" at bounding box center [281, 392] width 19 height 19
radio input "true"
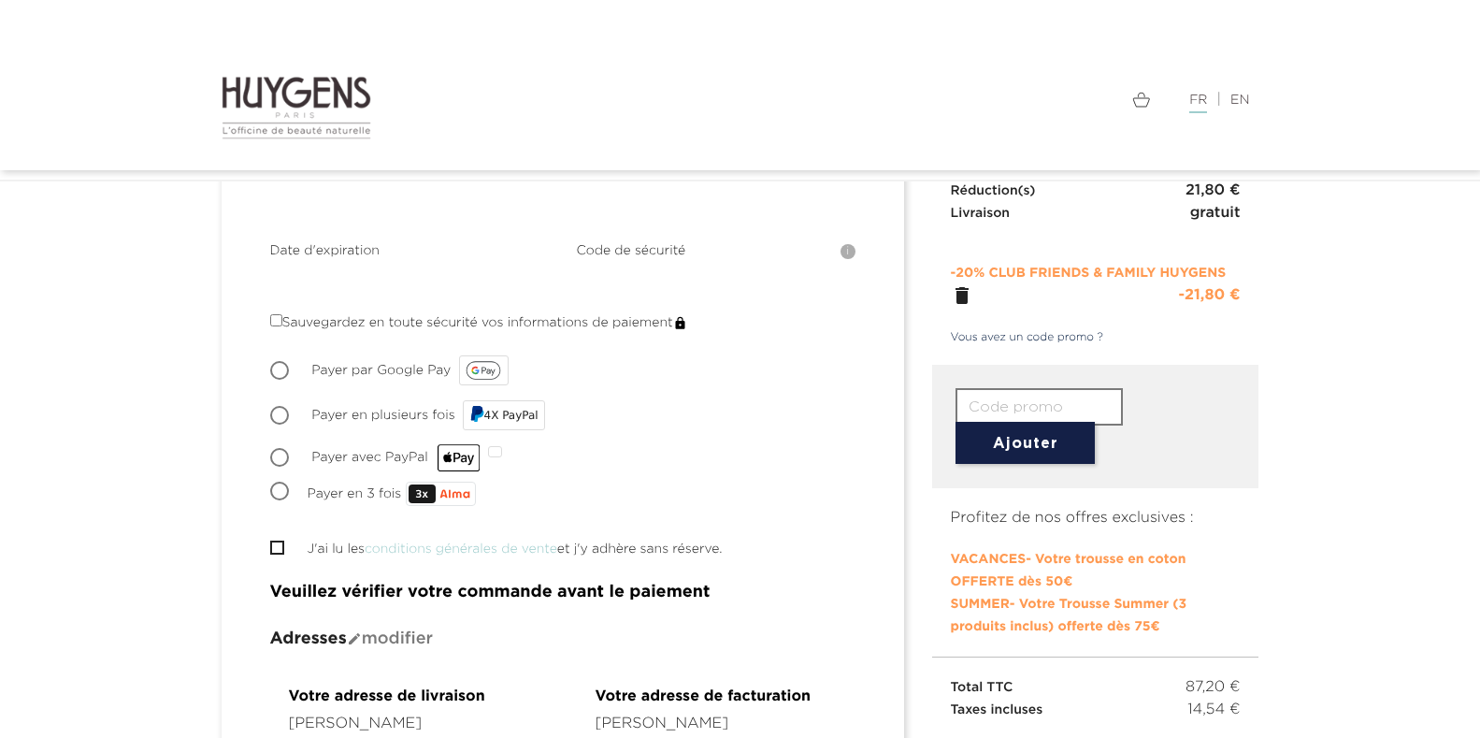
scroll to position [498, 0]
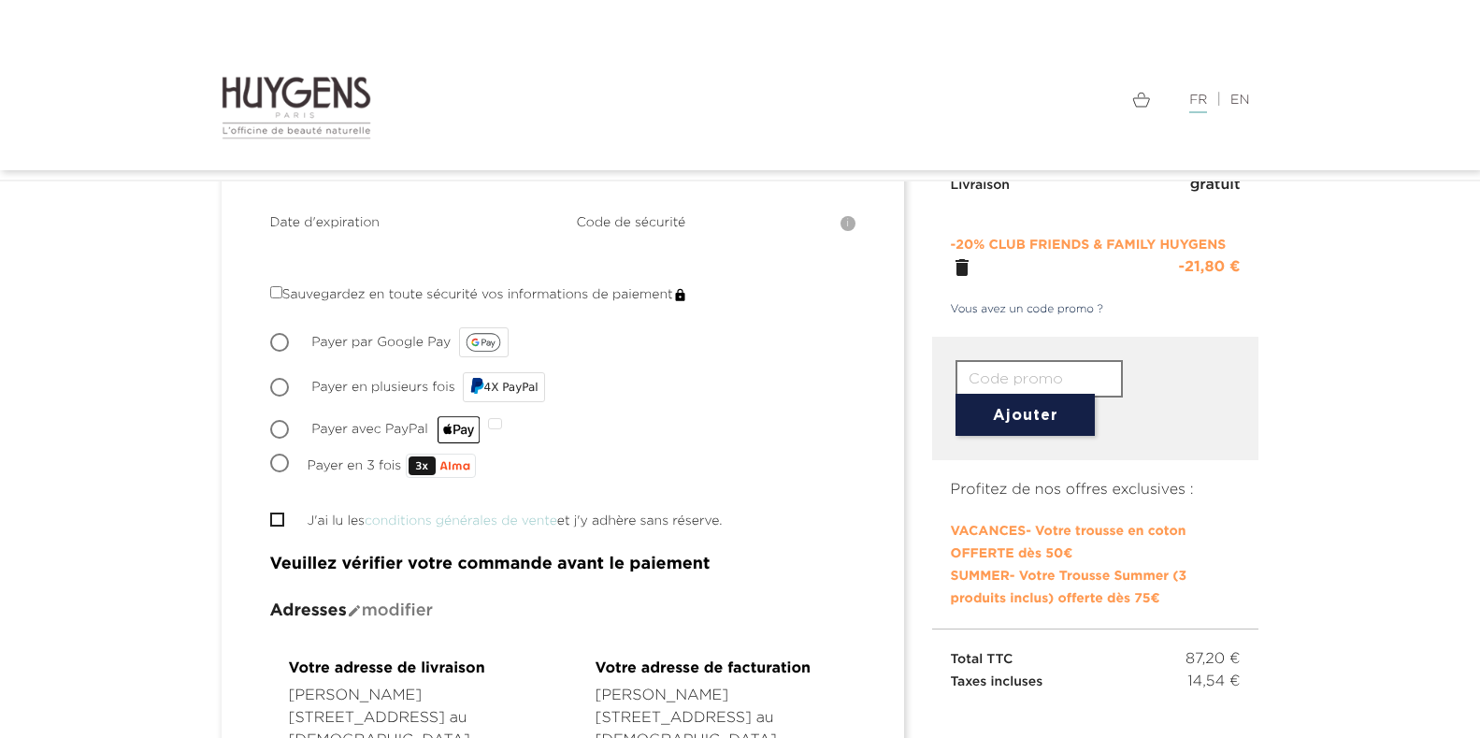
click at [994, 383] on input "text" at bounding box center [1039, 378] width 167 height 37
type input "a"
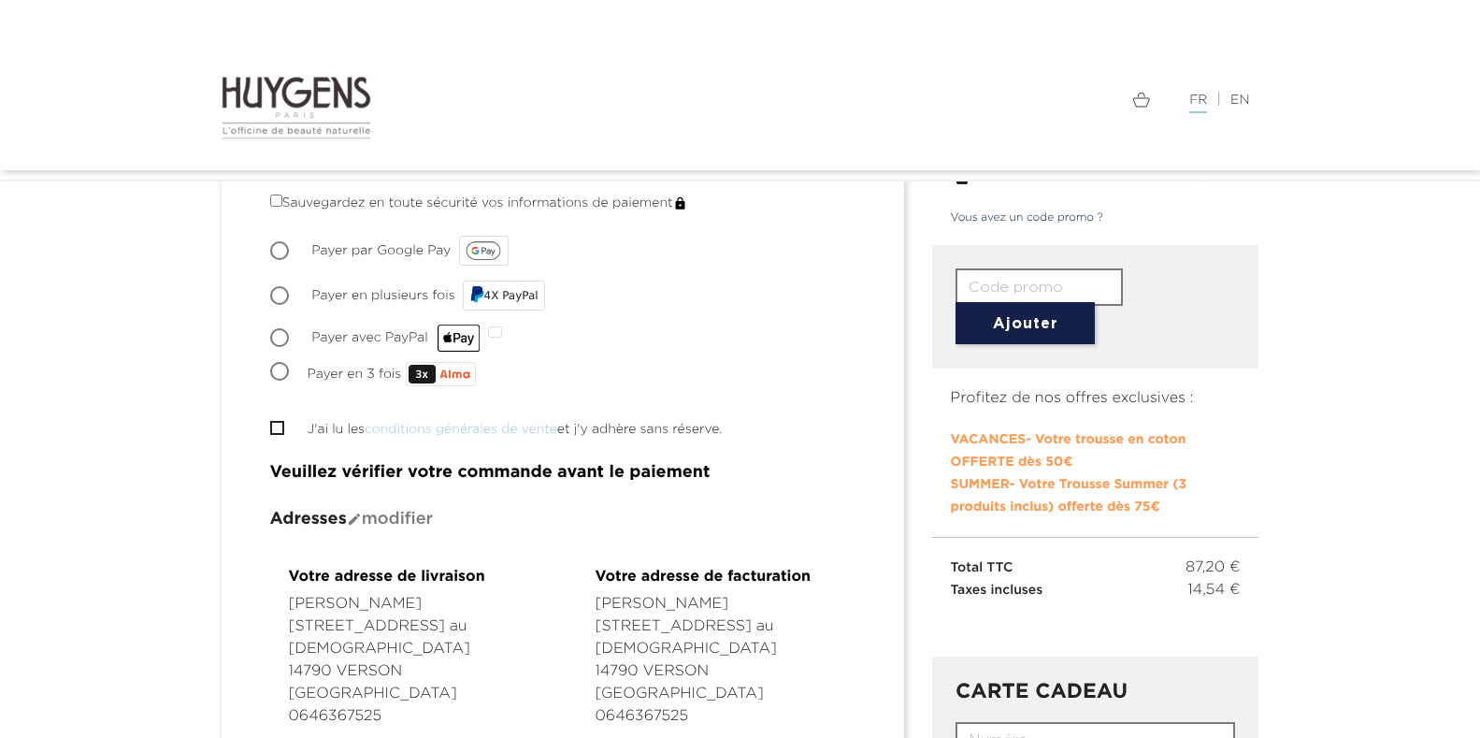
scroll to position [564, 0]
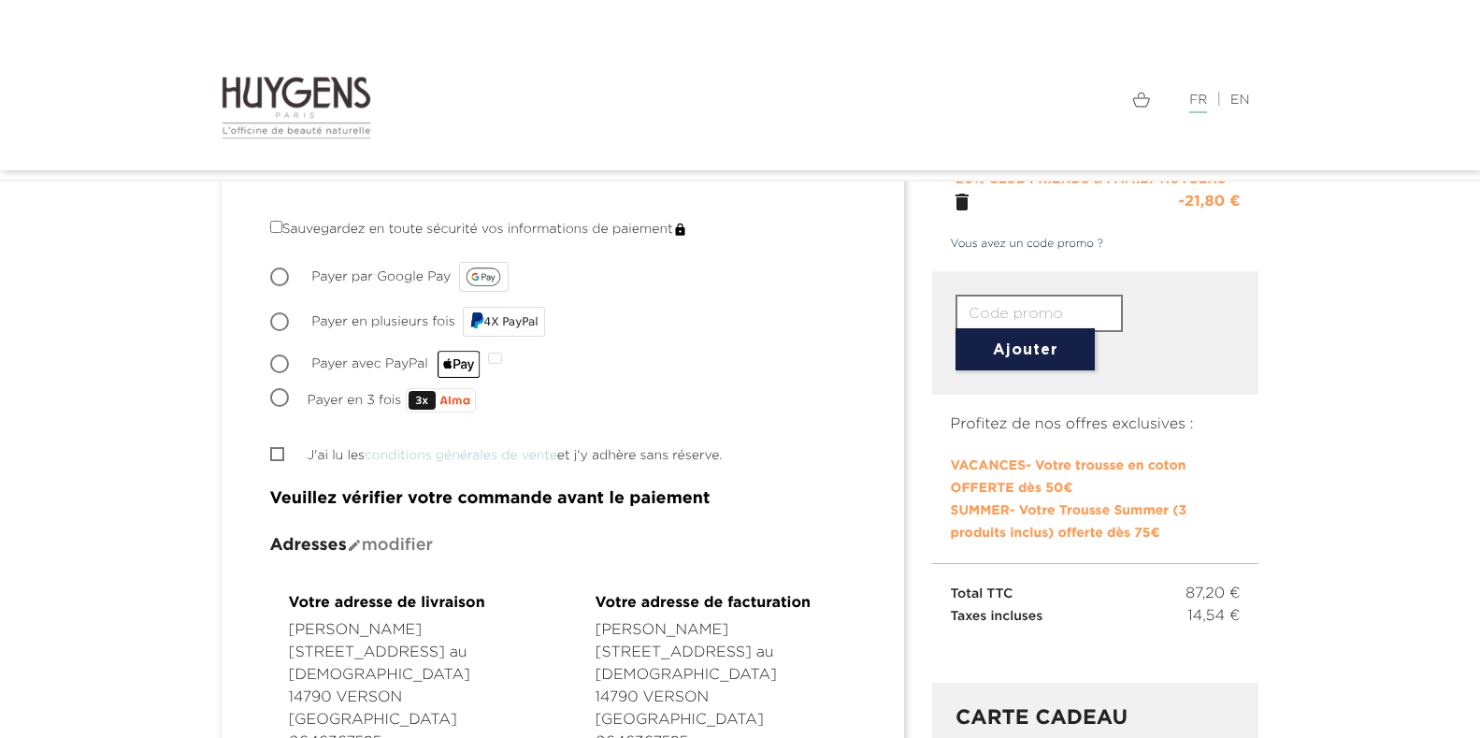
click at [276, 451] on input "J'ai lu les conditions générales de vente et j'y adhère sans réserve." at bounding box center [276, 454] width 12 height 12
checkbox input "true"
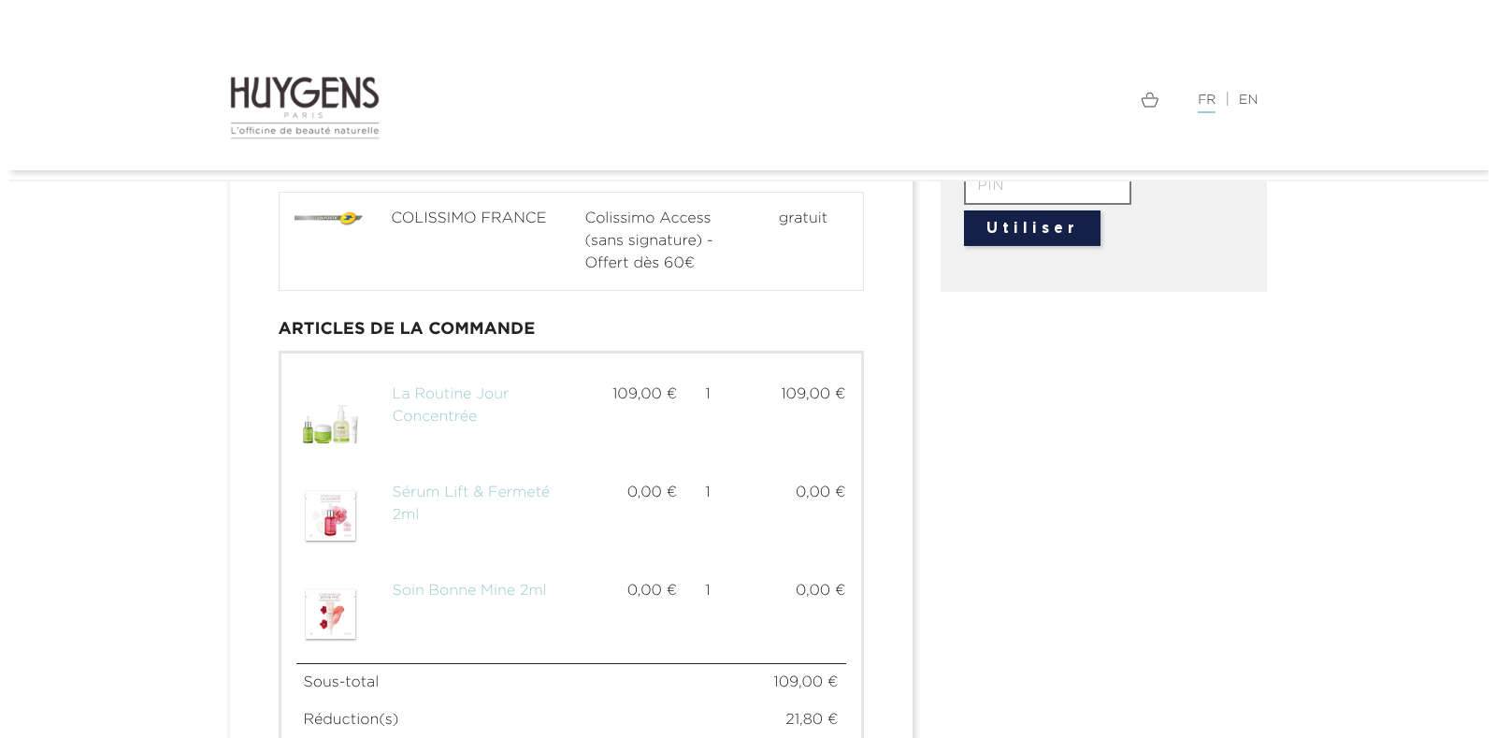
scroll to position [1499, 0]
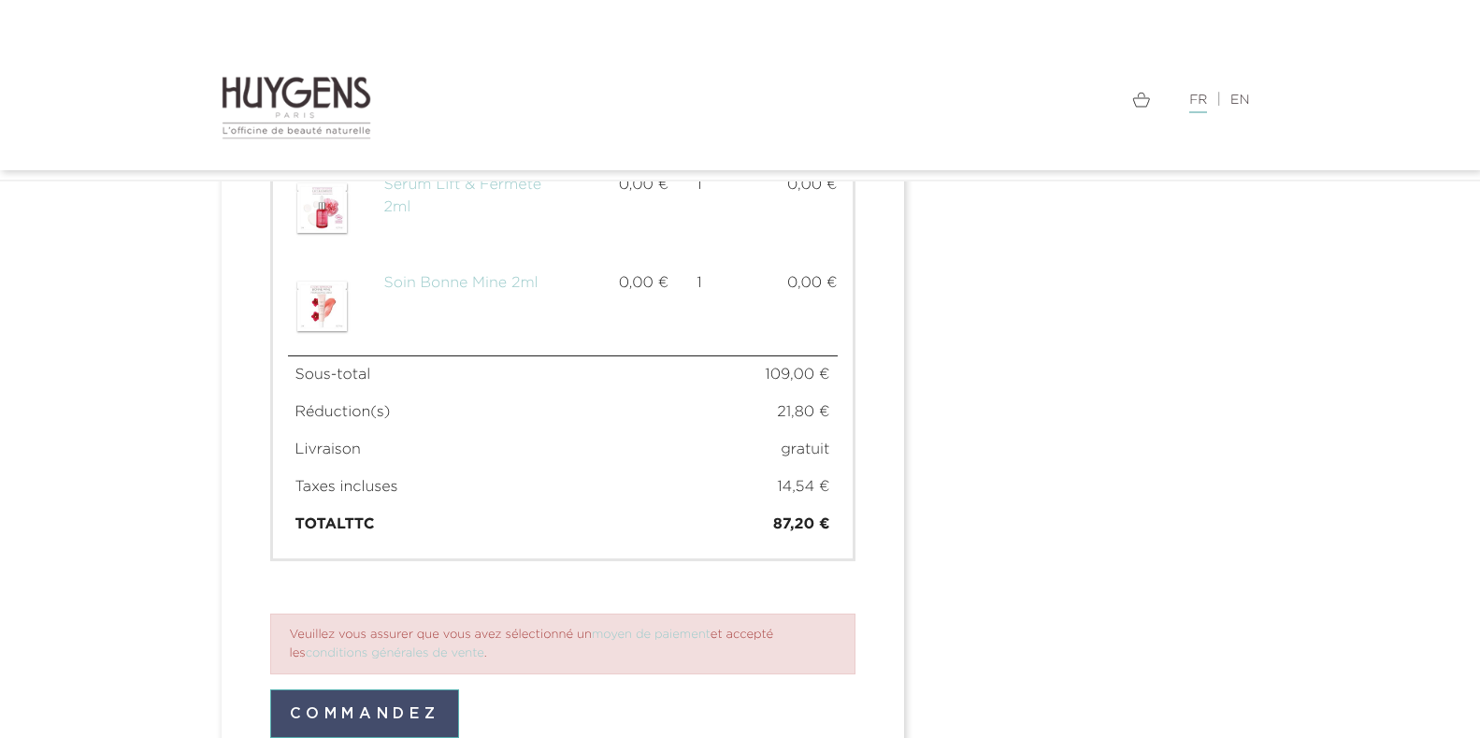
click at [382, 689] on button "Commandez" at bounding box center [365, 713] width 190 height 49
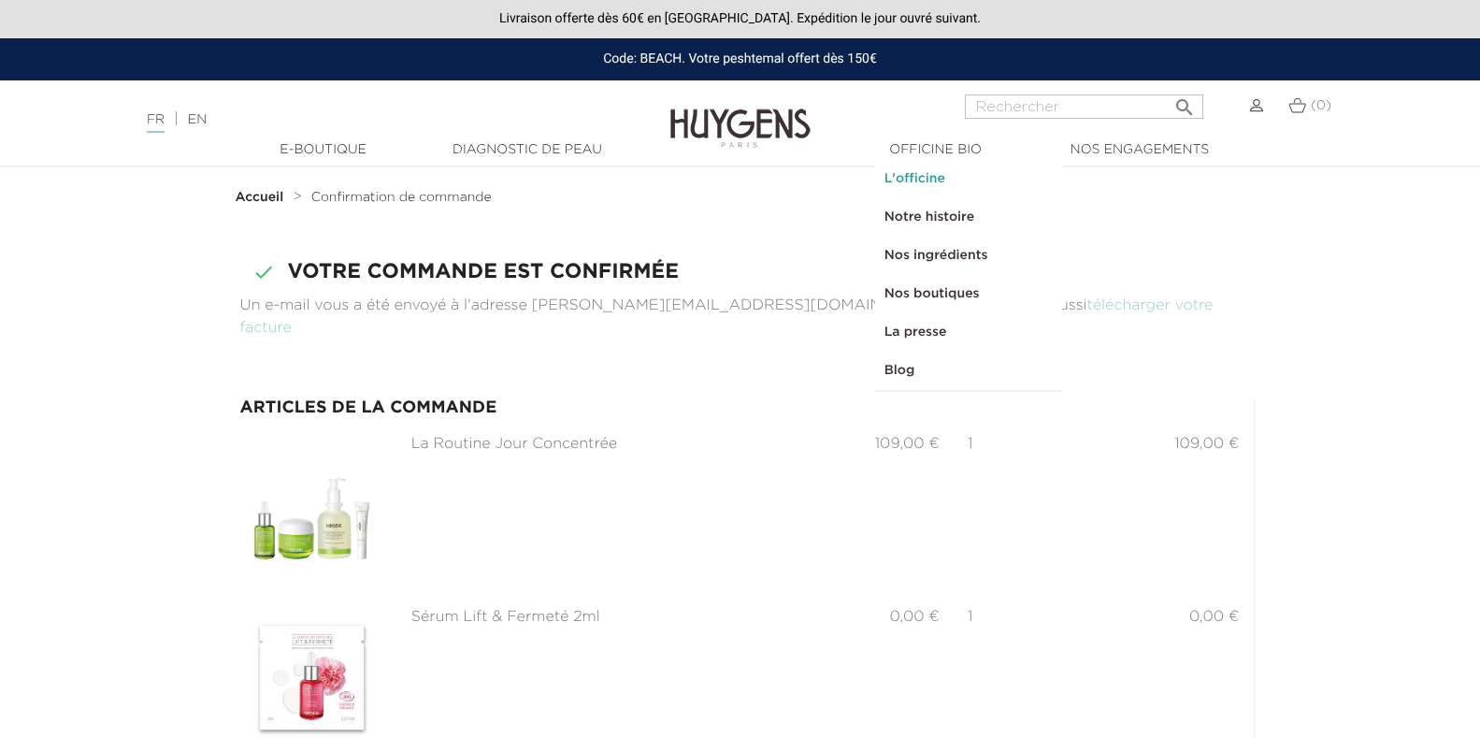
click at [928, 177] on link "L'officine" at bounding box center [968, 179] width 187 height 38
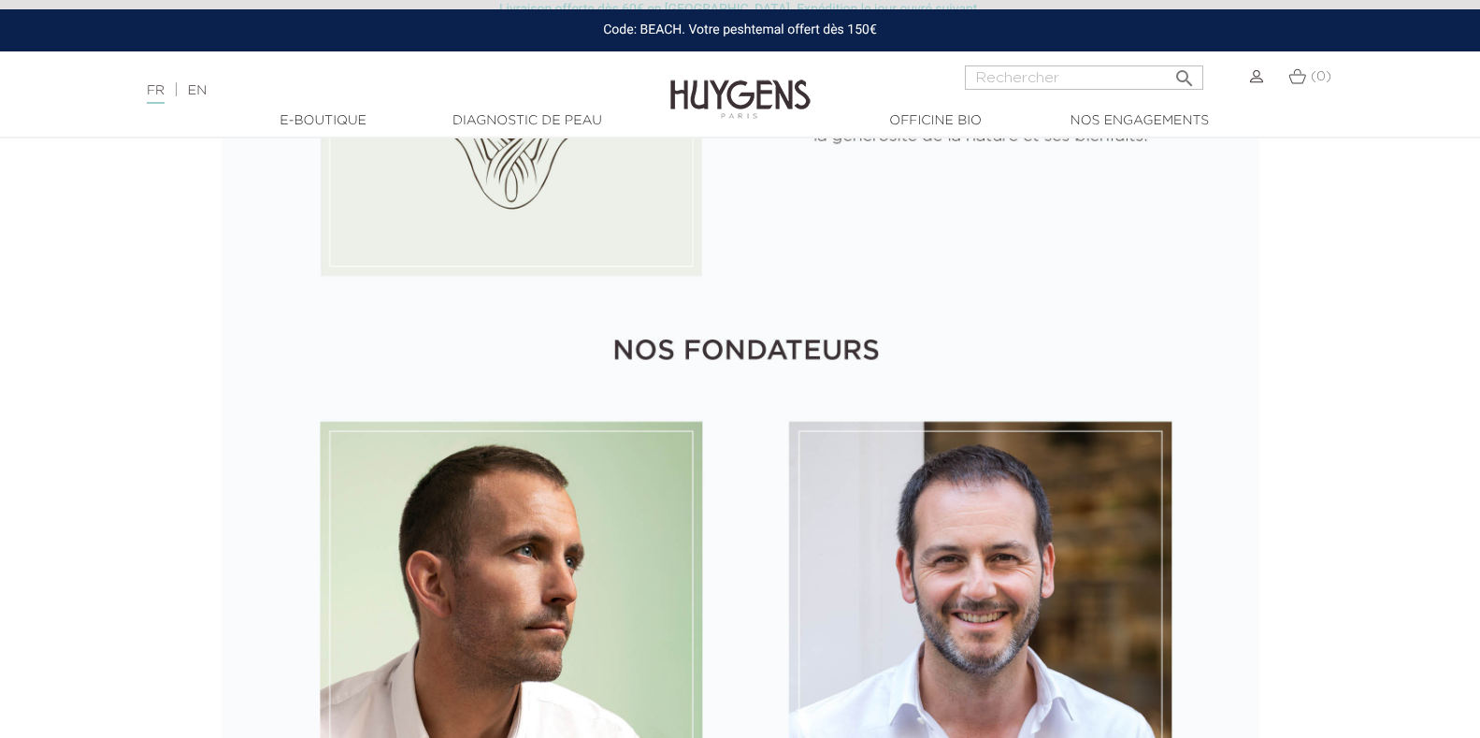
scroll to position [2182, 0]
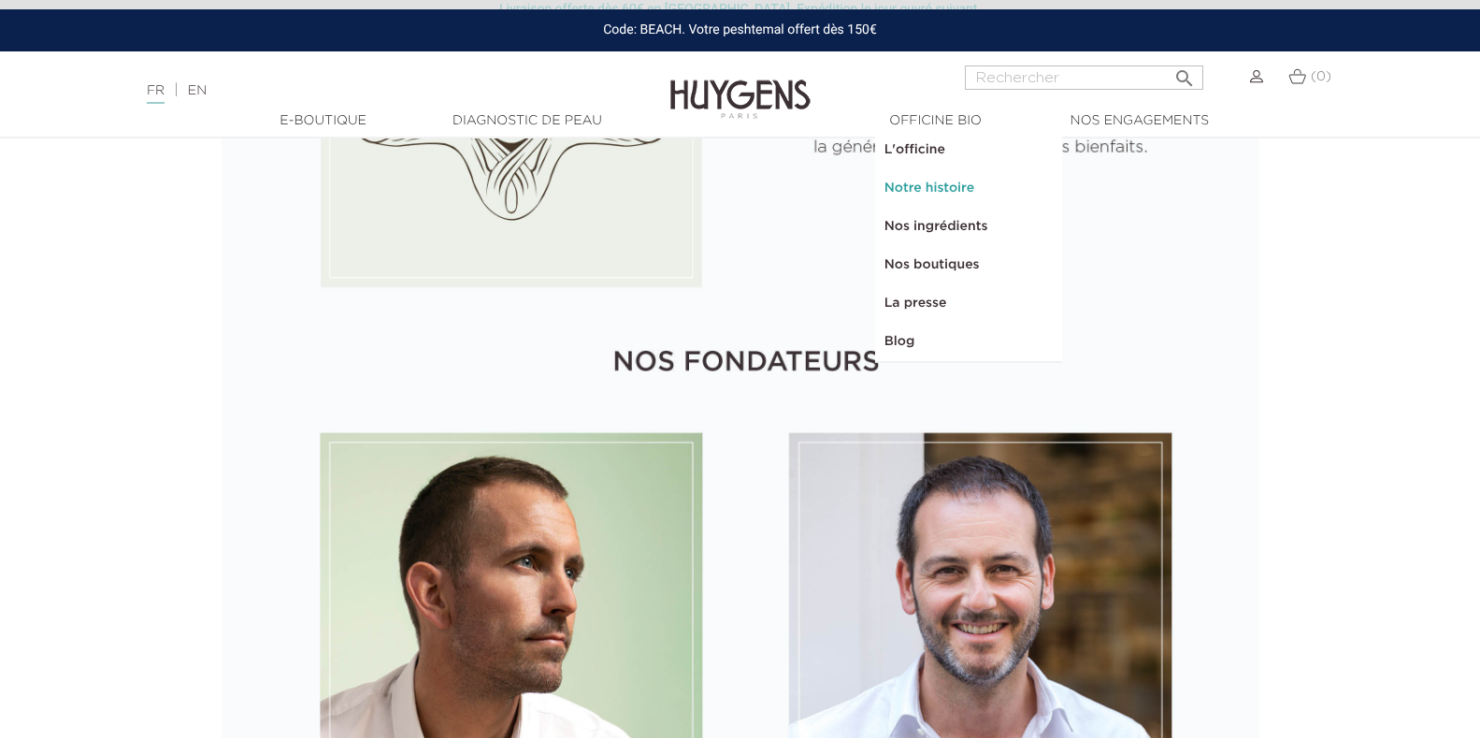
click at [927, 185] on link "Notre histoire" at bounding box center [968, 188] width 187 height 38
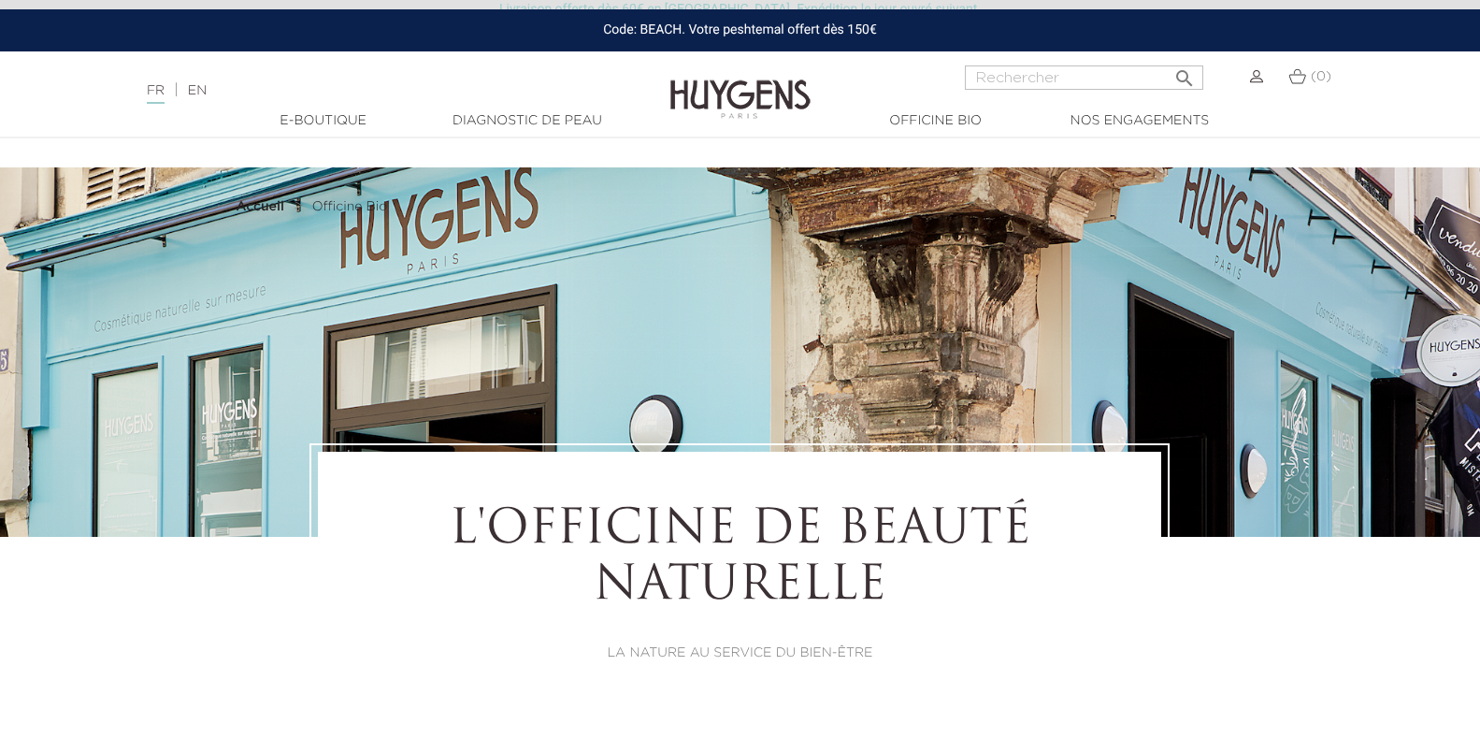
select select "FR"
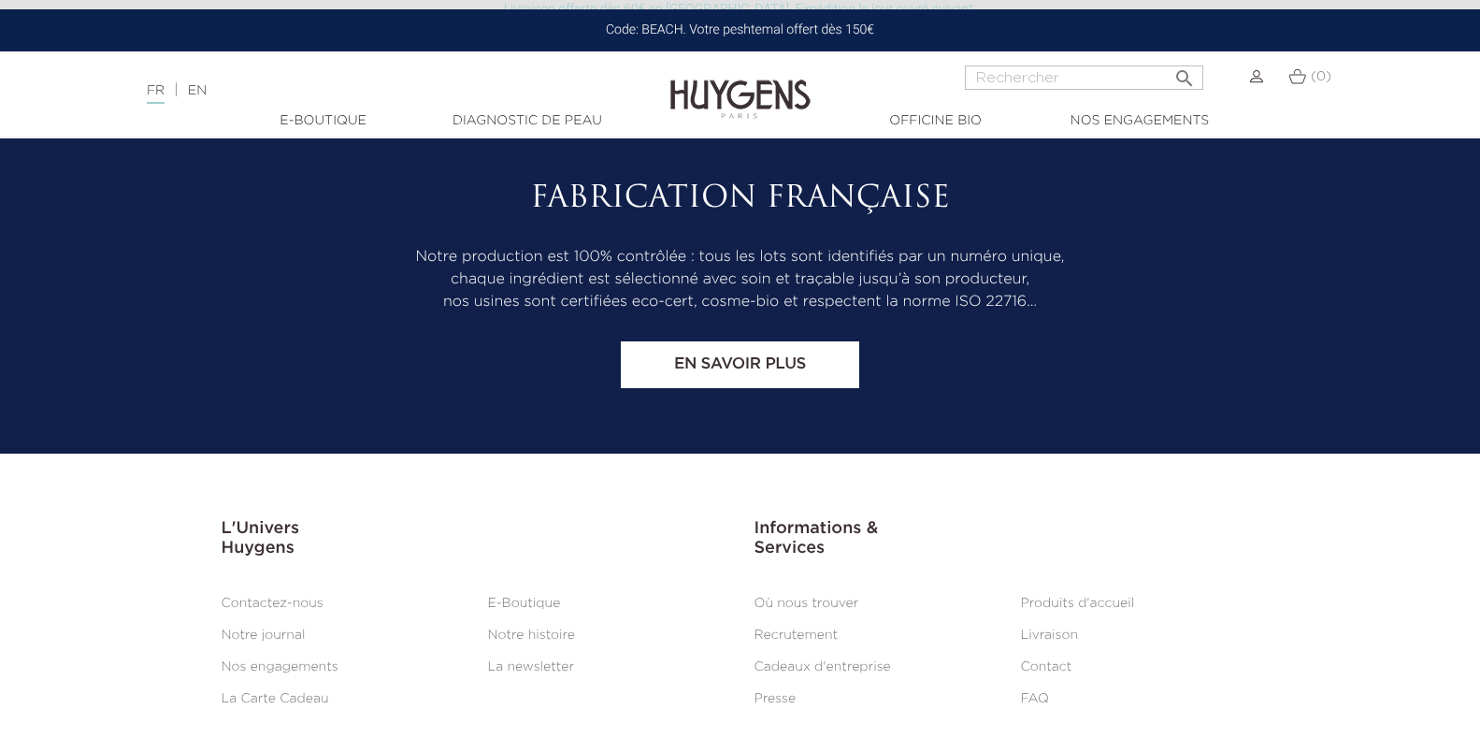
scroll to position [10435, 0]
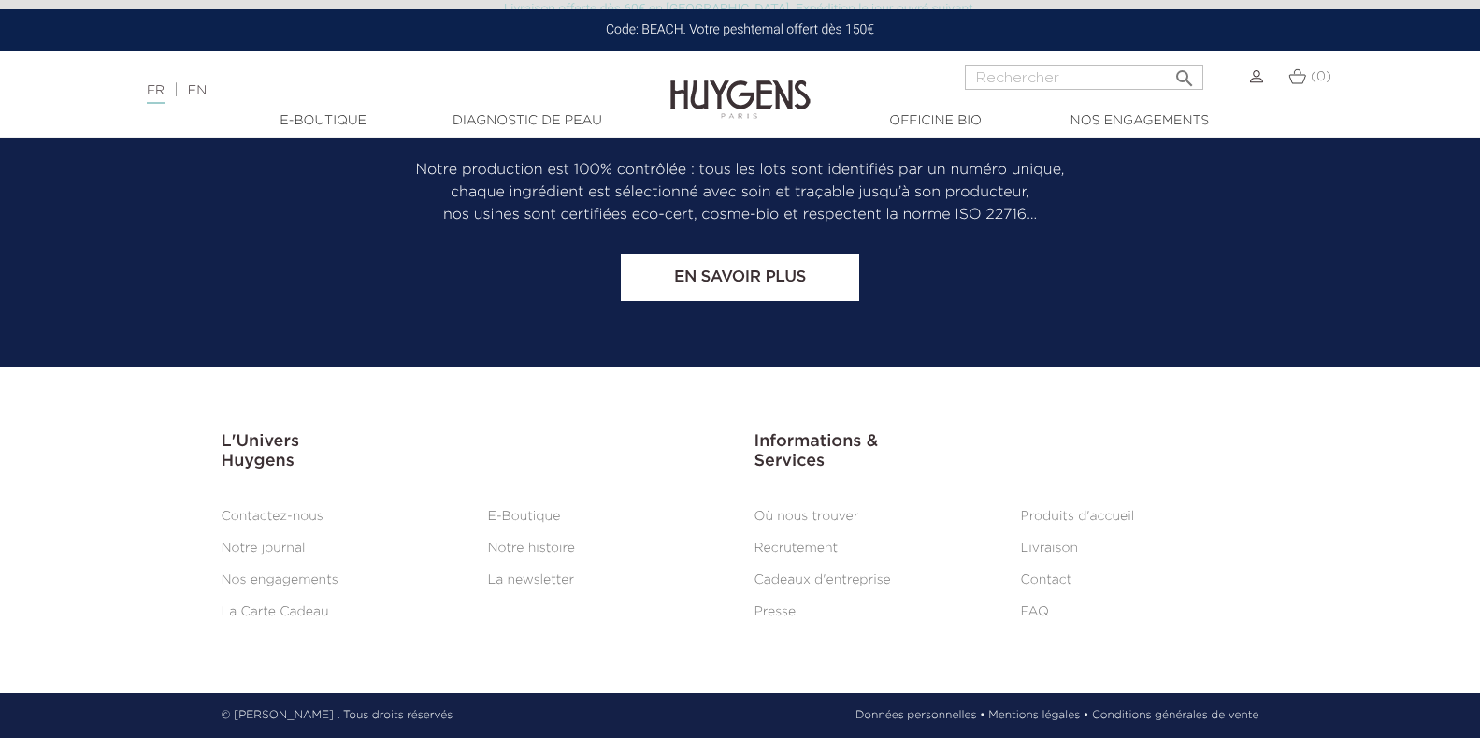
click at [1263, 76] on img at bounding box center [1256, 76] width 13 height 13
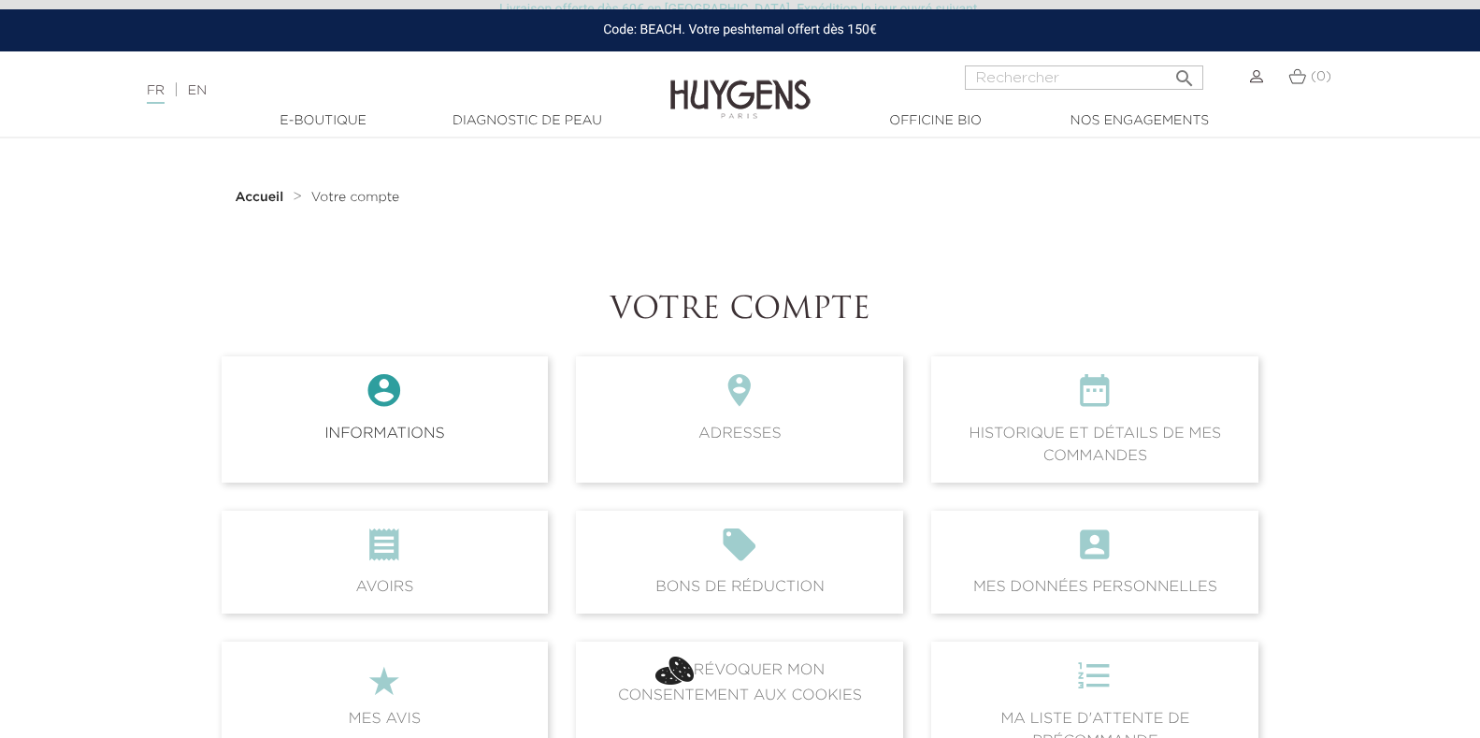
scroll to position [374, 0]
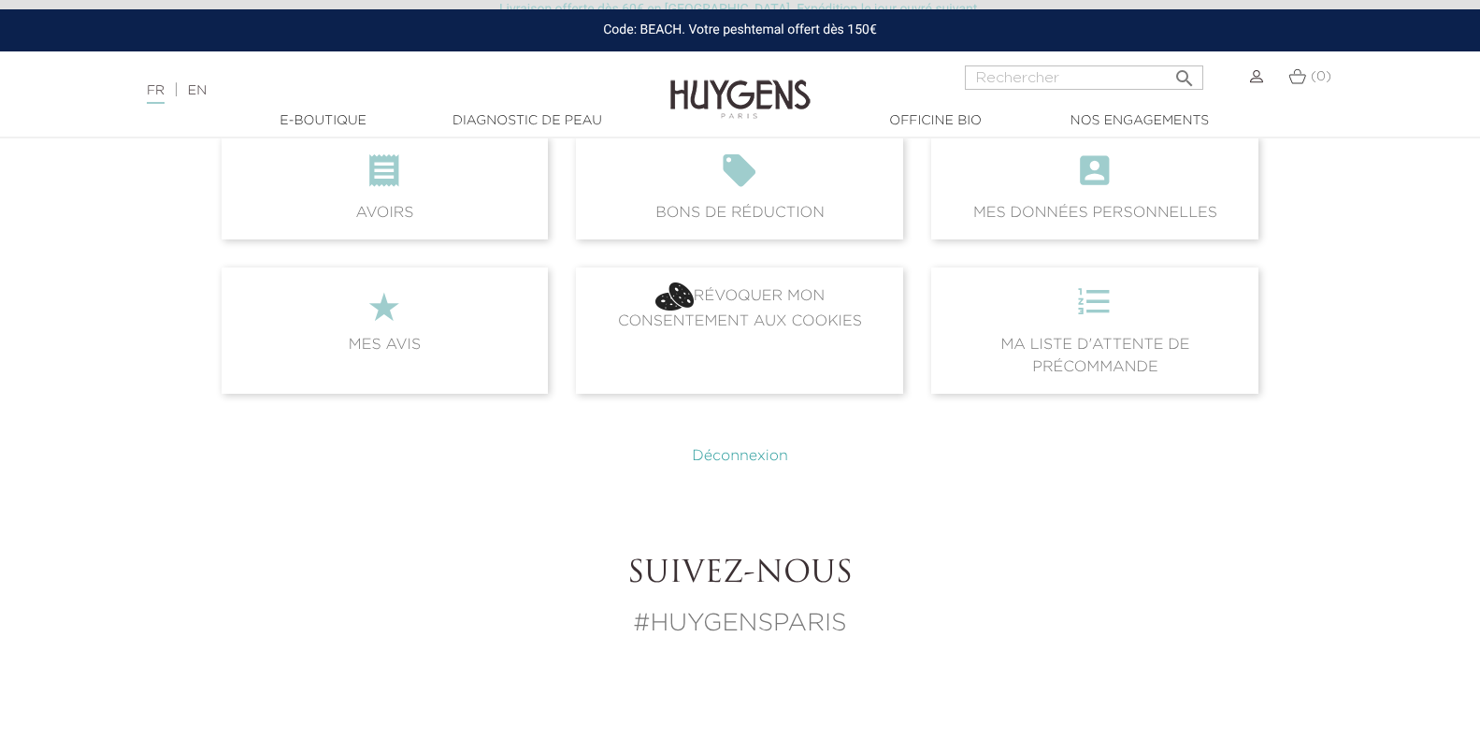
click at [731, 456] on link "Déconnexion" at bounding box center [740, 456] width 96 height 15
